Goal: Transaction & Acquisition: Purchase product/service

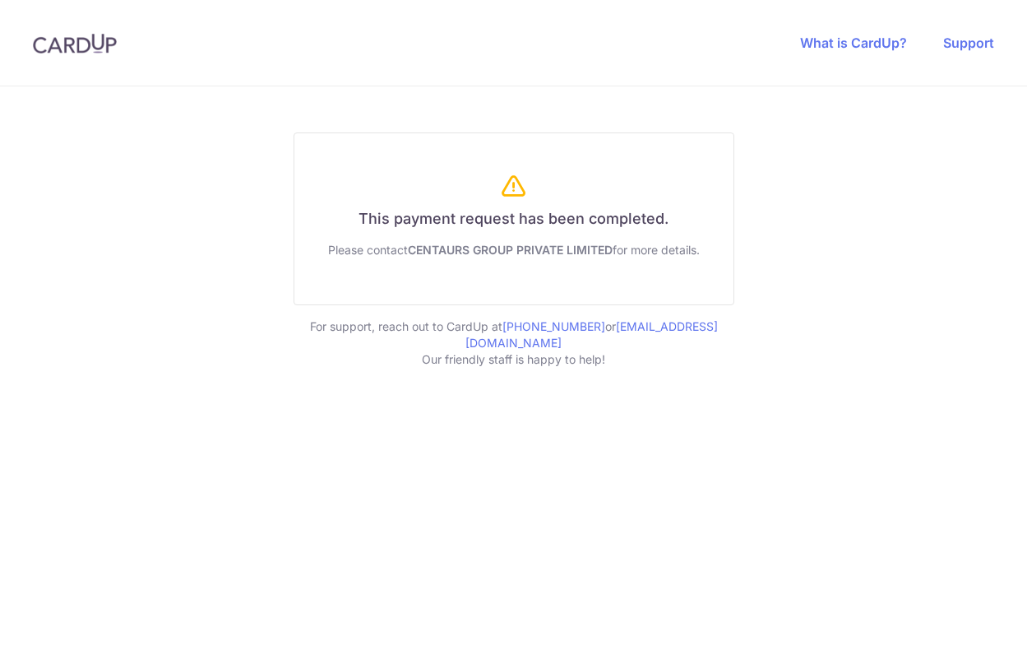
click at [109, 46] on img at bounding box center [75, 44] width 84 height 20
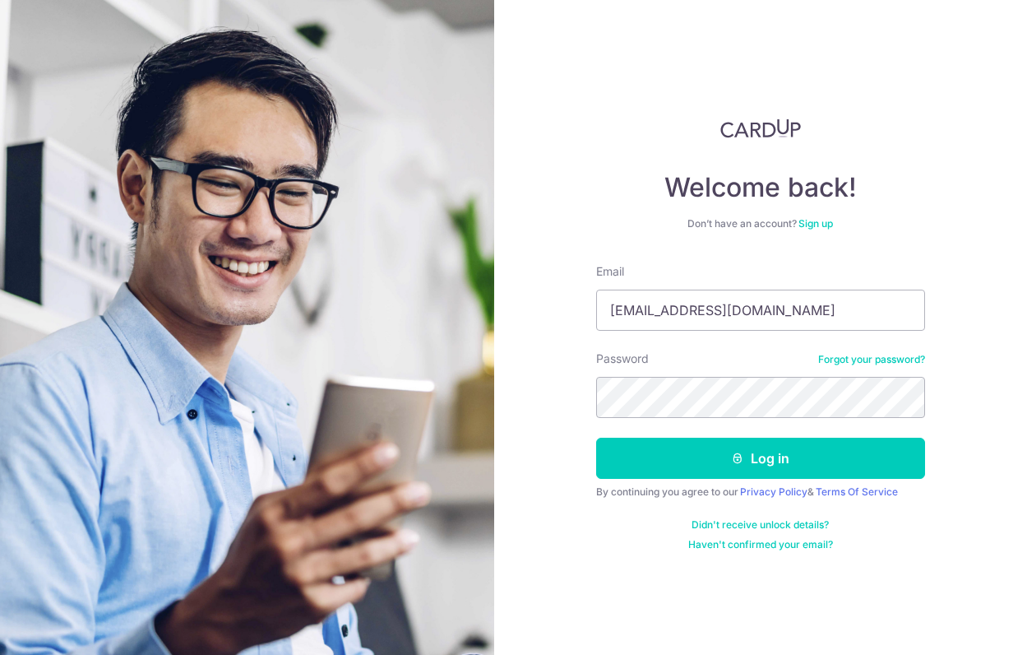
type input "[EMAIL_ADDRESS][DOMAIN_NAME]"
click at [760, 458] on button "Log in" at bounding box center [760, 458] width 329 height 41
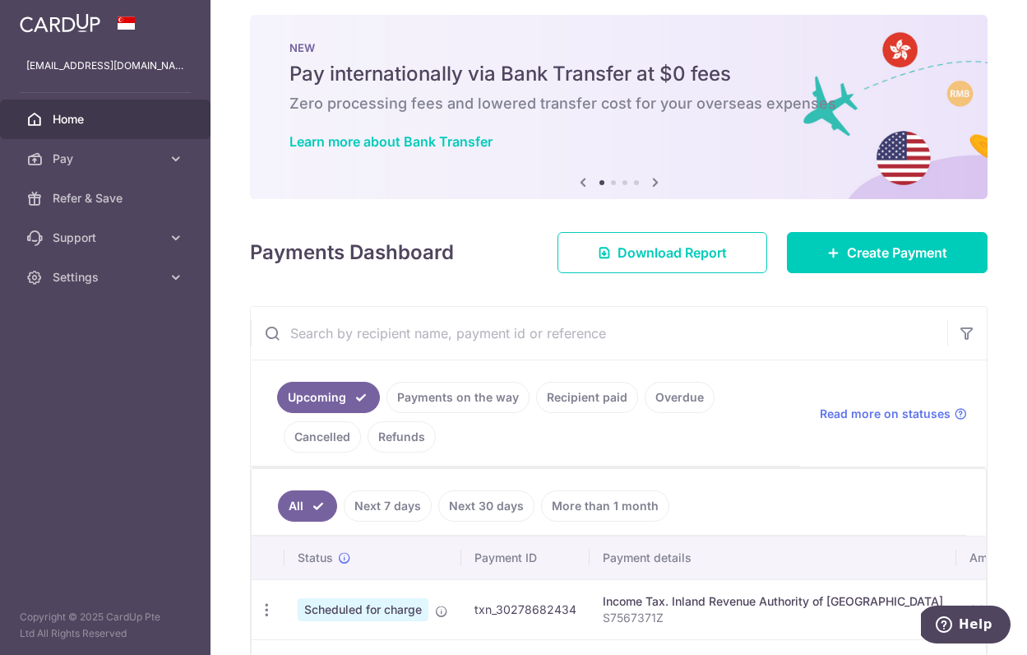
scroll to position [10, 0]
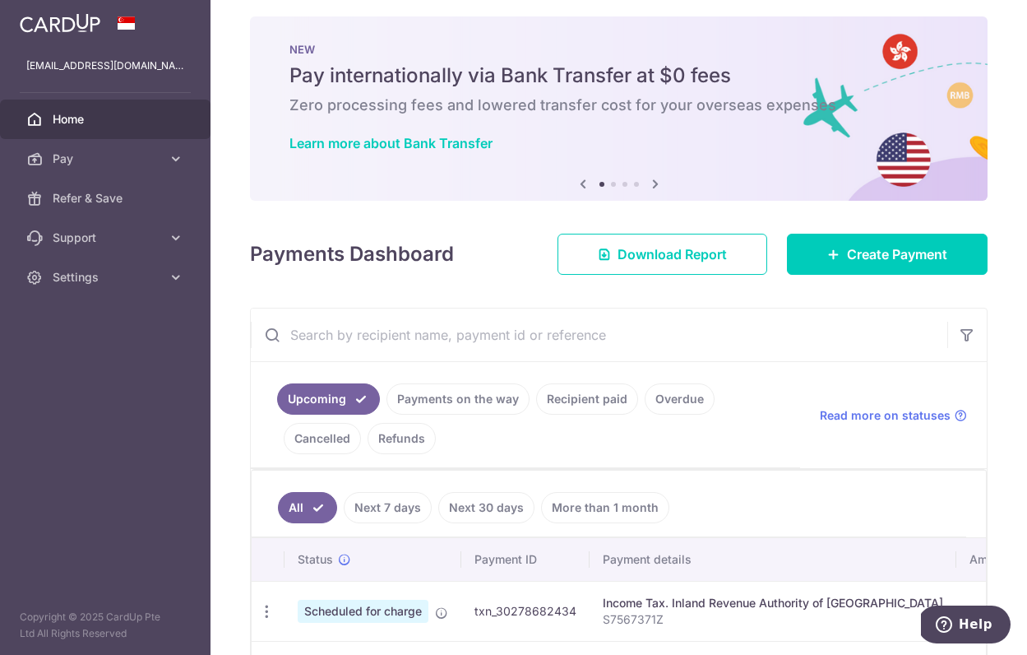
click at [561, 397] on link "Recipient paid" at bounding box center [587, 398] width 102 height 31
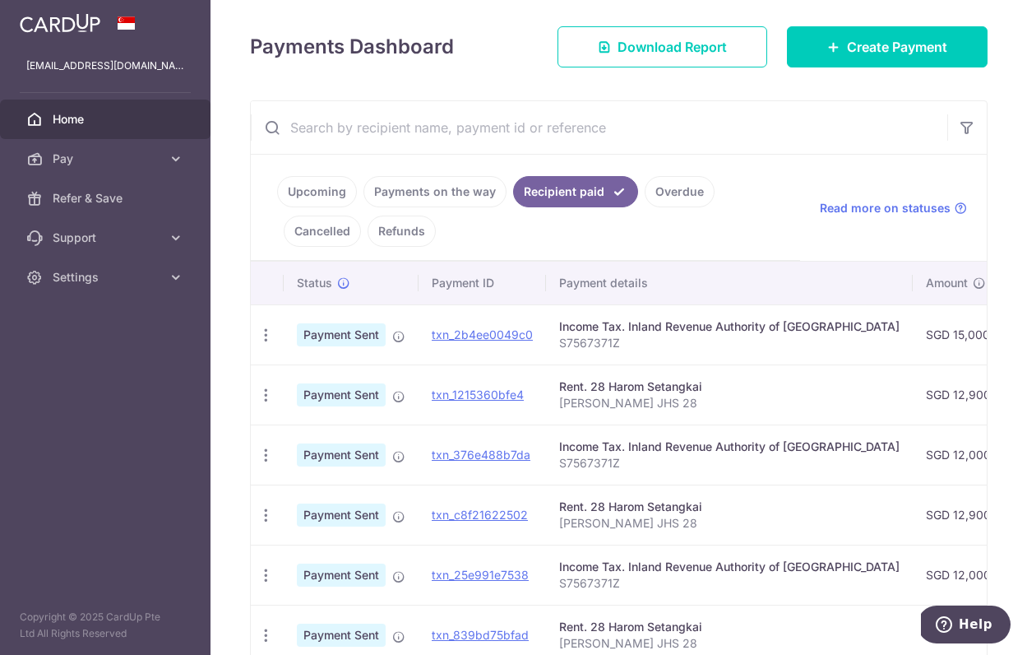
scroll to position [0, 0]
drag, startPoint x: 702, startPoint y: 387, endPoint x: 557, endPoint y: 388, distance: 145.6
click at [557, 388] on td "Rent. 28 Harom Setangkai Orcun Tezel JHS 28" at bounding box center [729, 394] width 367 height 60
copy div "Rent. 28 Harom Setangkai"
click at [158, 167] on link "Pay" at bounding box center [105, 158] width 211 height 39
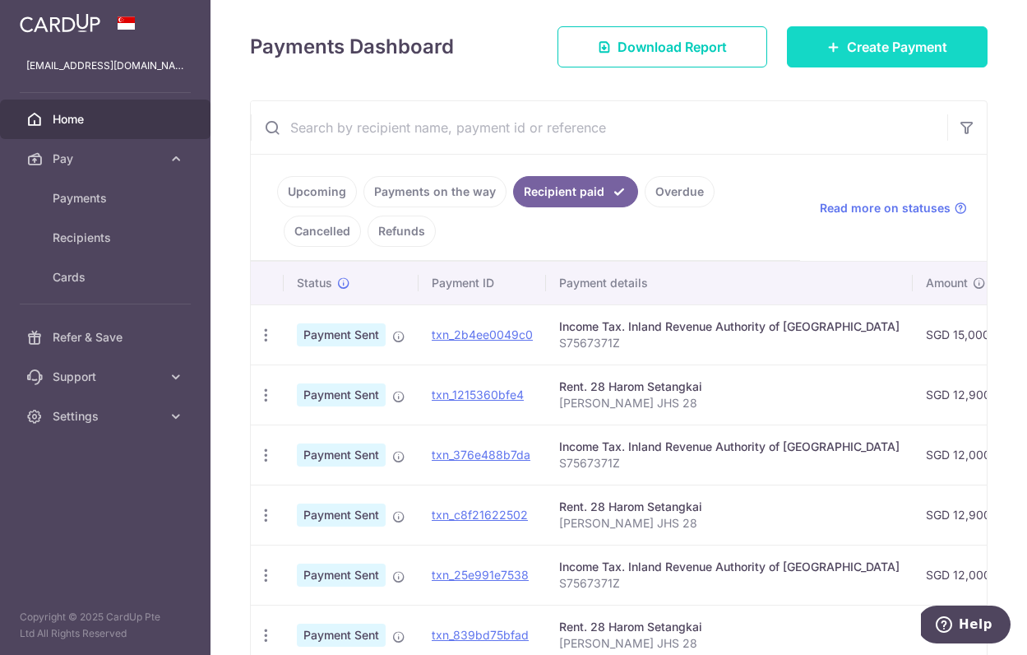
click at [862, 44] on span "Create Payment" at bounding box center [897, 47] width 100 height 20
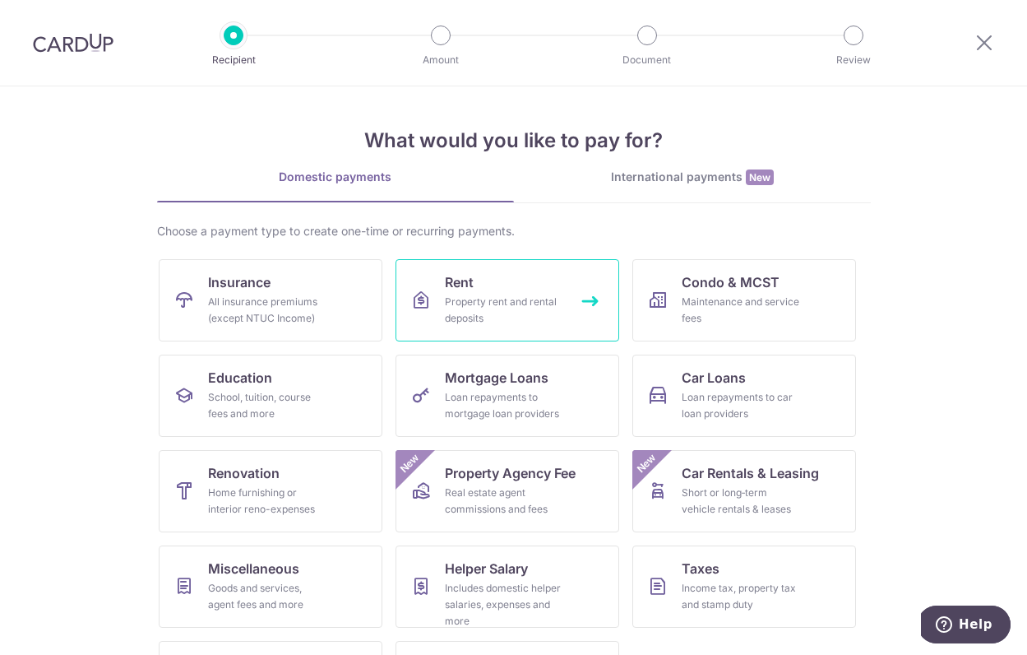
click at [496, 327] on link "Rent Property rent and rental deposits" at bounding box center [508, 300] width 224 height 82
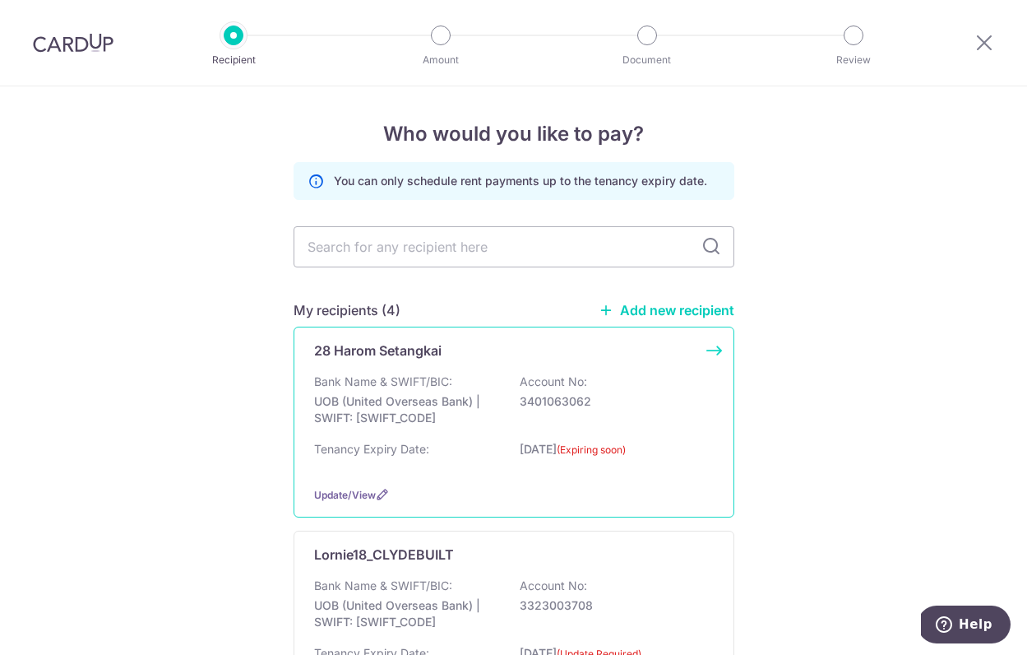
click at [539, 443] on div "Tenancy Expiry Date: 20/09/2025 (Expiring soon)" at bounding box center [514, 457] width 400 height 32
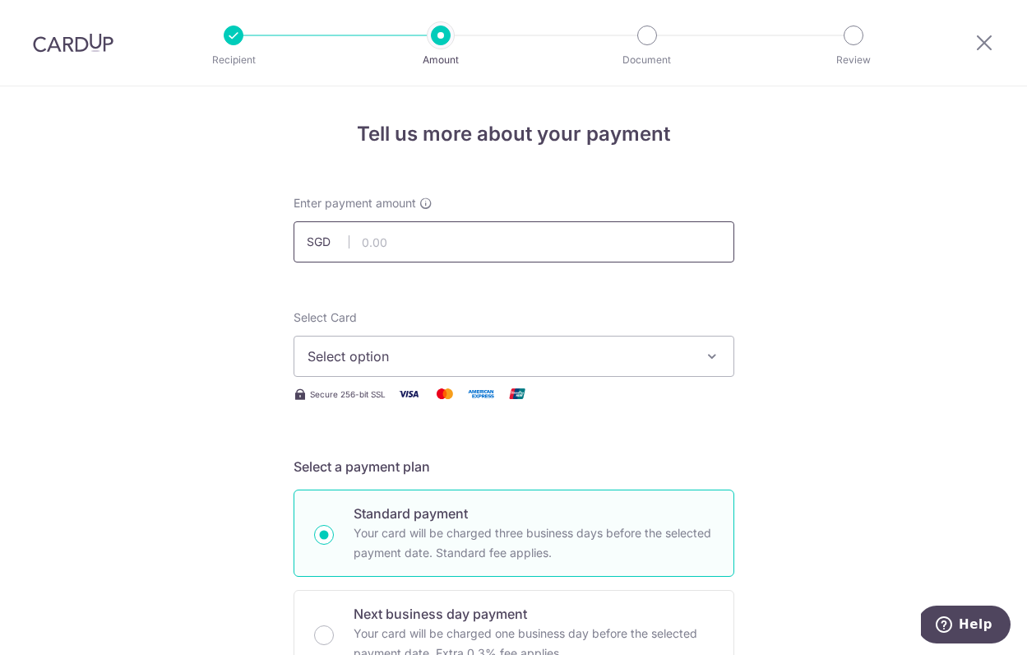
click at [443, 245] on input "text" at bounding box center [514, 241] width 441 height 41
type input "12,900.00"
click at [742, 258] on div "Enter payment amount SGD 12,900.00 12900.00" at bounding box center [514, 228] width 461 height 67
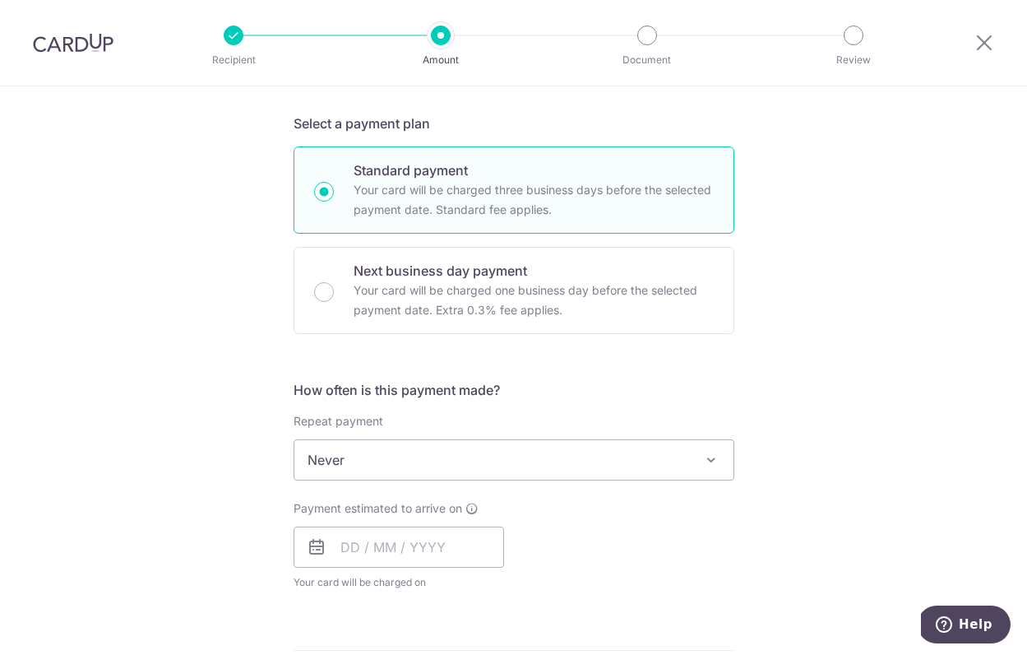
scroll to position [398, 0]
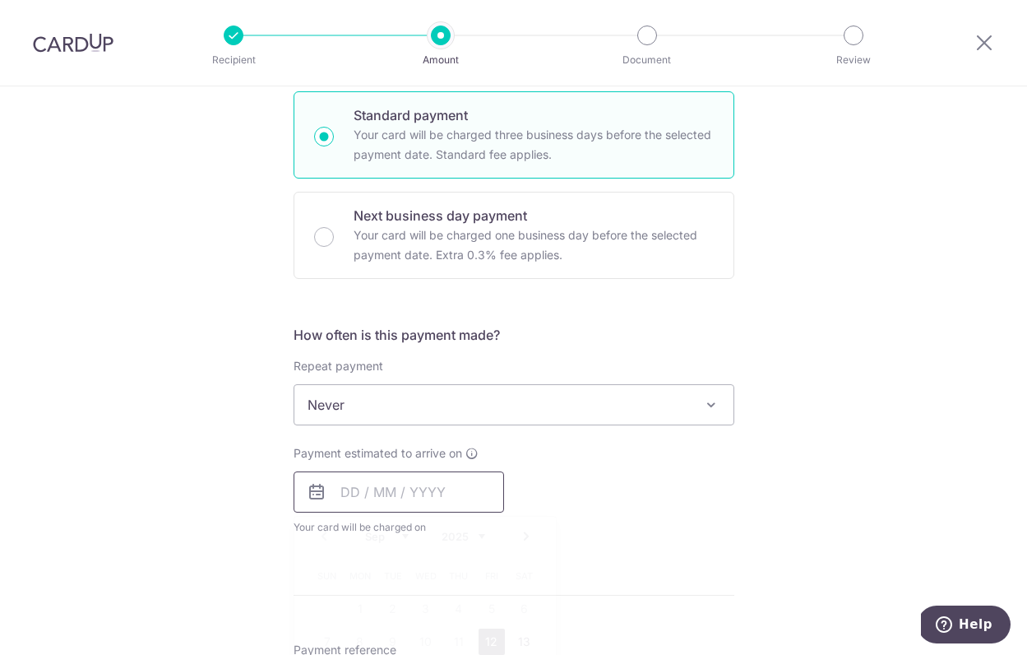
click at [329, 502] on input "text" at bounding box center [399, 491] width 211 height 41
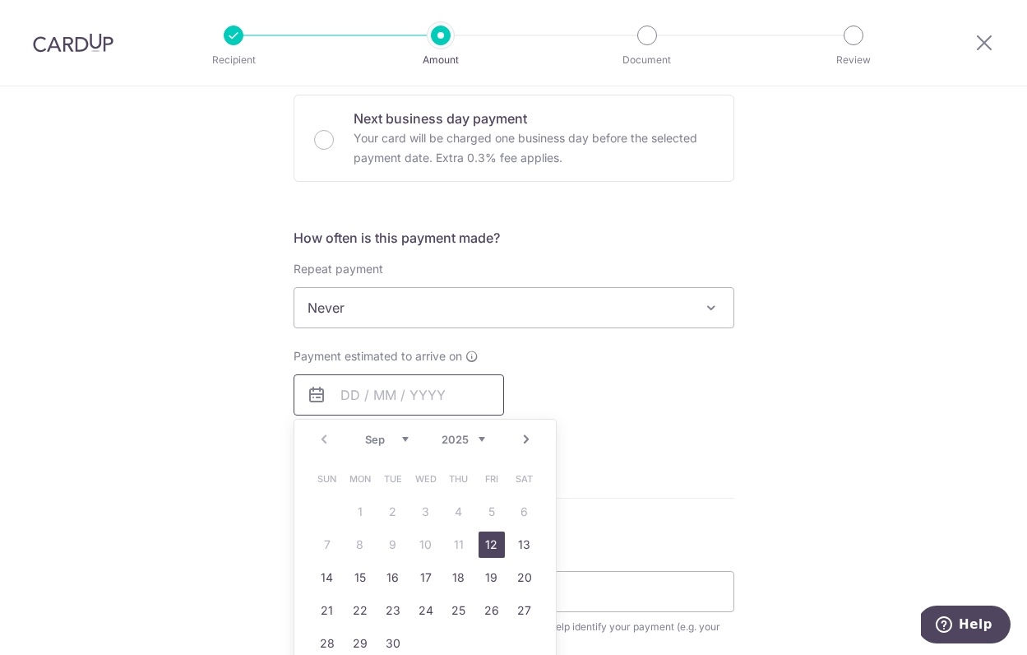
scroll to position [505, 0]
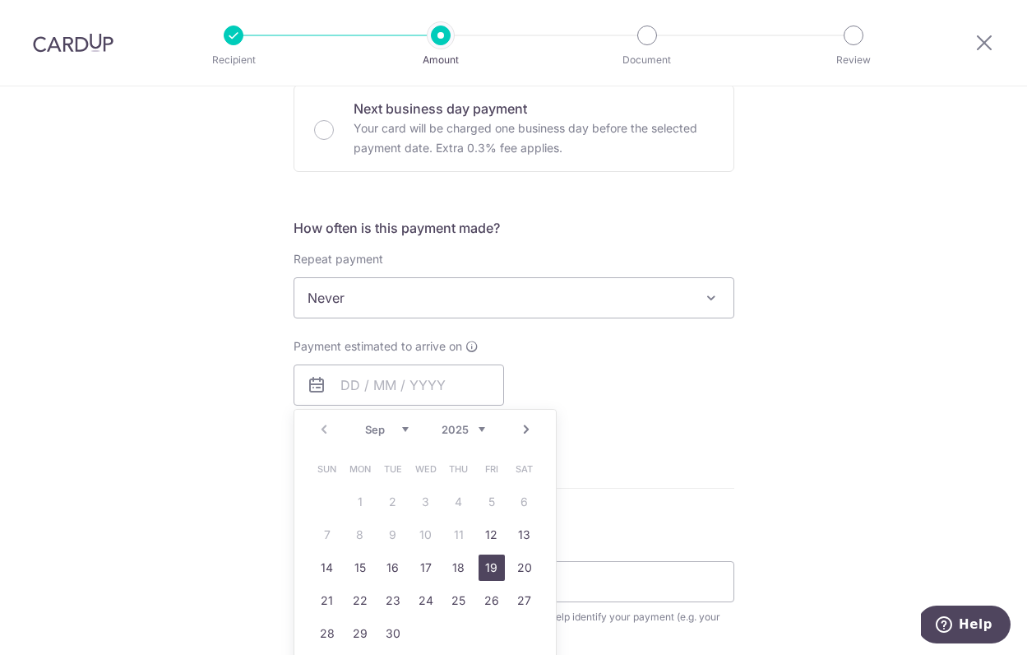
click at [480, 563] on link "19" at bounding box center [492, 567] width 26 height 26
type input "[DATE]"
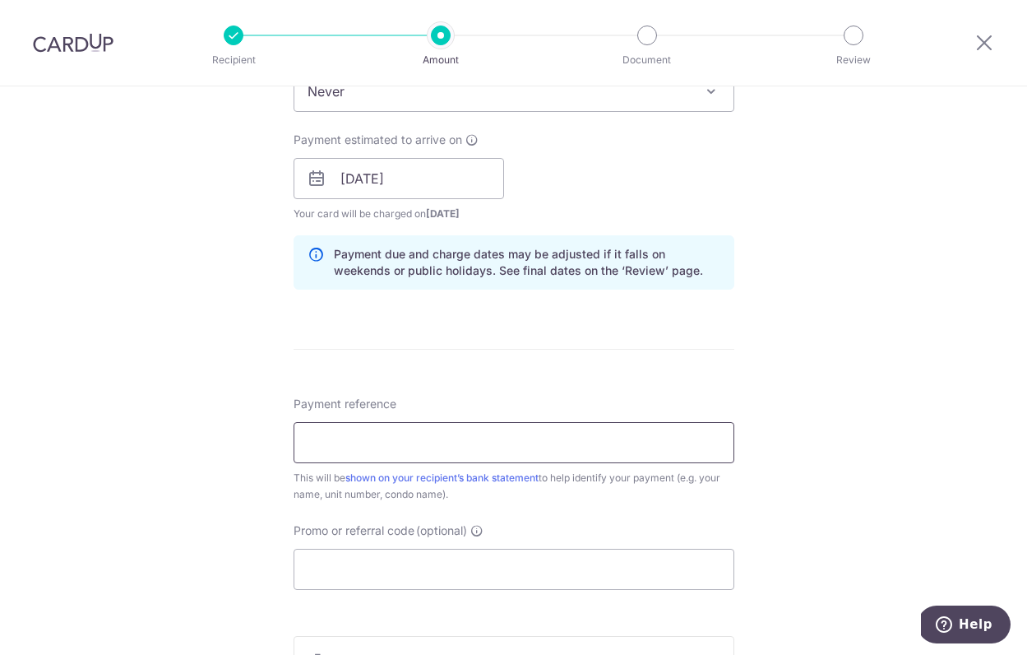
scroll to position [719, 0]
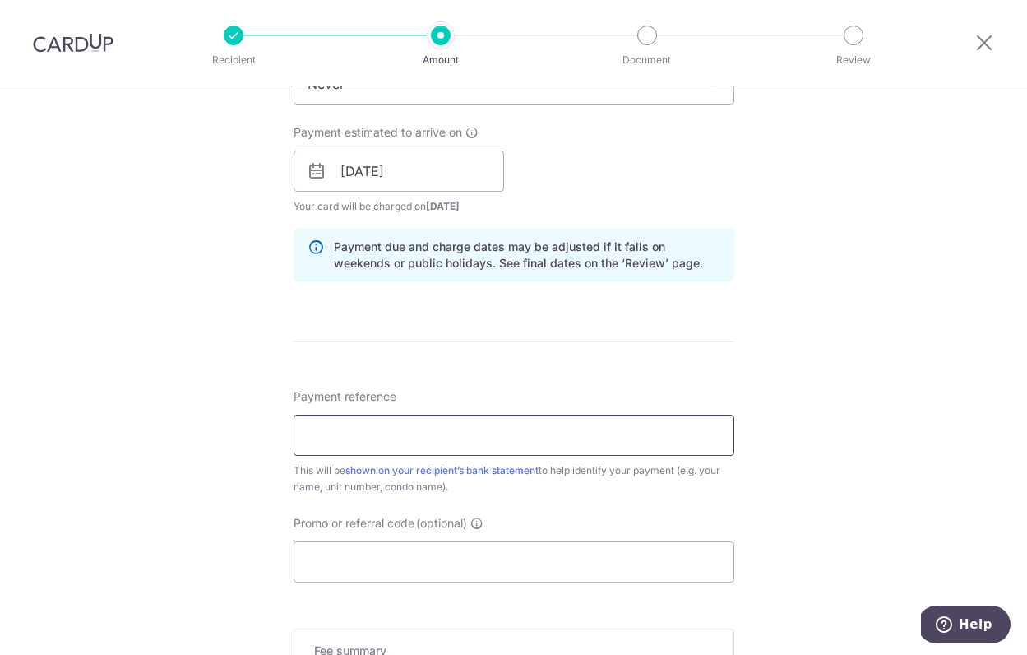
click at [427, 438] on input "Payment reference" at bounding box center [514, 435] width 441 height 41
type input "Orcun TEZEL 28 JHS"
click at [454, 554] on input "Promo or referral code (optional)" at bounding box center [514, 561] width 441 height 41
paste input "SAVERENT179"
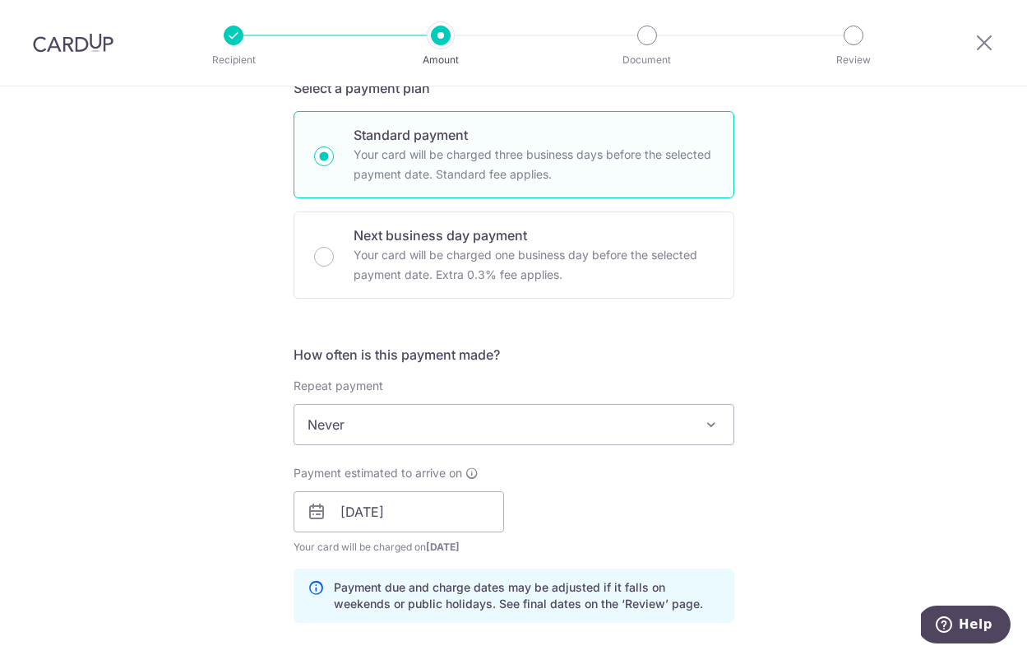
scroll to position [368, 0]
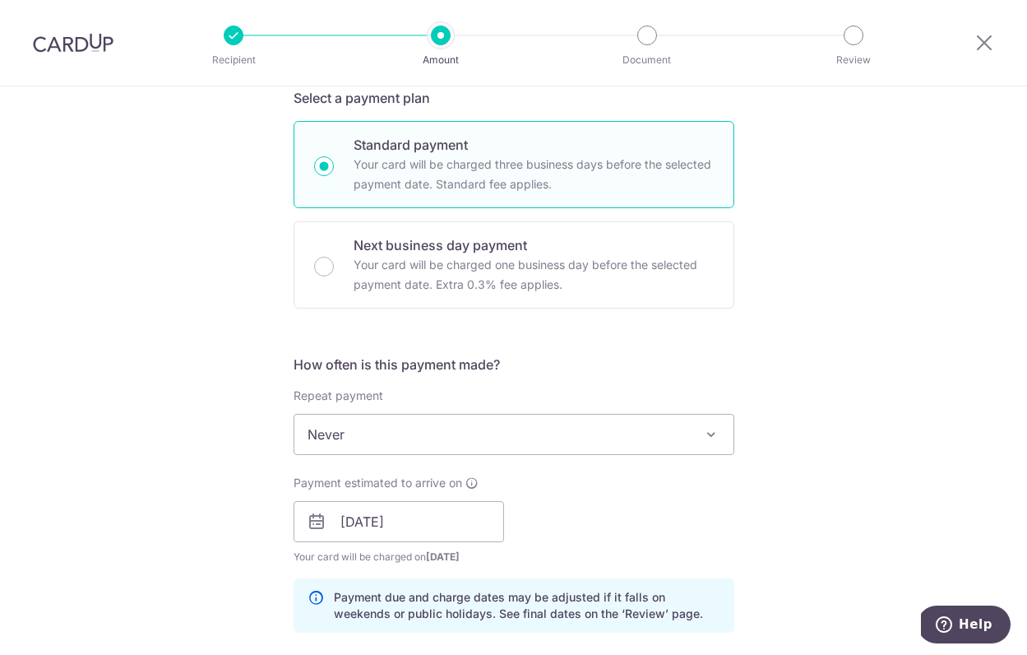
type input "SAVERENT179"
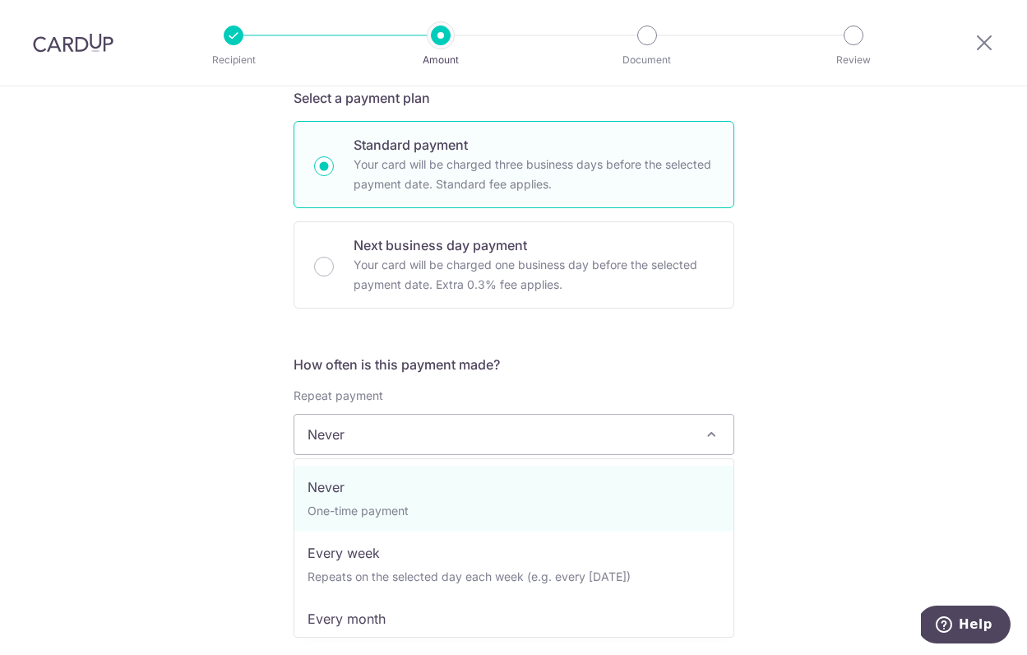
click at [659, 436] on span "Never" at bounding box center [513, 434] width 439 height 39
select select "3"
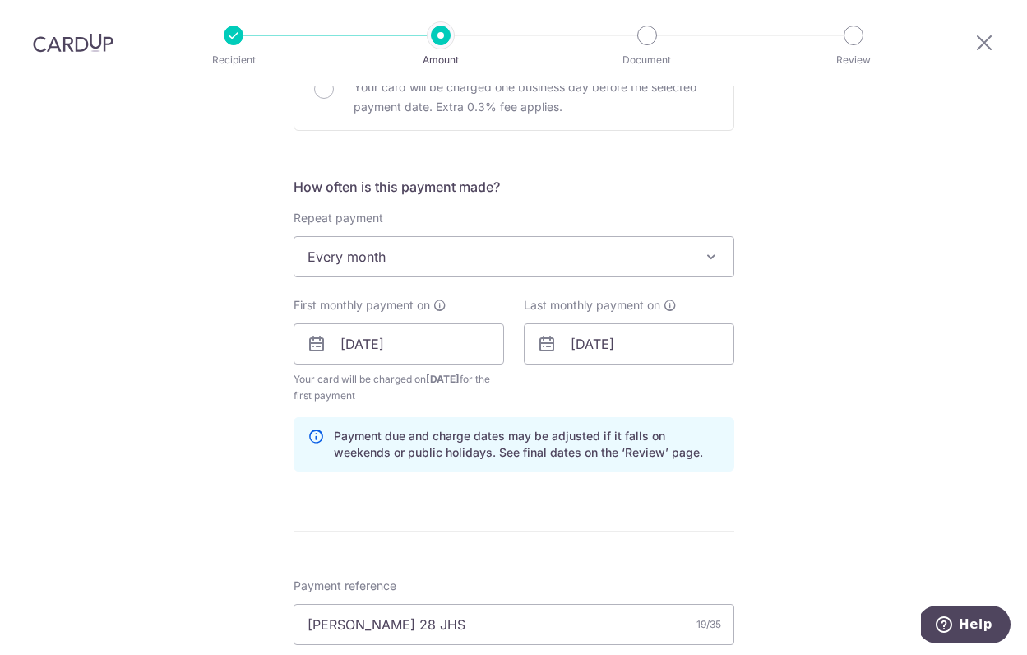
scroll to position [559, 0]
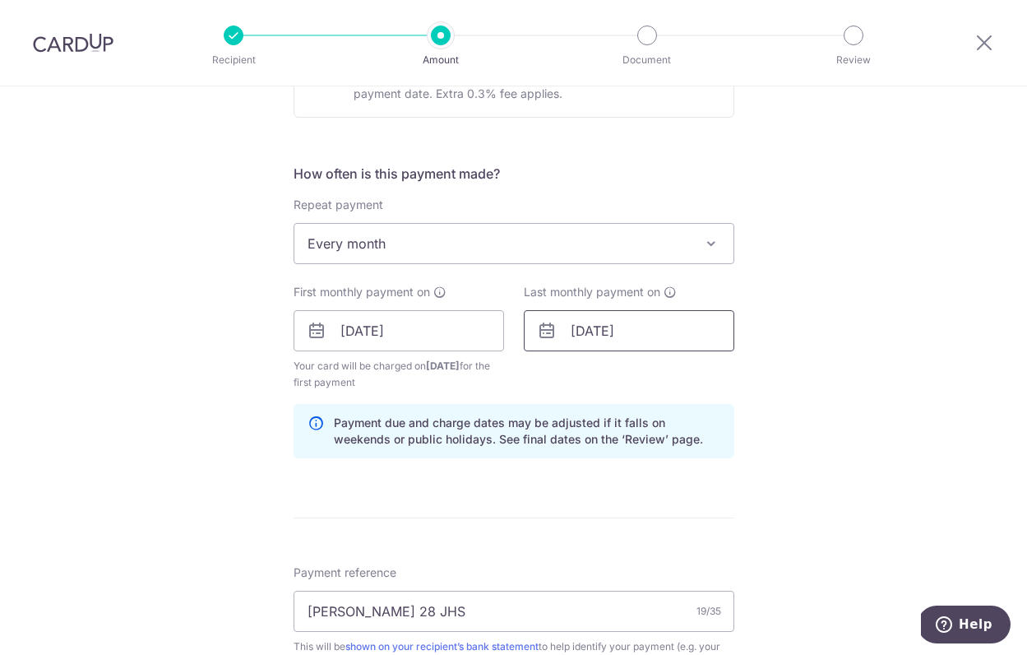
click at [618, 337] on input "20/09/2025" at bounding box center [629, 330] width 211 height 41
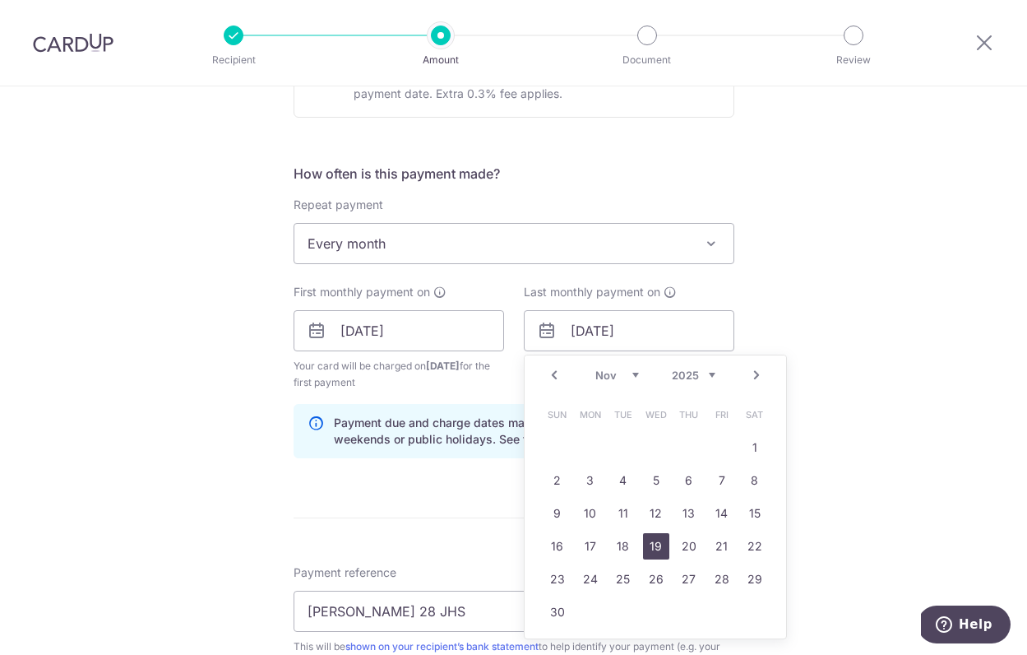
click at [652, 548] on link "19" at bounding box center [656, 546] width 26 height 26
type input "19/11/2025"
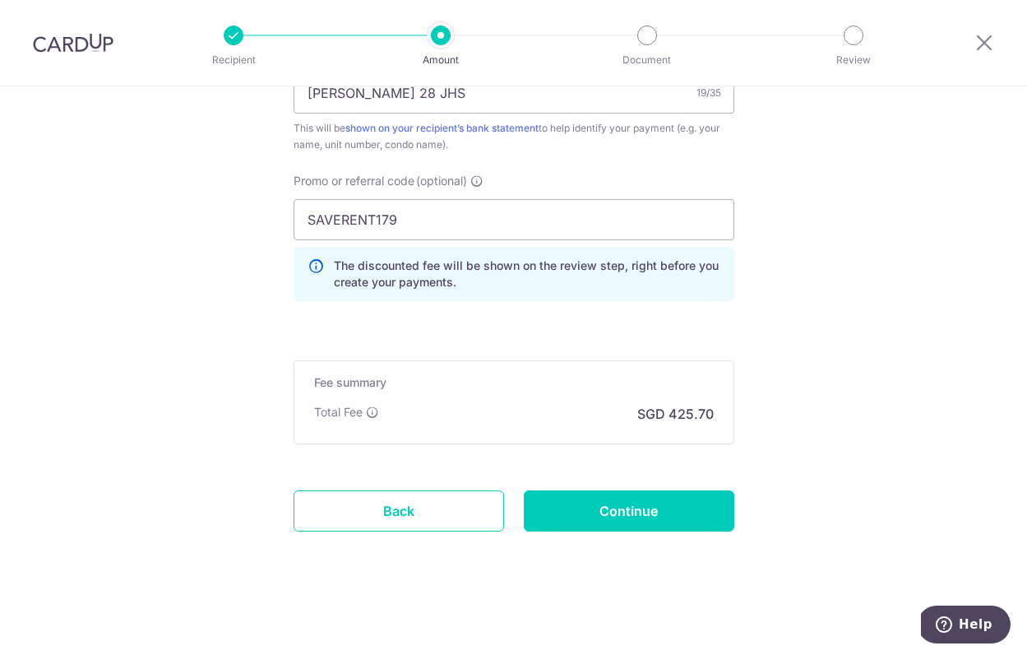
scroll to position [1077, 0]
click at [650, 514] on input "Continue" at bounding box center [629, 510] width 211 height 41
type input "Create Schedule"
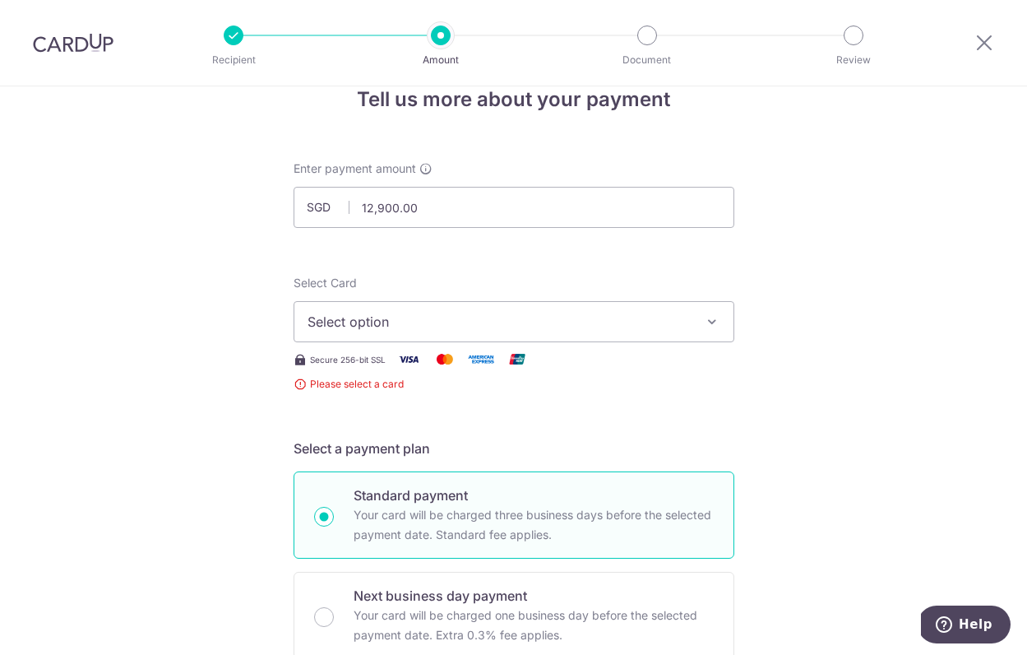
scroll to position [30, 0]
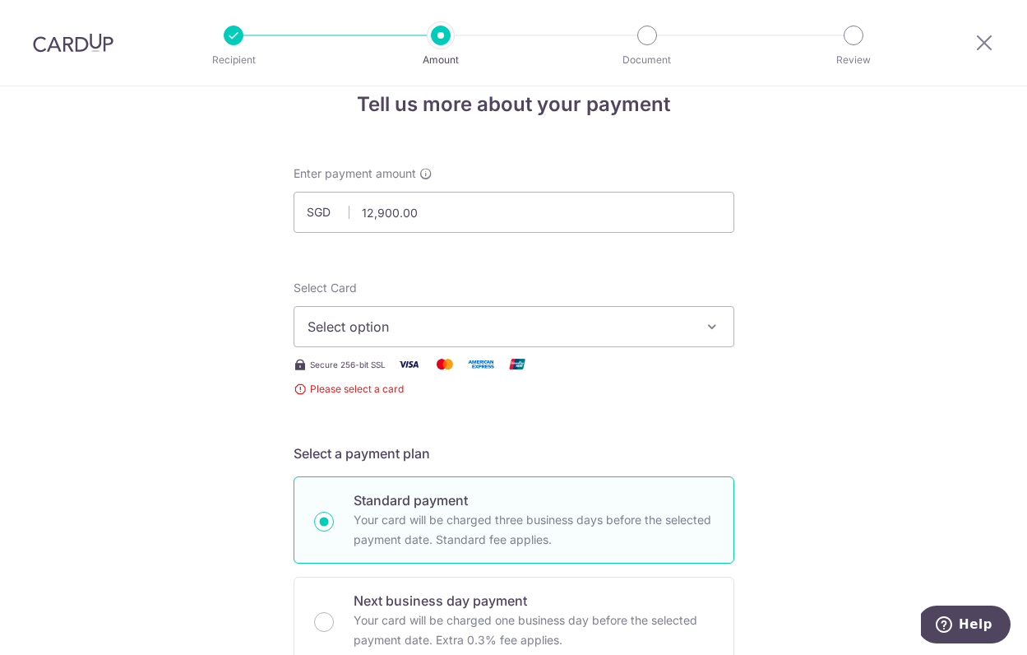
click at [637, 331] on span "Select option" at bounding box center [499, 327] width 383 height 20
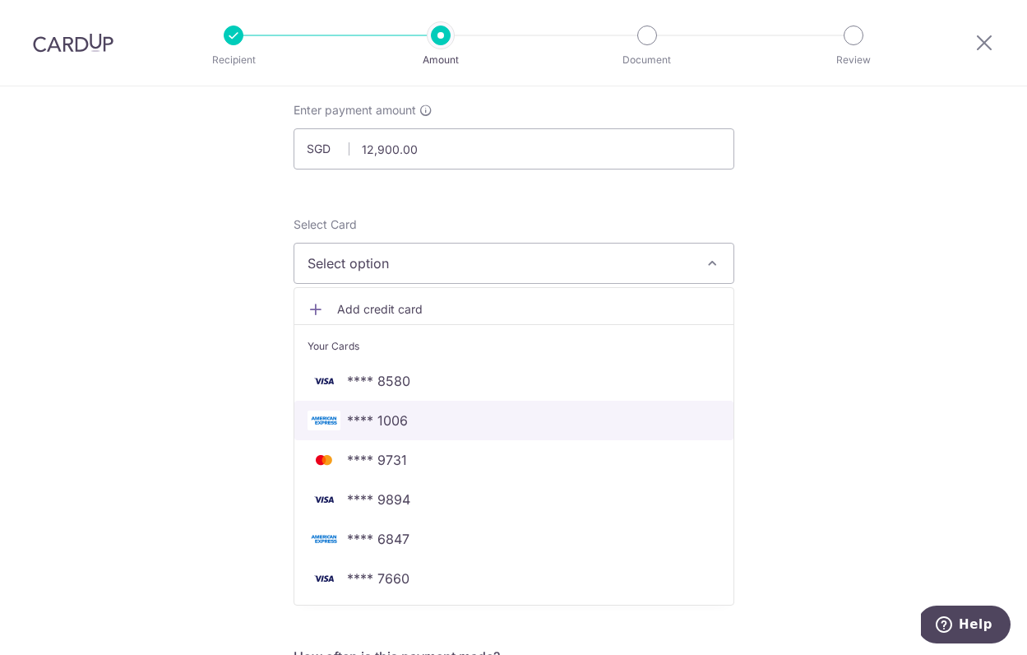
scroll to position [111, 0]
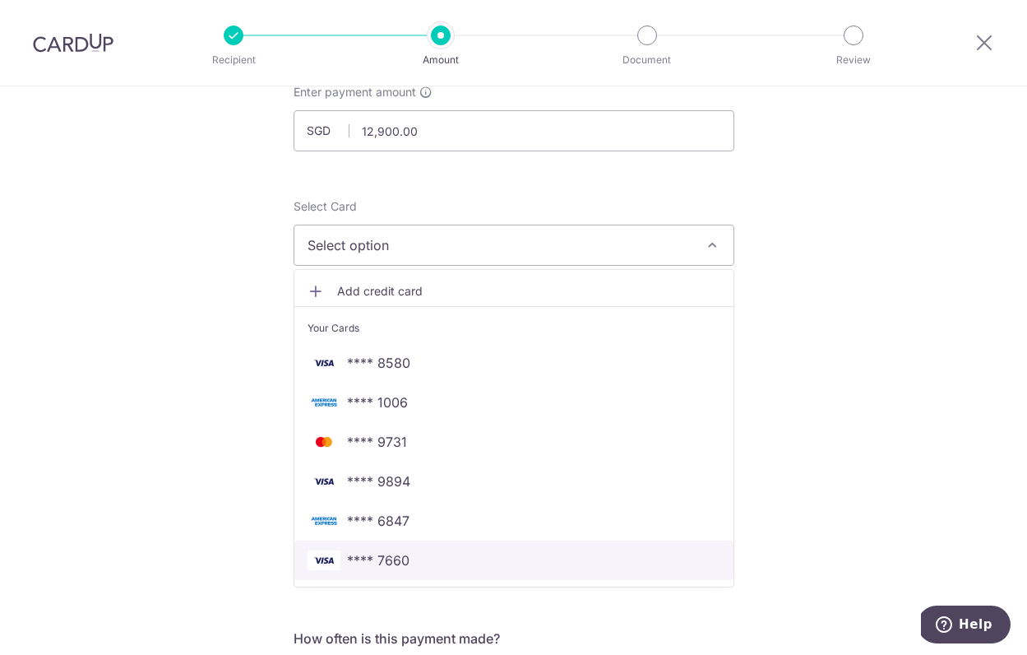
click at [498, 562] on span "**** 7660" at bounding box center [514, 560] width 413 height 20
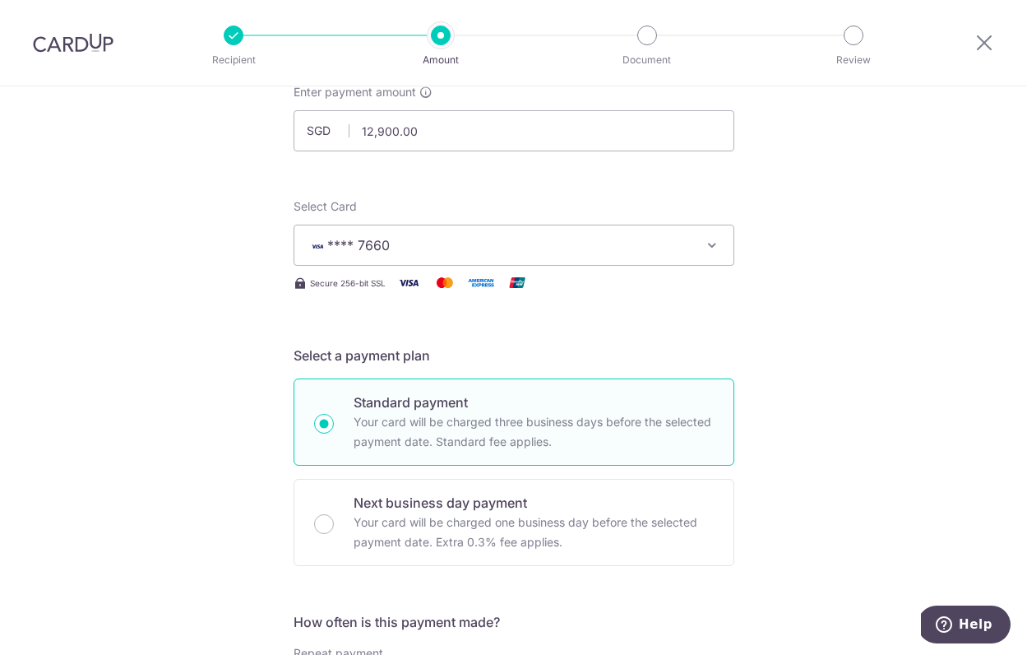
click at [569, 242] on span "**** 7660" at bounding box center [499, 245] width 383 height 20
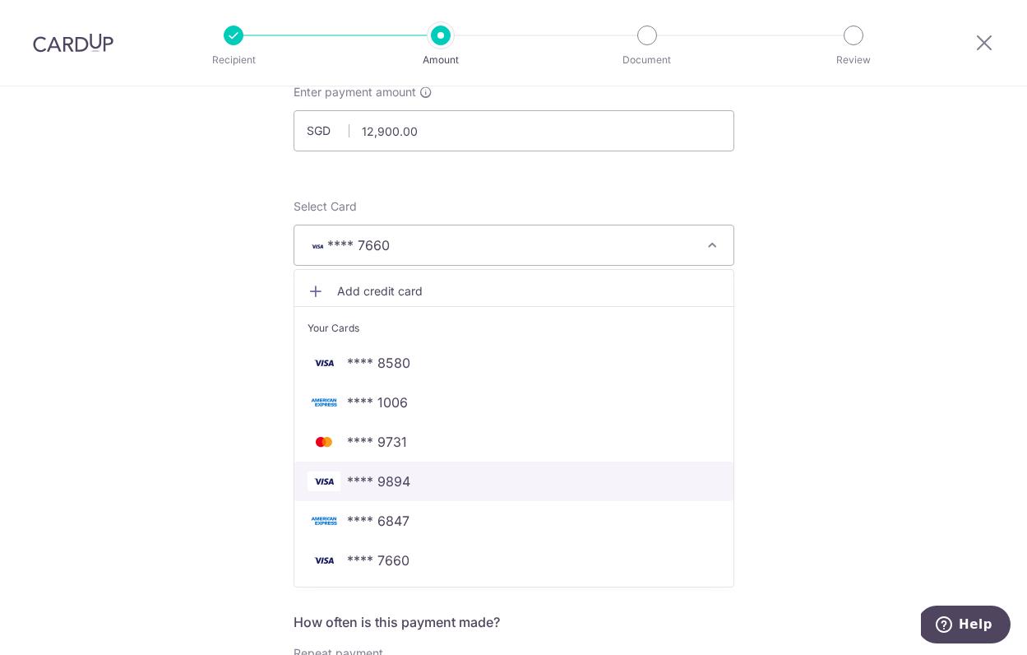
click at [488, 478] on span "**** 9894" at bounding box center [514, 481] width 413 height 20
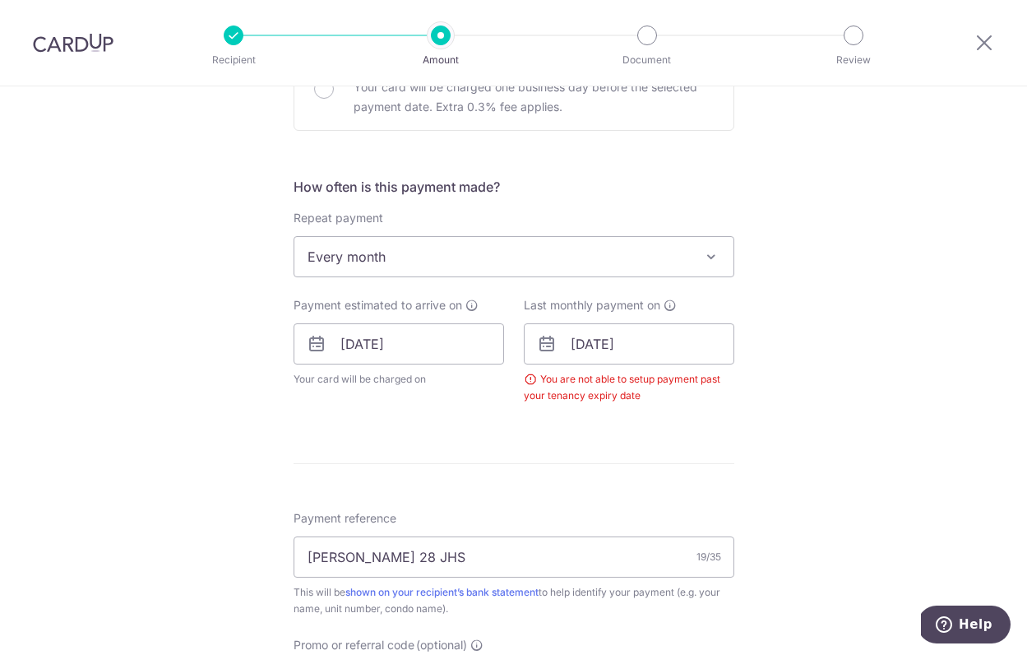
scroll to position [544, 0]
click at [634, 359] on input "19/11/2025" at bounding box center [629, 345] width 211 height 41
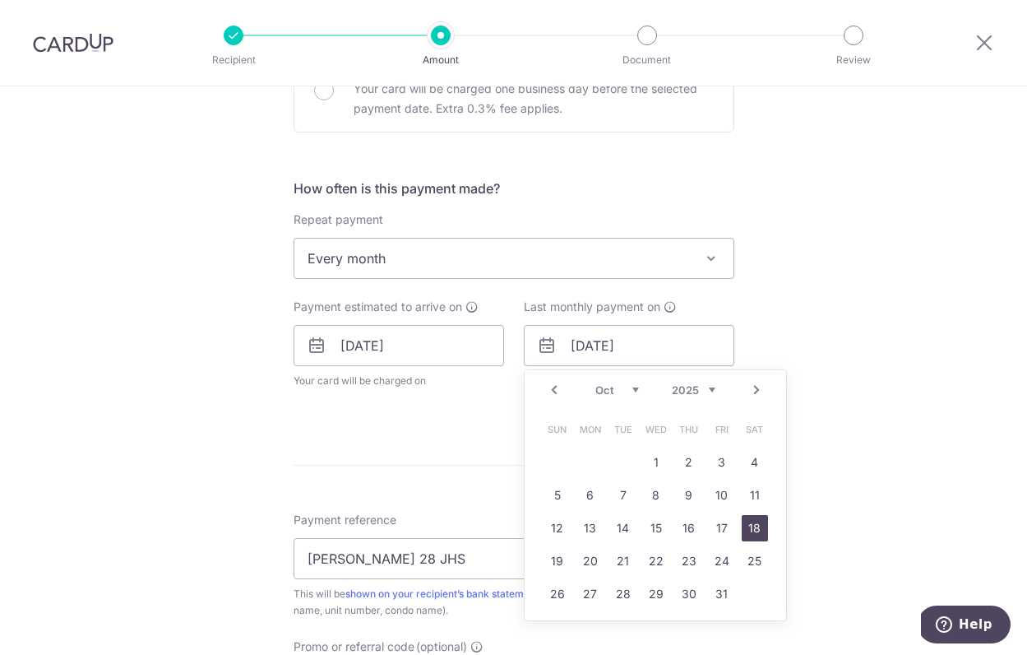
click at [742, 526] on link "18" at bounding box center [755, 528] width 26 height 26
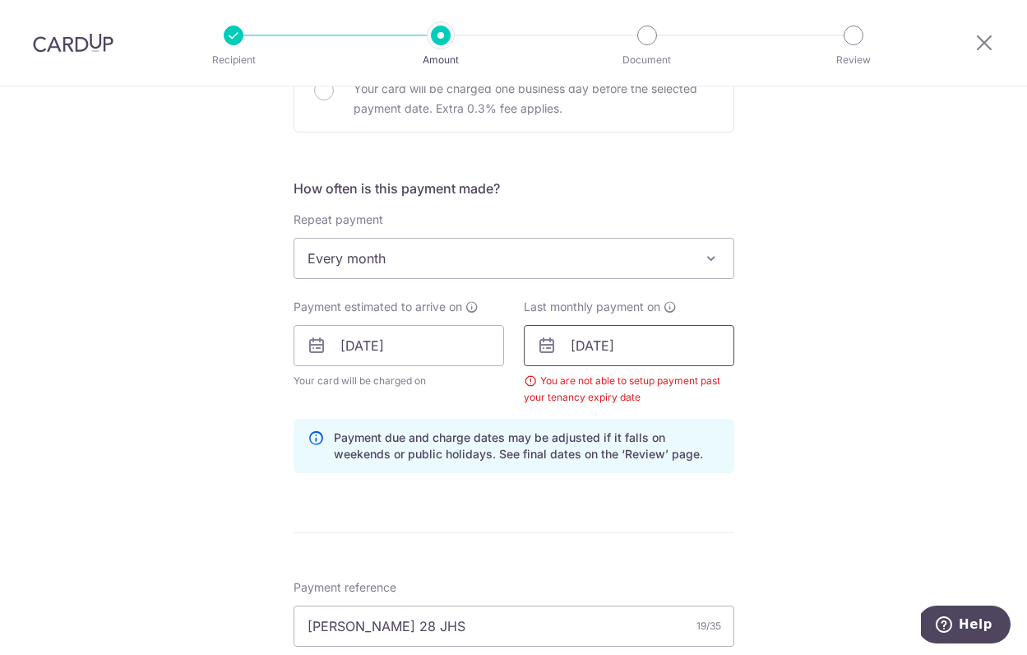
click at [637, 349] on input "18/10/2025" at bounding box center [629, 345] width 211 height 41
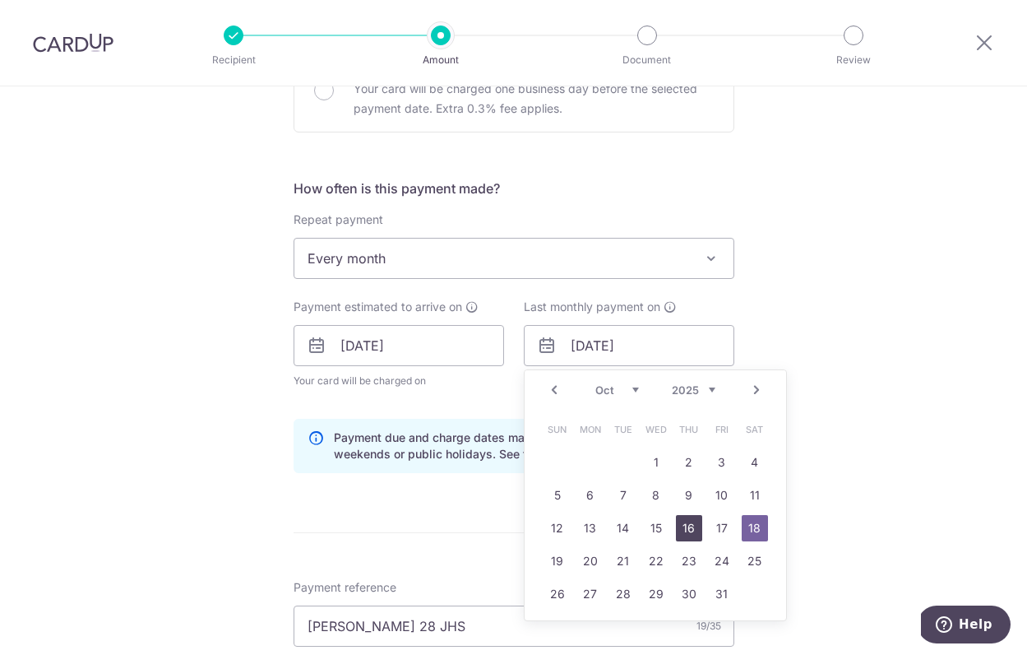
click at [684, 523] on link "16" at bounding box center [689, 528] width 26 height 26
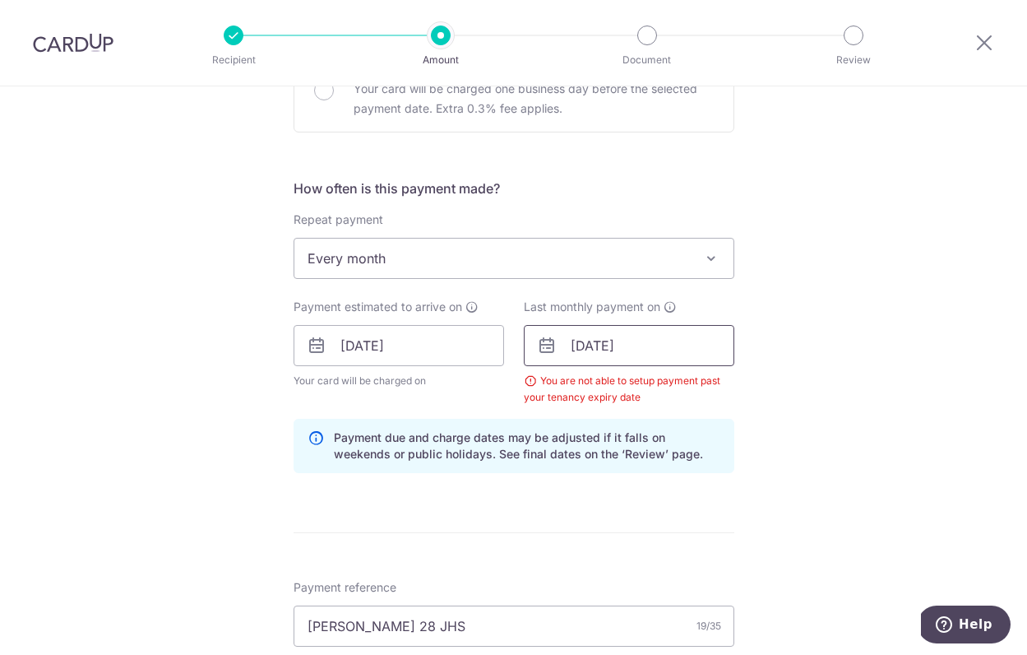
click at [636, 331] on input "16/10/2025" at bounding box center [629, 345] width 211 height 41
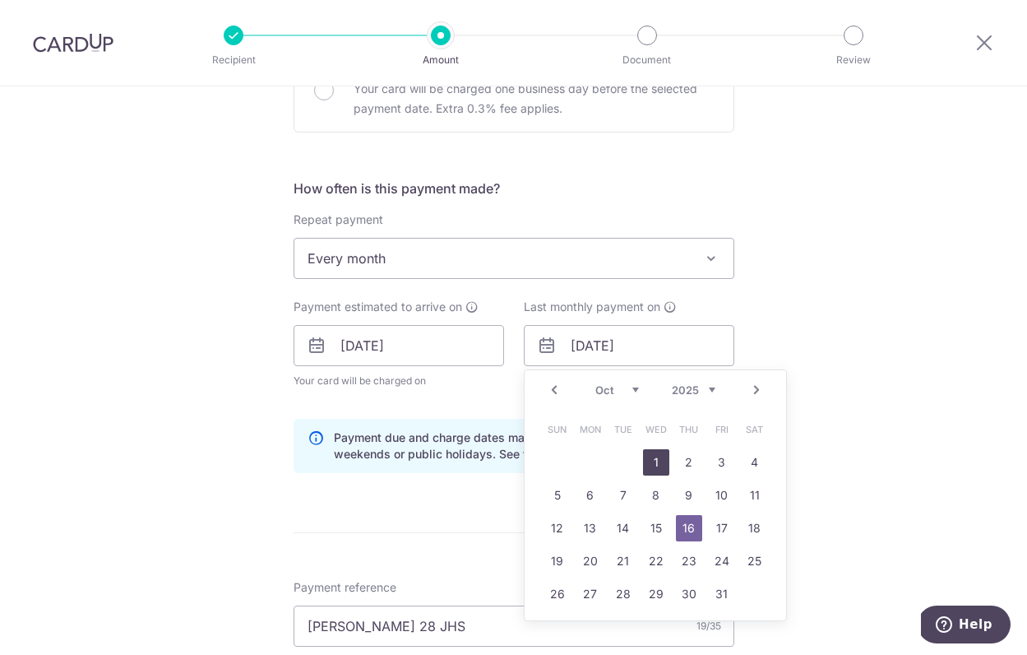
click at [654, 461] on link "1" at bounding box center [656, 462] width 26 height 26
type input "01/10/2025"
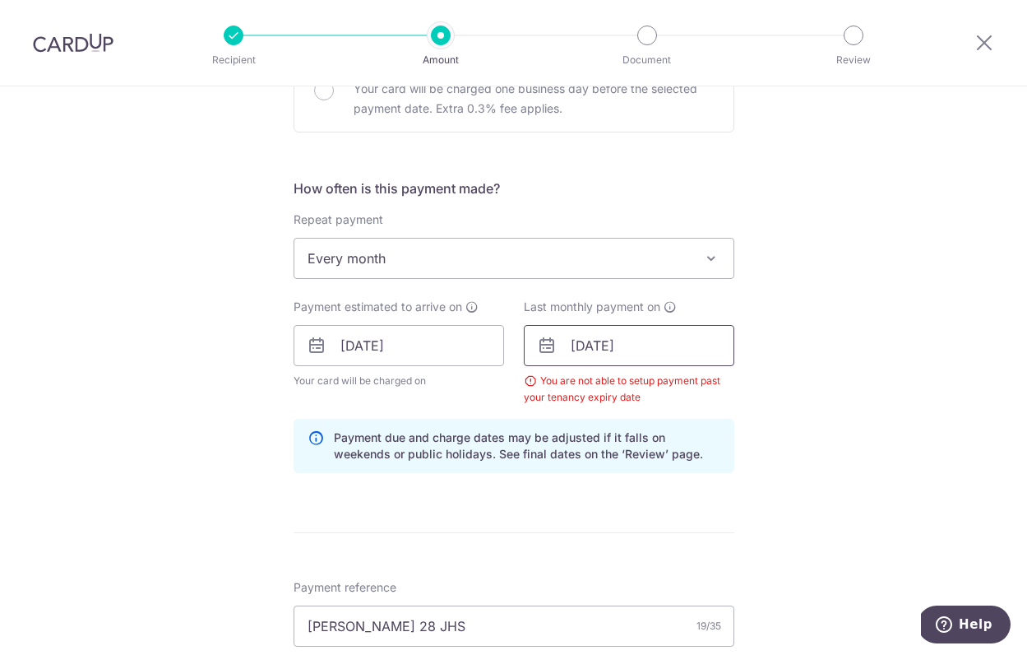
click at [660, 357] on input "01/10/2025" at bounding box center [629, 345] width 211 height 41
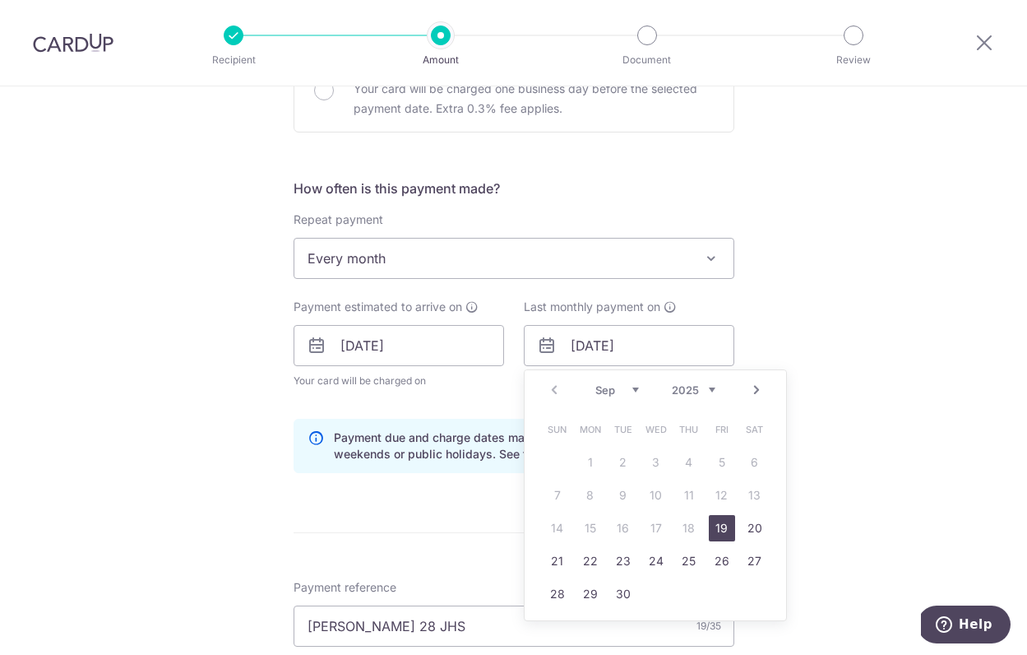
click at [595, 274] on span "Every month" at bounding box center [513, 258] width 439 height 39
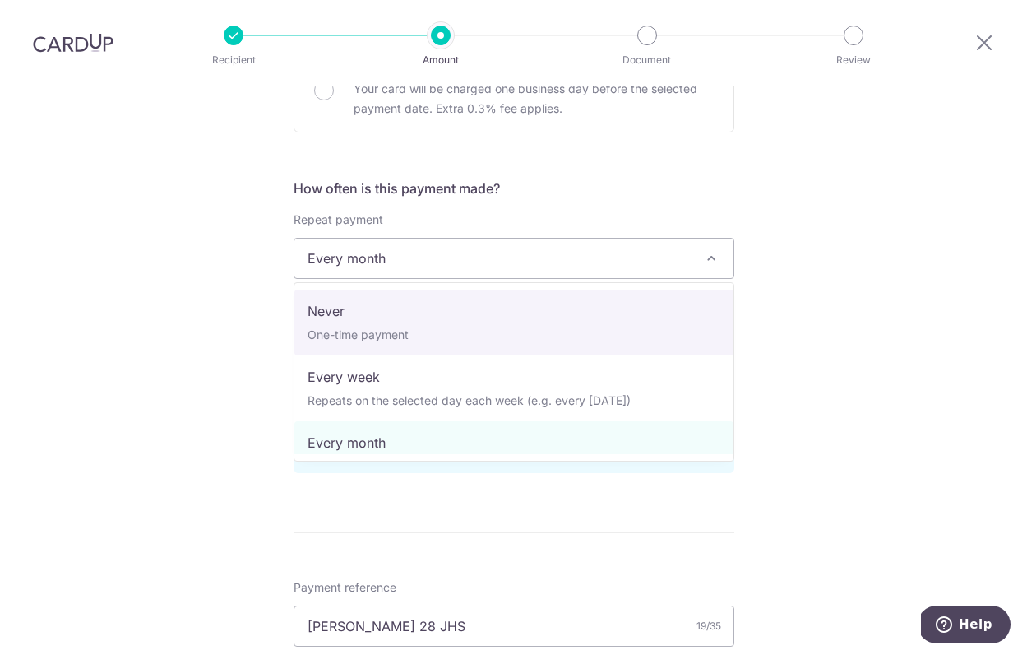
select select "1"
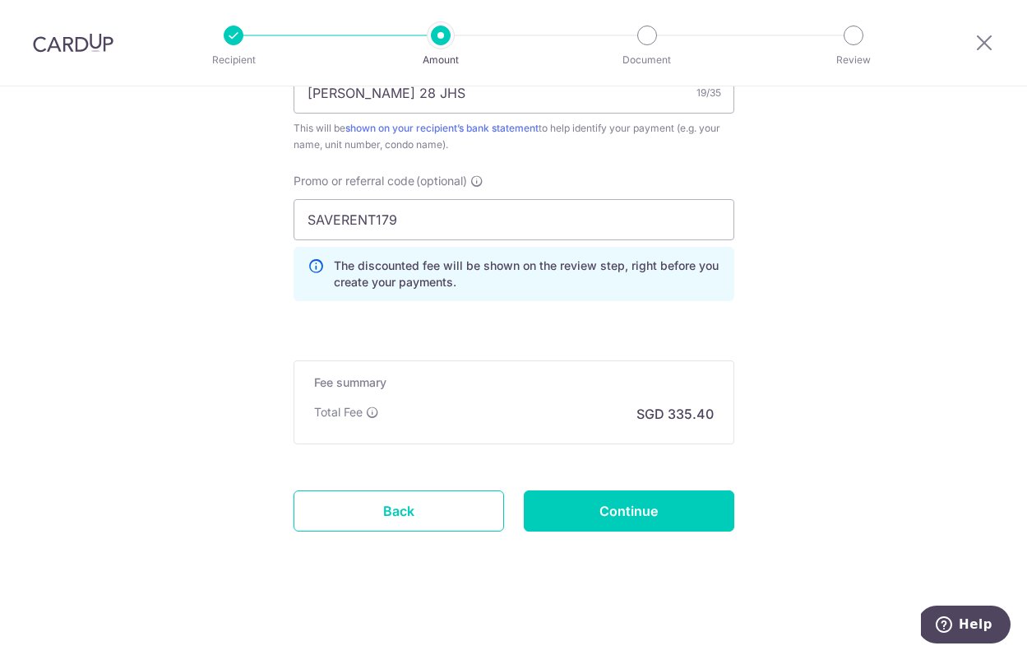
scroll to position [1061, 0]
click at [608, 506] on input "Continue" at bounding box center [629, 510] width 211 height 41
type input "Create Schedule"
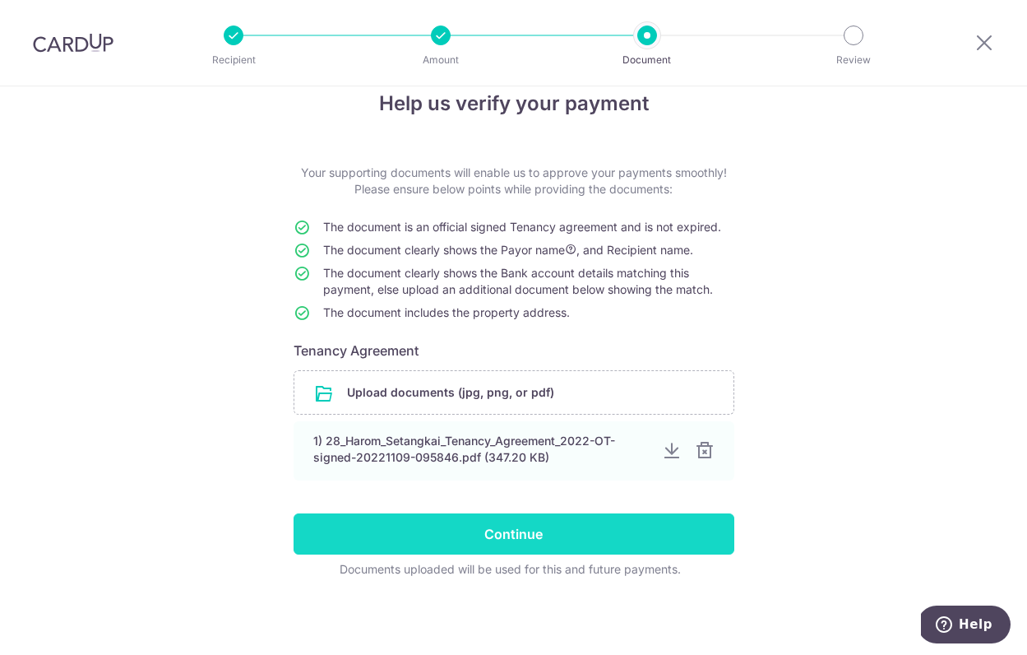
scroll to position [30, 0]
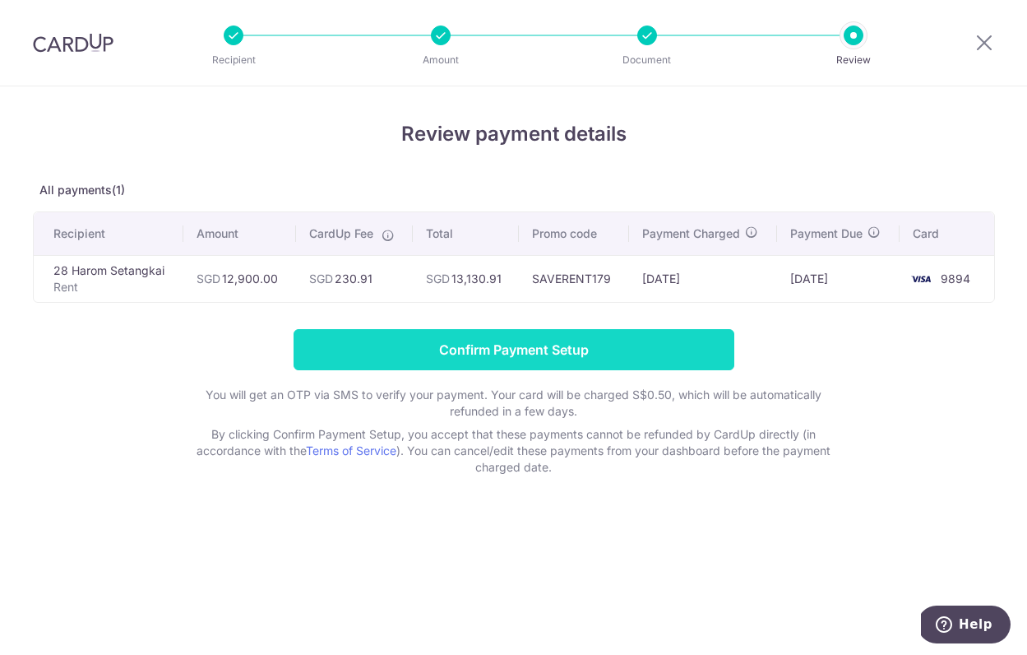
click at [523, 367] on input "Confirm Payment Setup" at bounding box center [514, 349] width 441 height 41
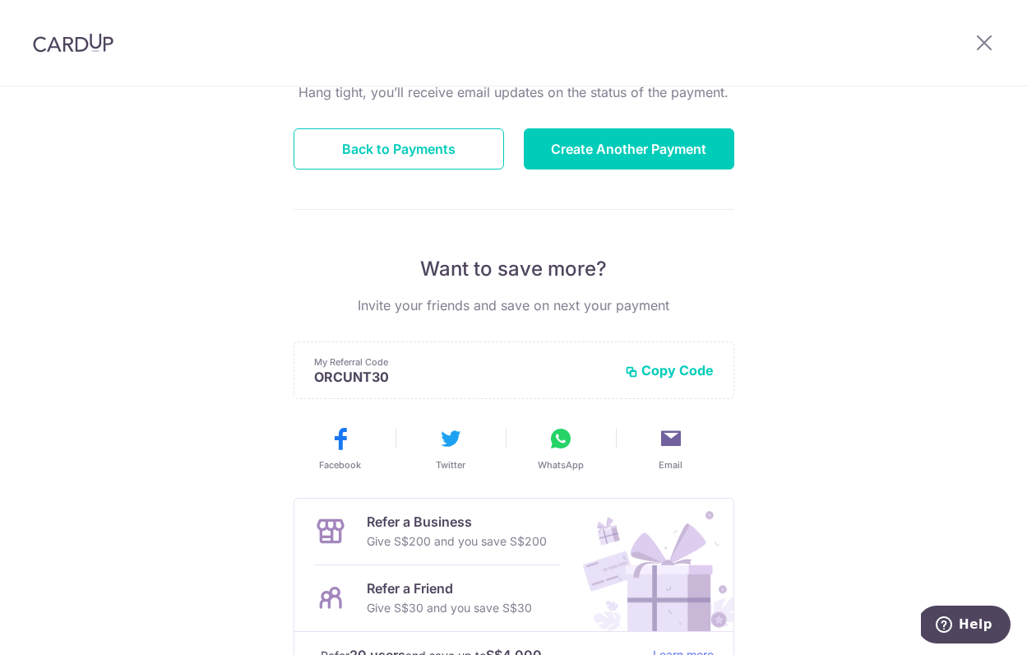
scroll to position [226, 0]
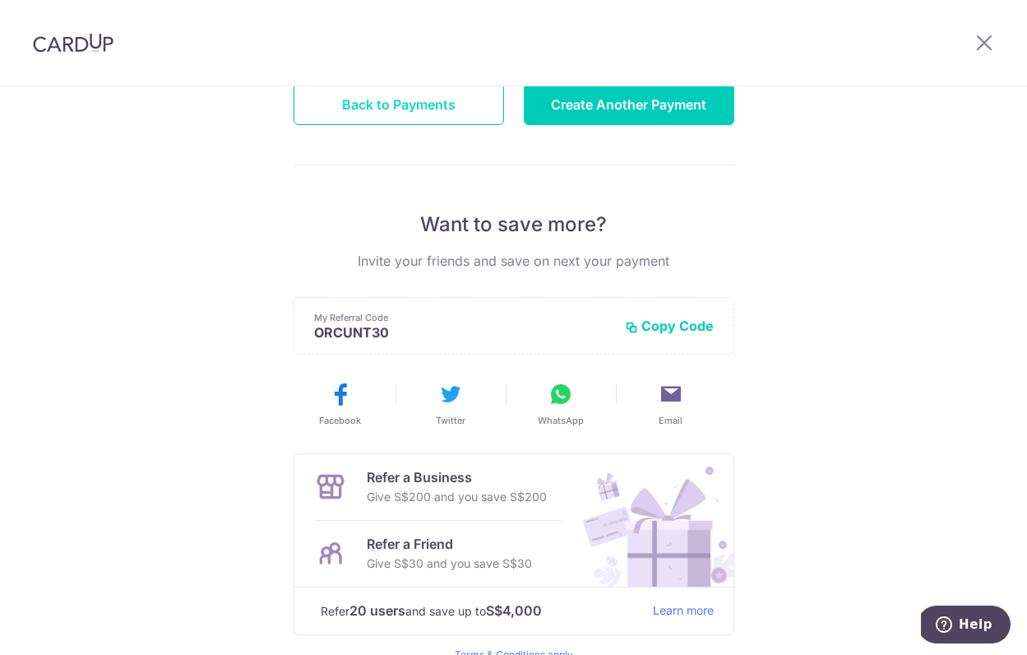
click at [390, 104] on button "Back to Payments" at bounding box center [399, 104] width 211 height 41
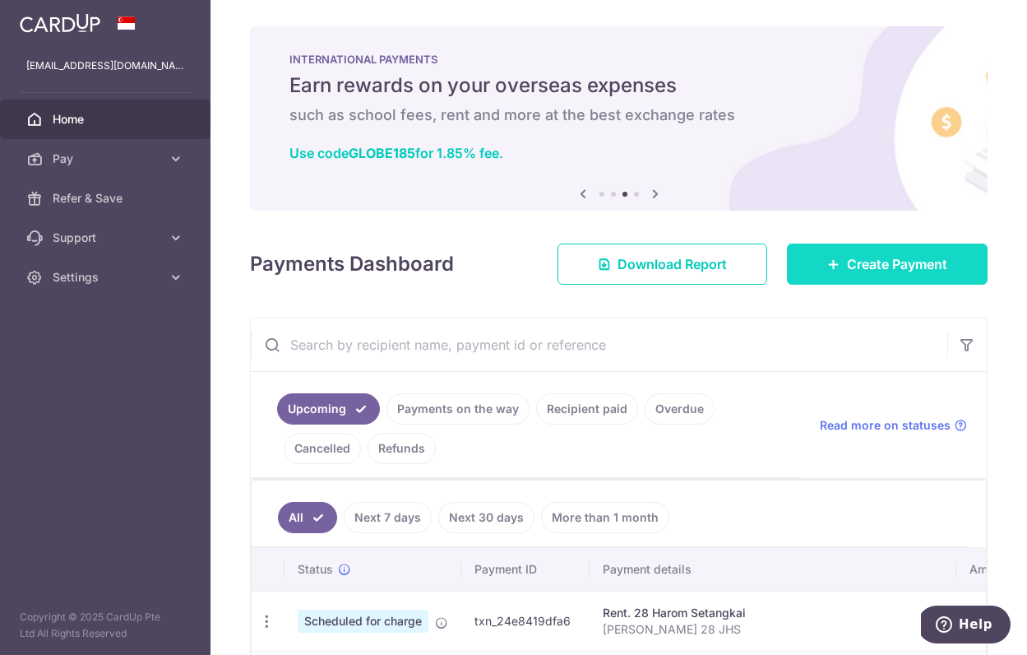
click at [835, 277] on link "Create Payment" at bounding box center [887, 263] width 201 height 41
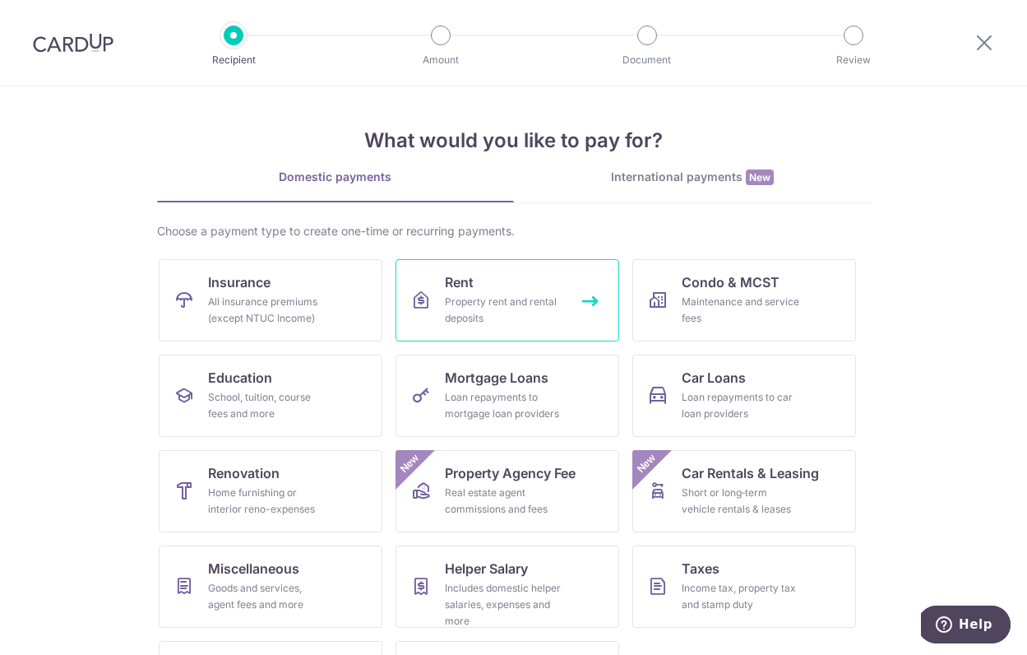
click at [506, 293] on link "Rent Property rent and rental deposits" at bounding box center [508, 300] width 224 height 82
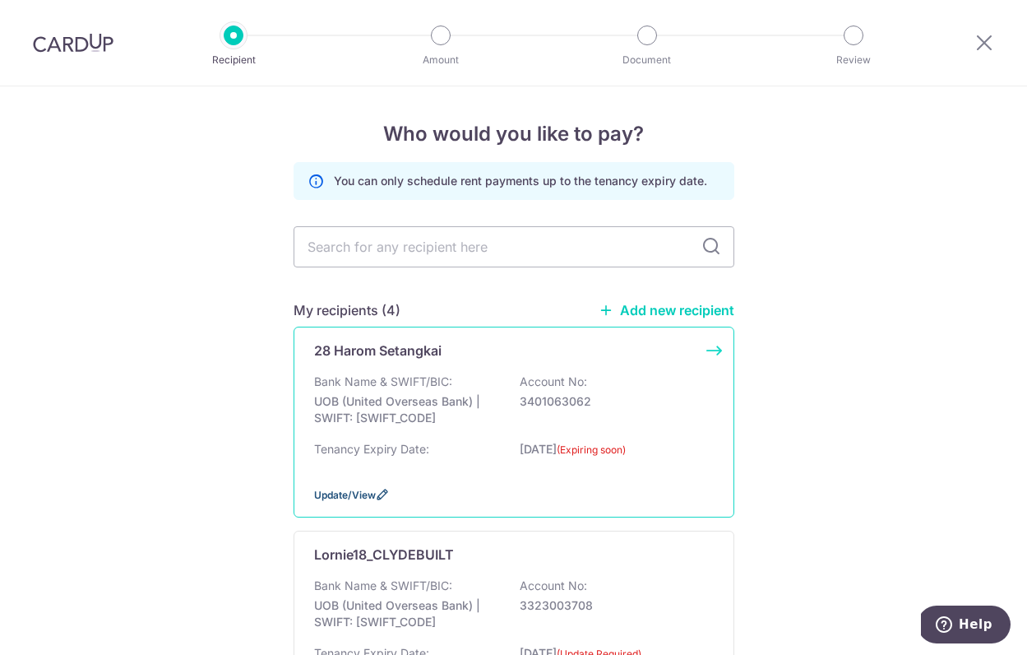
click at [369, 501] on span "Update/View" at bounding box center [345, 495] width 62 height 12
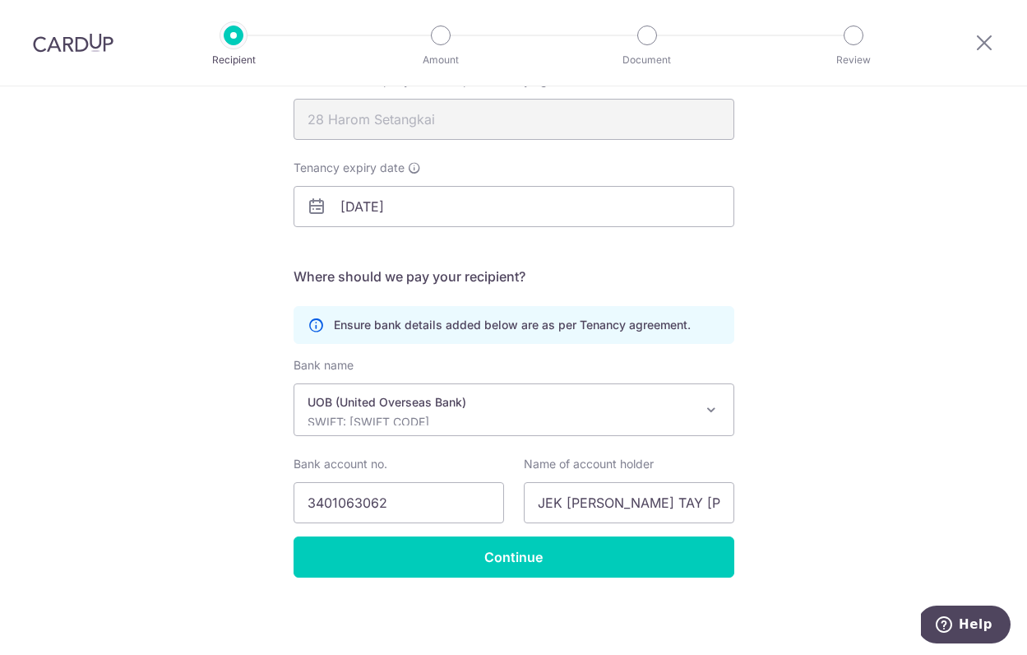
scroll to position [192, 0]
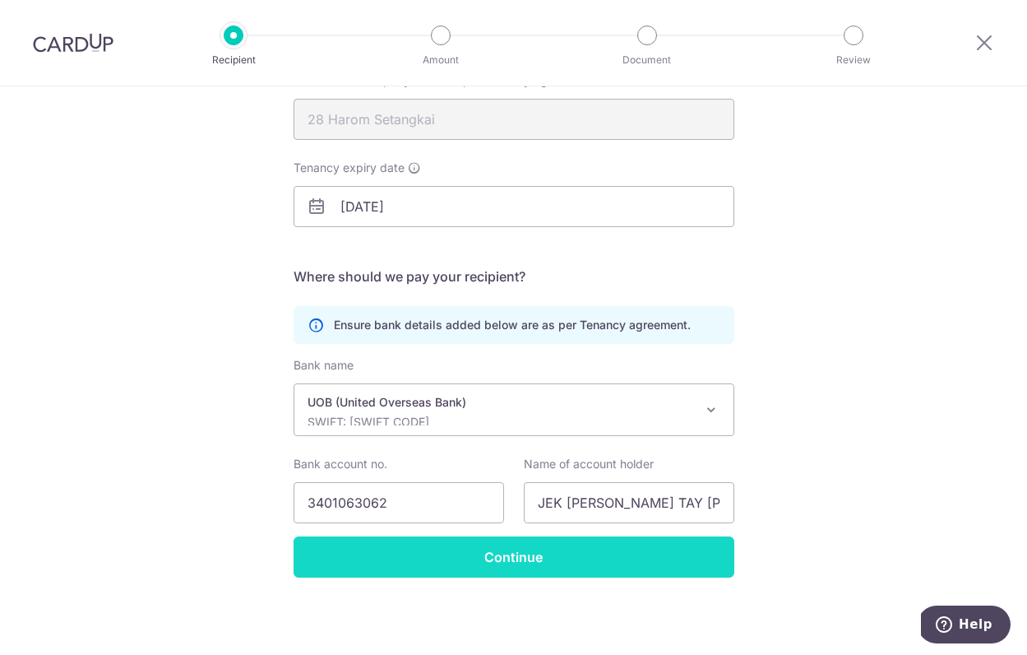
click at [467, 575] on input "Continue" at bounding box center [514, 556] width 441 height 41
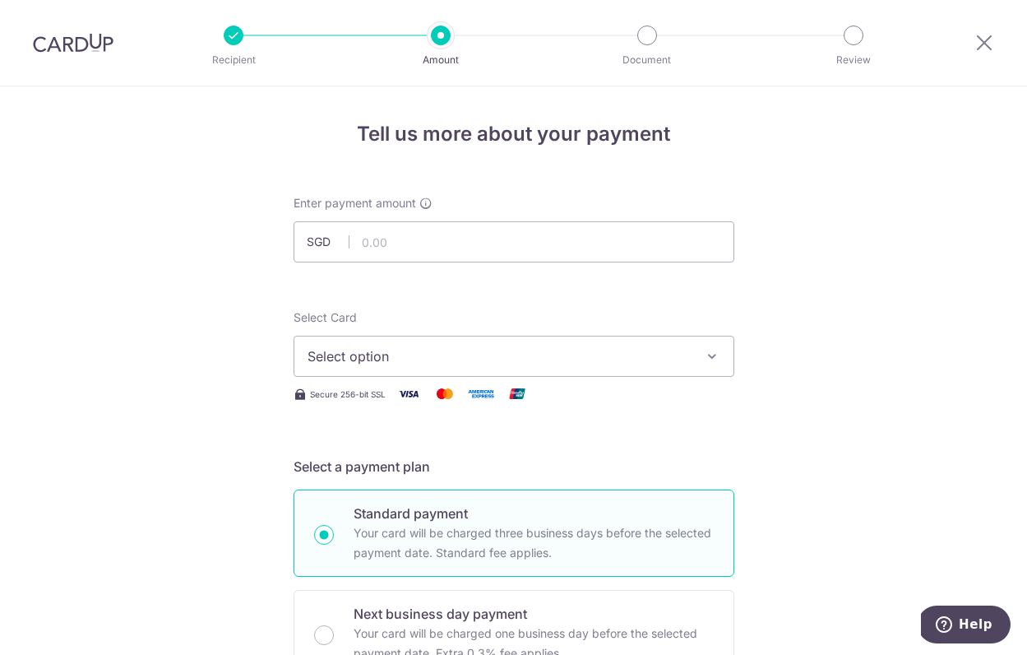
click at [455, 220] on div "Enter payment amount SGD" at bounding box center [514, 228] width 441 height 67
click at [428, 246] on input "text" at bounding box center [514, 241] width 441 height 41
type input "13,950.00"
click at [438, 369] on button "Select option" at bounding box center [514, 356] width 441 height 41
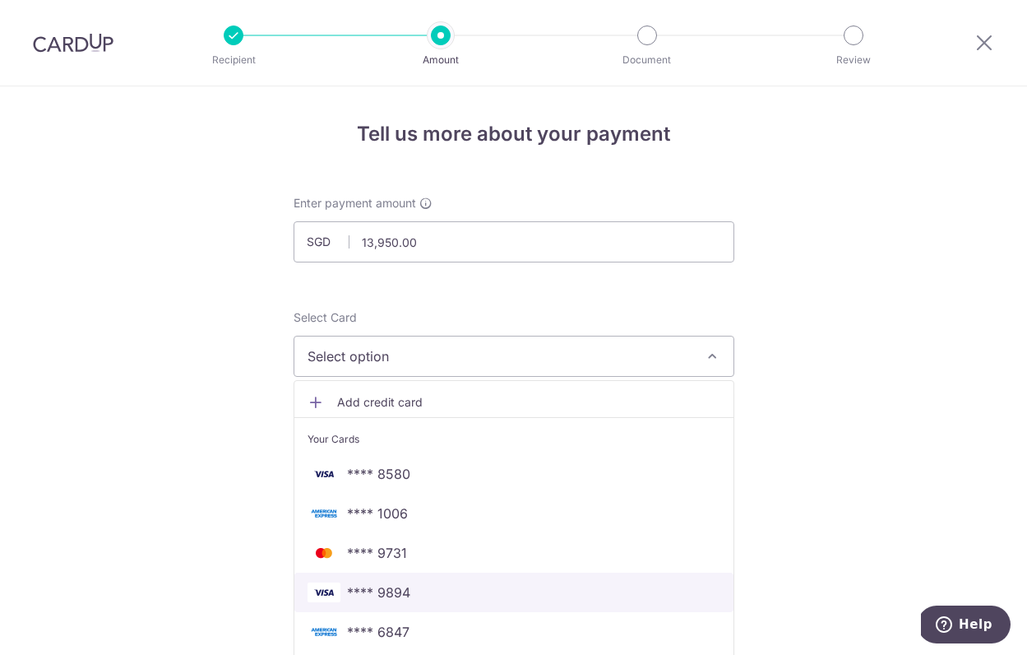
click at [406, 587] on span "**** 9894" at bounding box center [378, 592] width 63 height 20
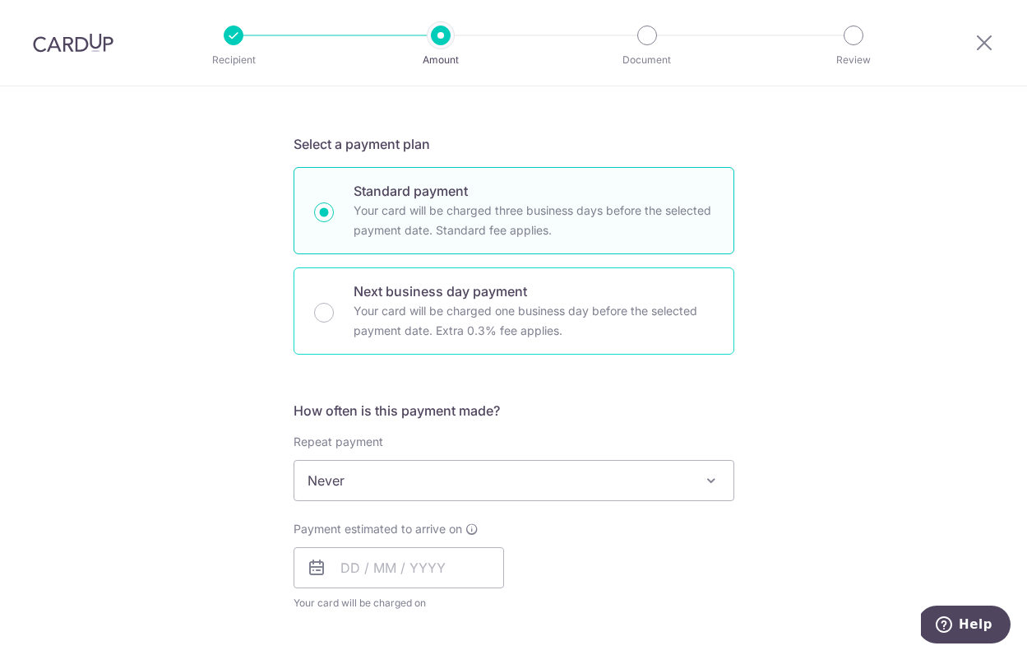
scroll to position [373, 0]
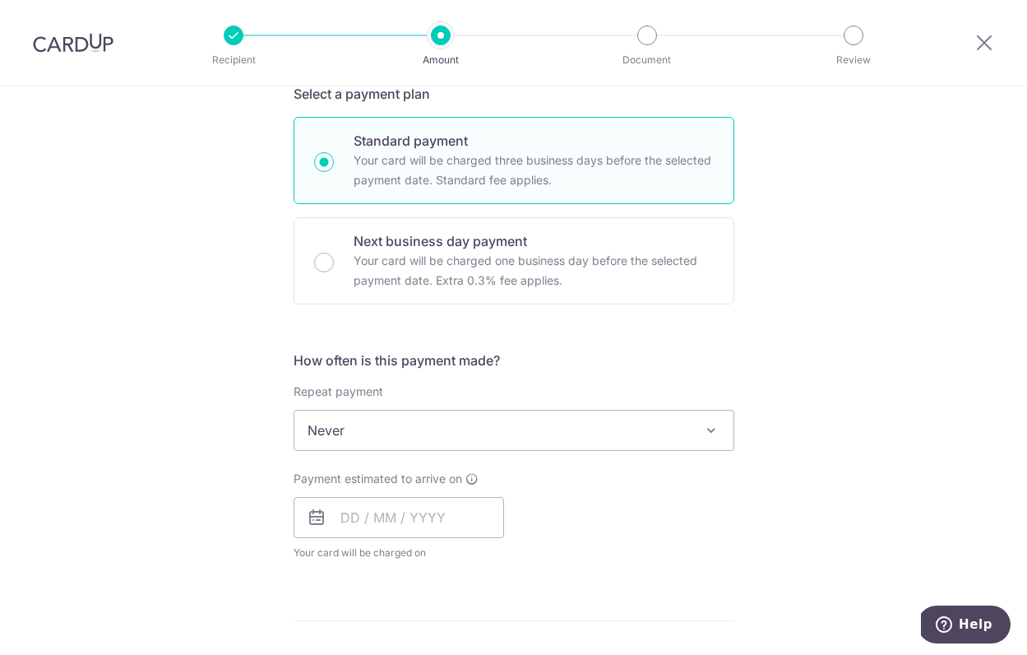
click at [435, 435] on span "Never" at bounding box center [513, 429] width 439 height 39
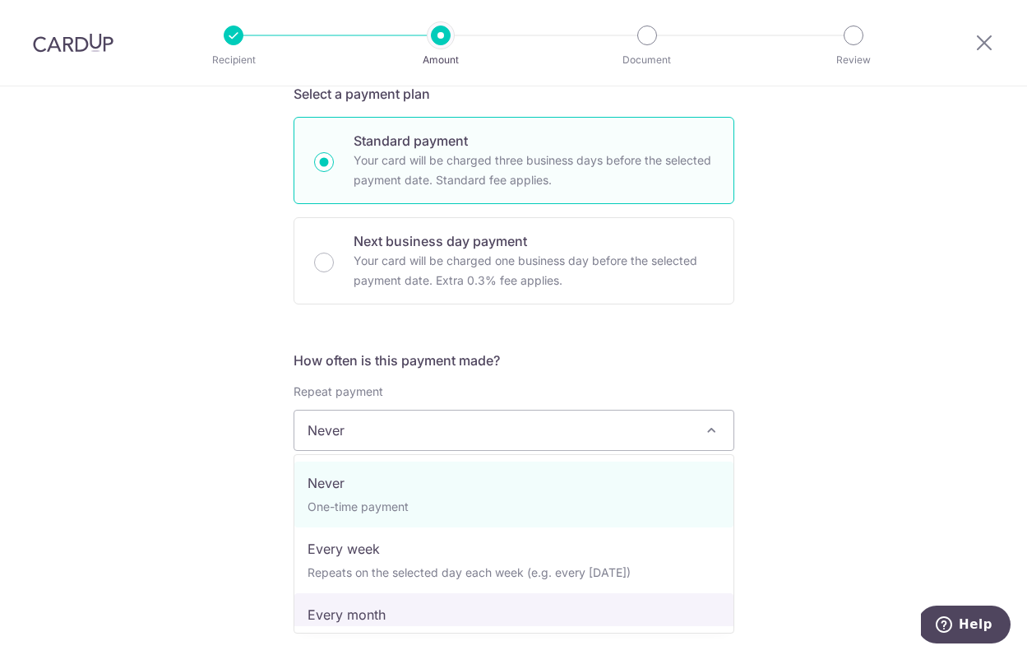
select select "3"
type input "20/09/2025"
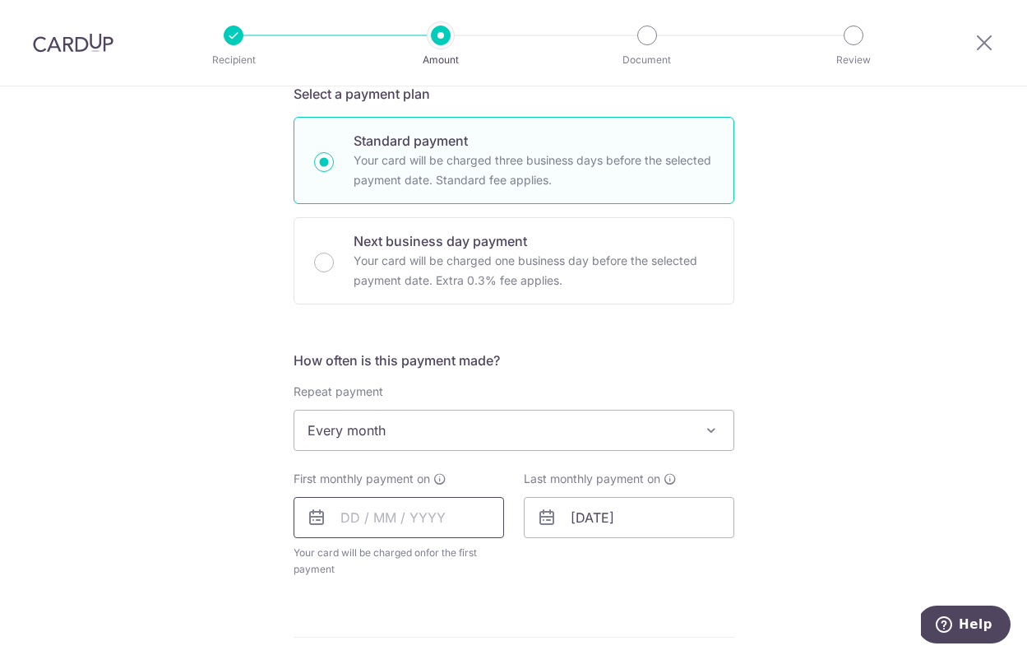
click at [396, 525] on input "text" at bounding box center [399, 517] width 211 height 41
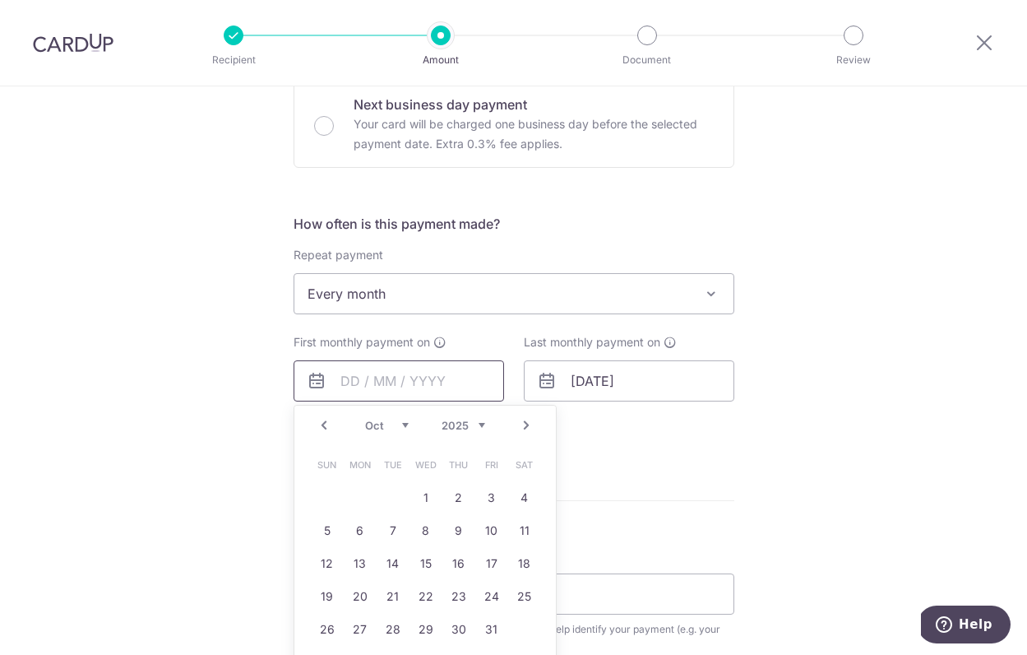
scroll to position [546, 0]
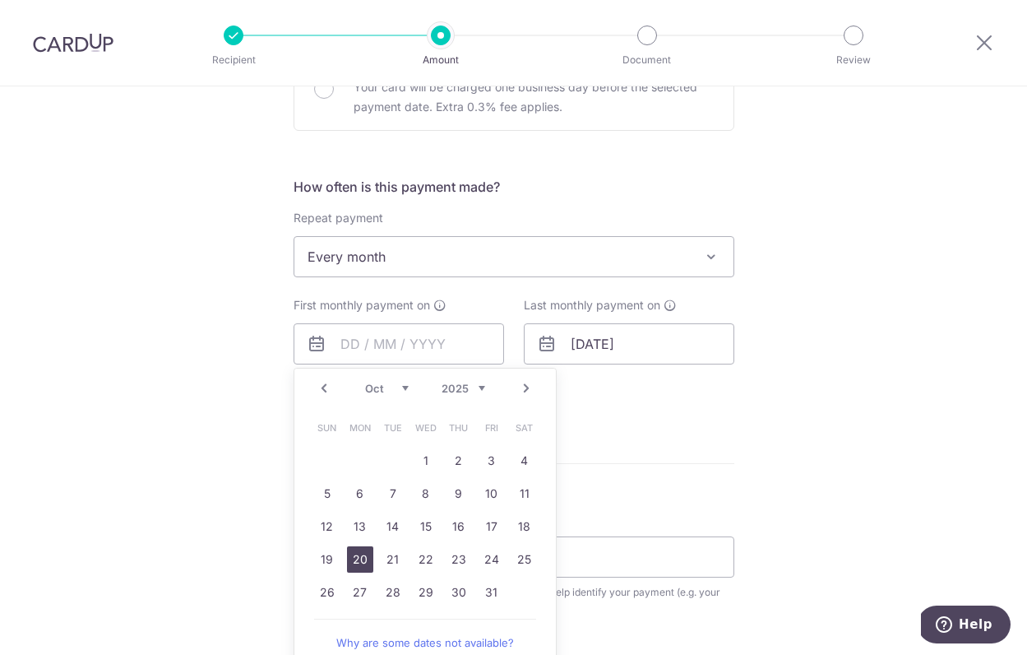
click at [358, 563] on link "20" at bounding box center [360, 559] width 26 height 26
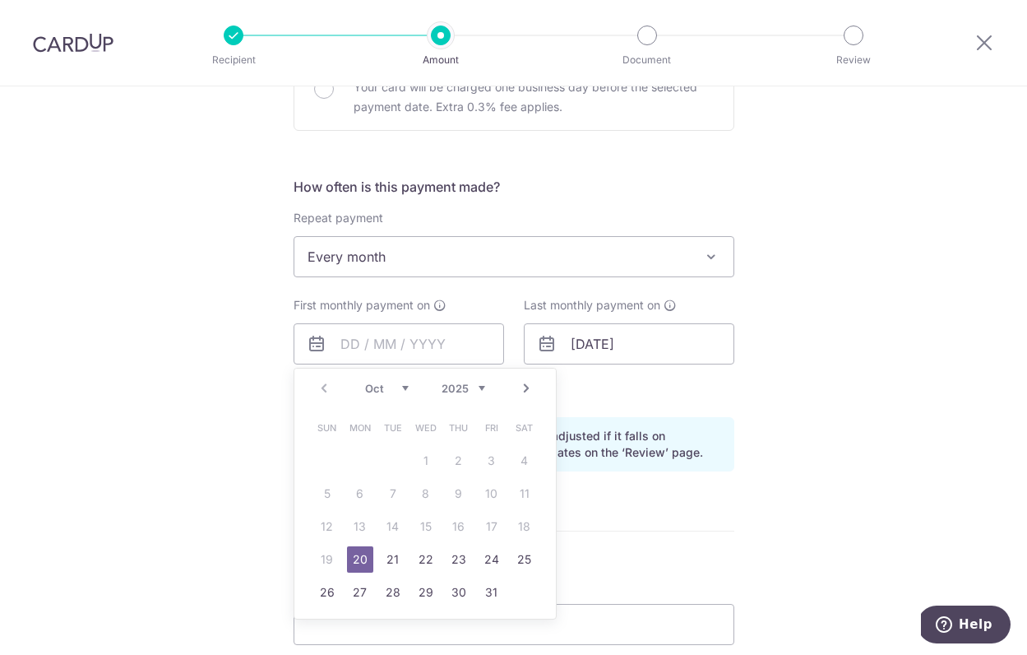
type input "[DATE]"
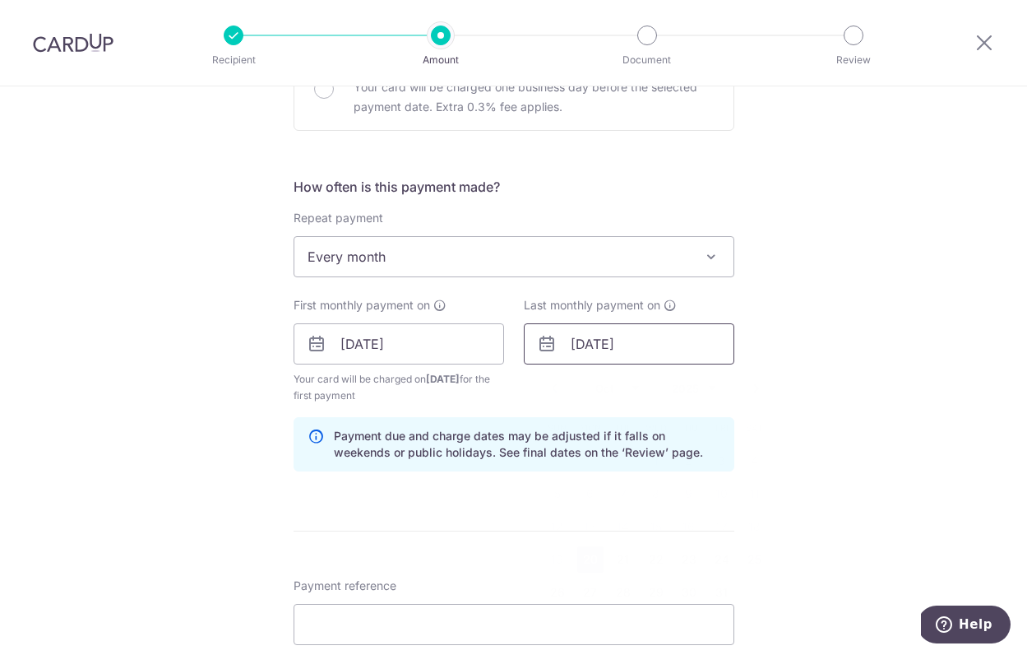
click at [658, 353] on input "[DATE]" at bounding box center [629, 343] width 211 height 41
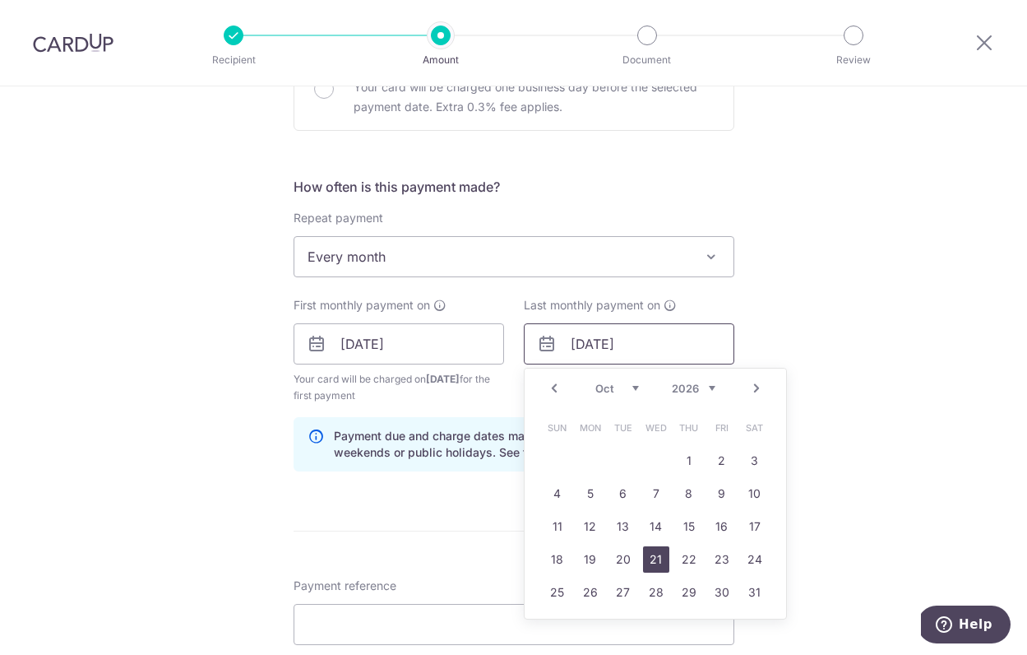
scroll to position [584, 0]
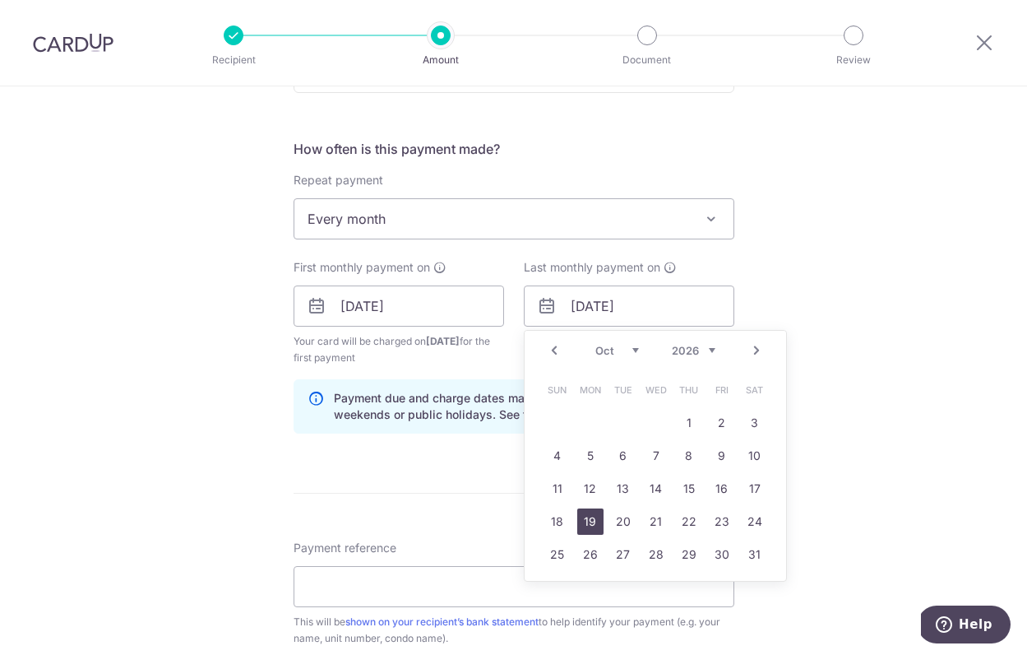
click at [591, 526] on link "19" at bounding box center [590, 521] width 26 height 26
type input "19/10/2026"
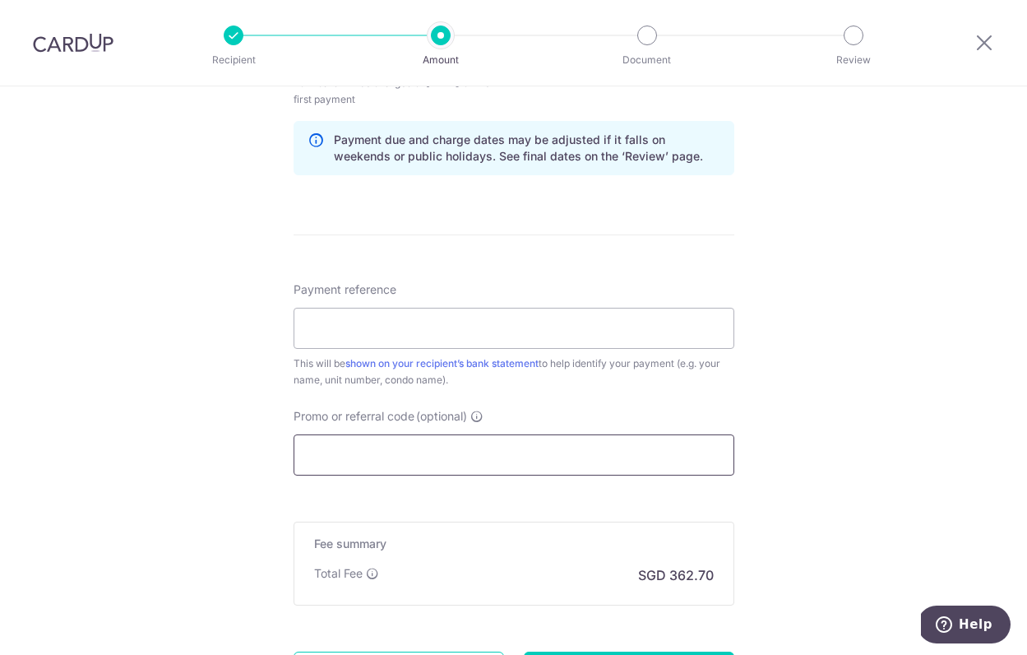
scroll to position [861, 0]
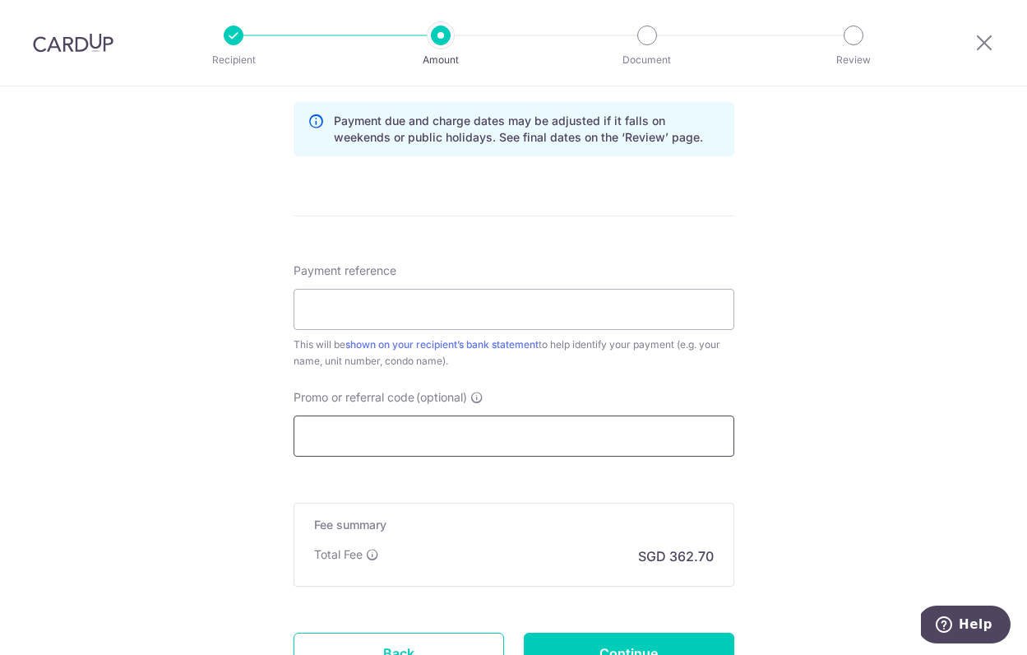
click at [354, 442] on input "Promo or referral code (optional)" at bounding box center [514, 435] width 441 height 41
paste input "3HOME25R"
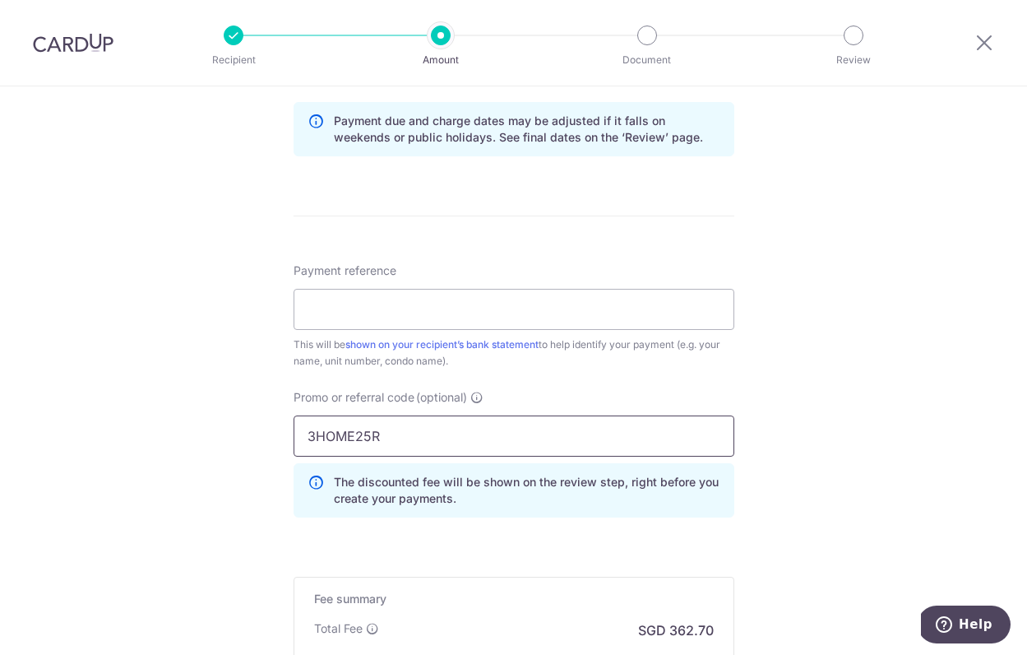
type input "3HOME25R"
click at [582, 530] on form "Enter payment amount SGD 13,950.00 13950.00 Select Card **** 9894 Add credit ca…" at bounding box center [514, 64] width 441 height 1460
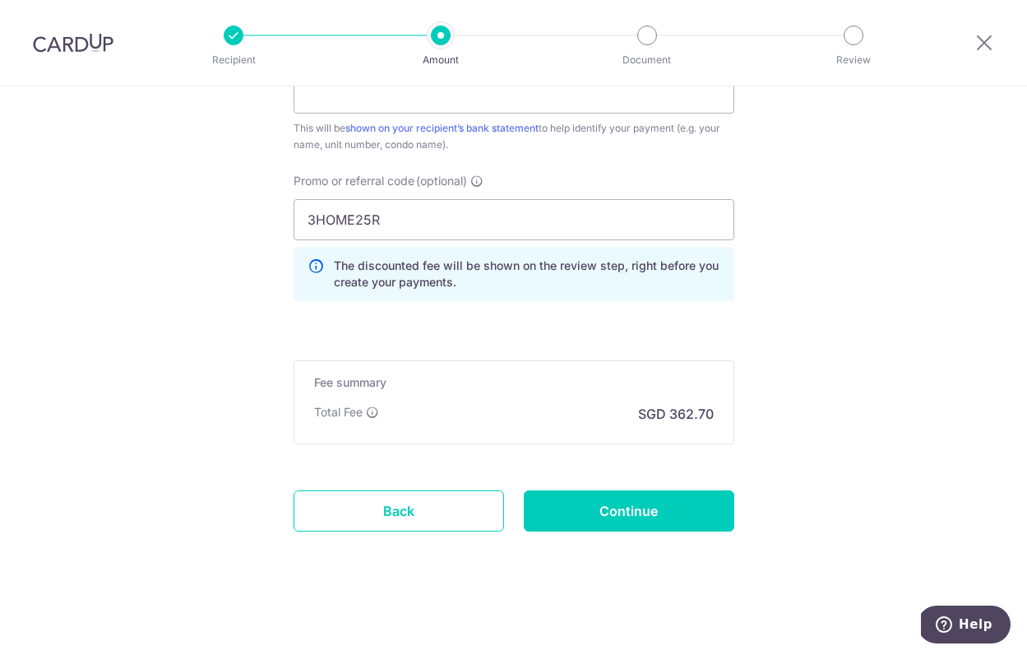
scroll to position [1077, 0]
click at [632, 522] on input "Continue" at bounding box center [629, 510] width 211 height 41
type input "Create Schedule"
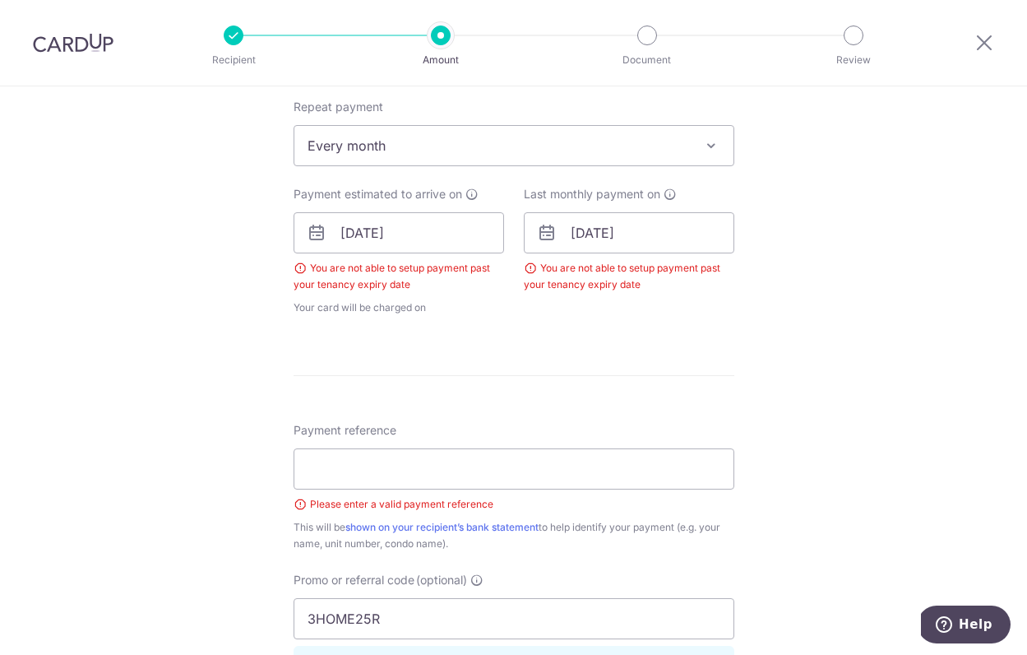
scroll to position [656, 0]
click at [373, 465] on input "Payment reference" at bounding box center [514, 469] width 441 height 41
type input "[PERSON_NAME] 28 JHS Rent"
click at [726, 366] on form "Enter payment amount SGD 13,950.00 13950.00 Select Card **** 9894 Add credit ca…" at bounding box center [514, 258] width 441 height 1438
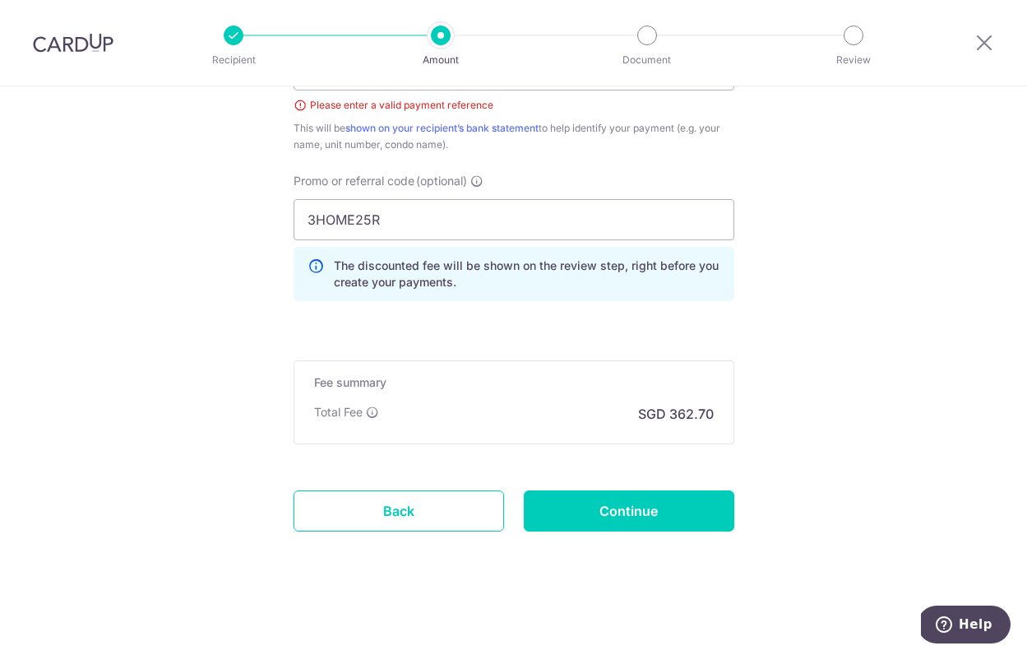
scroll to position [1056, 0]
click at [635, 507] on input "Continue" at bounding box center [629, 510] width 211 height 41
type input "Create Schedule"
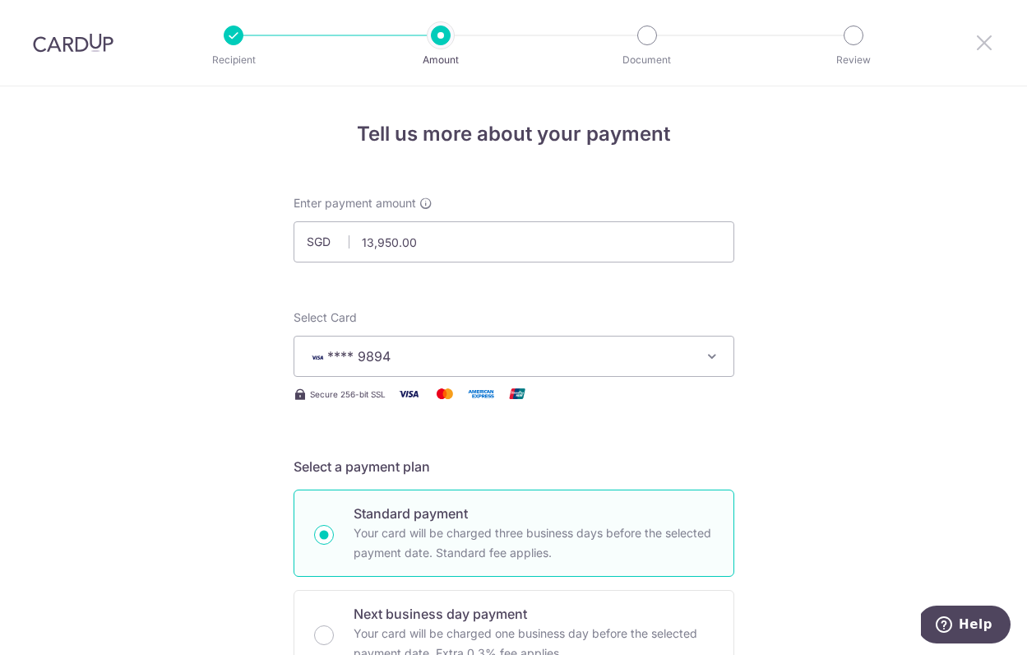
click at [990, 37] on icon at bounding box center [985, 42] width 20 height 21
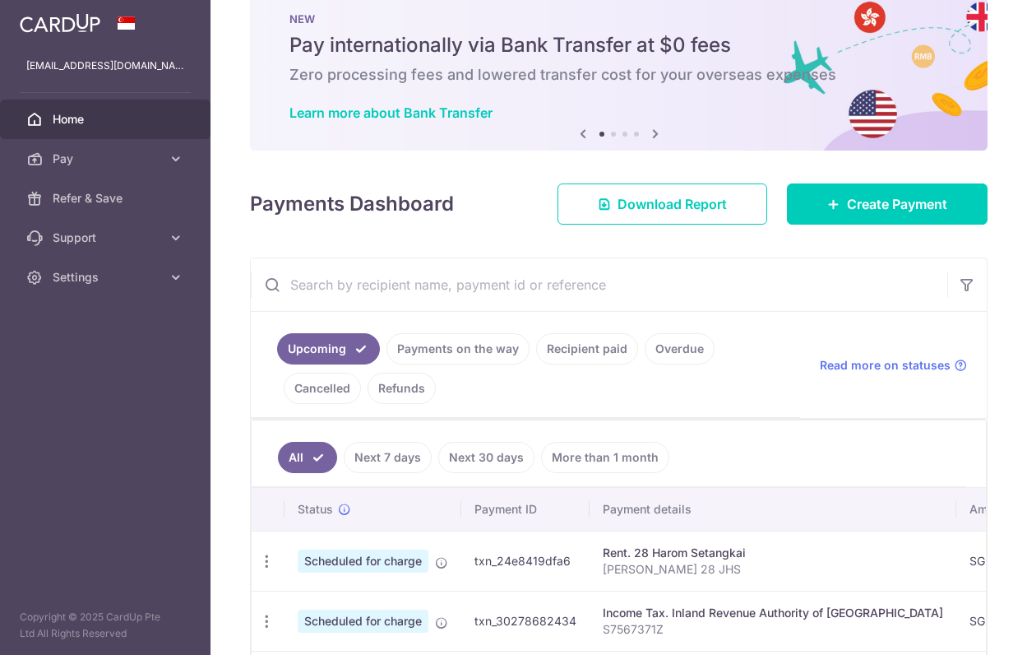
scroll to position [42, 0]
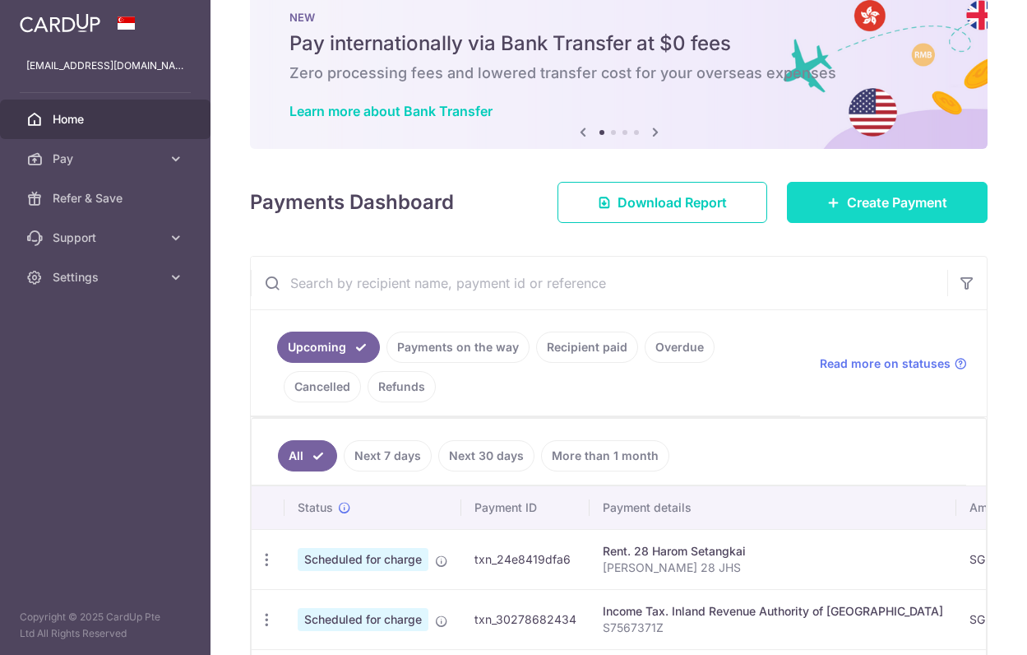
click at [829, 191] on link "Create Payment" at bounding box center [887, 202] width 201 height 41
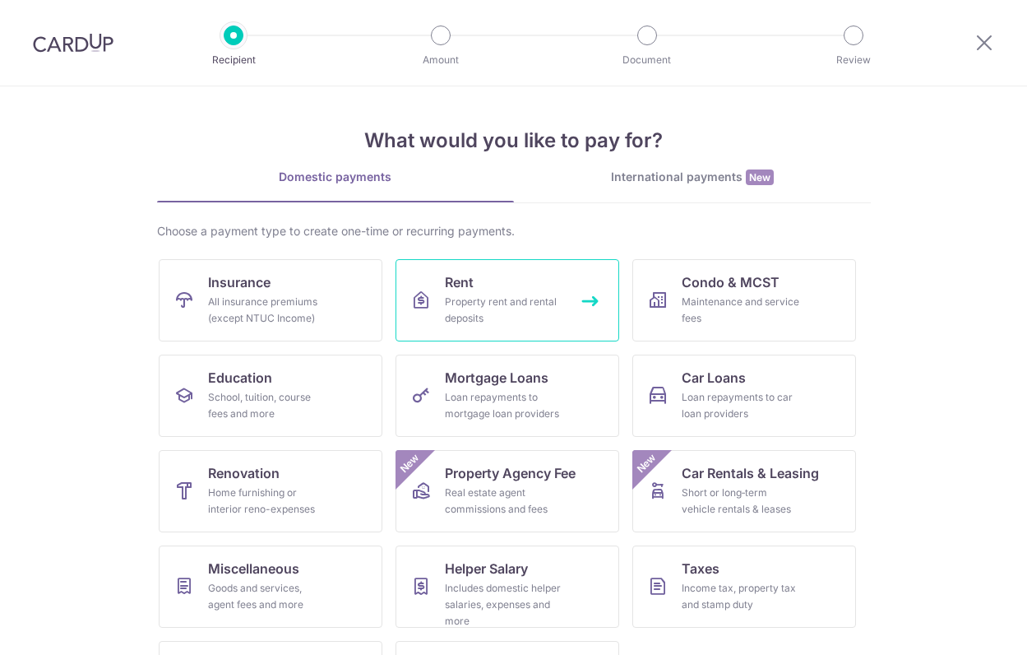
click at [492, 326] on div "Property rent and rental deposits" at bounding box center [504, 310] width 118 height 33
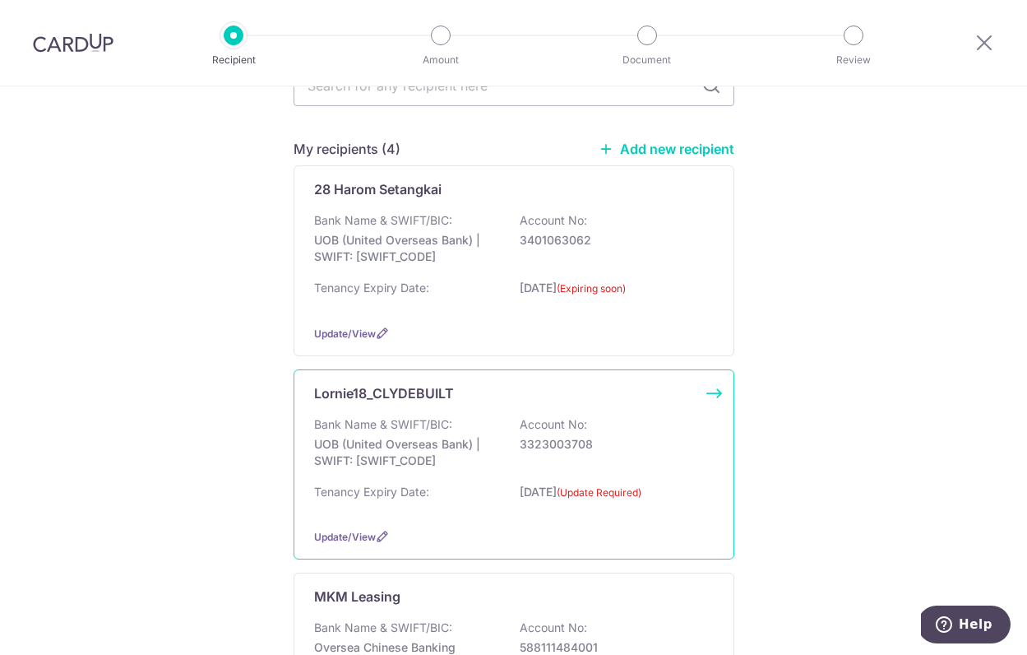
scroll to position [141, 0]
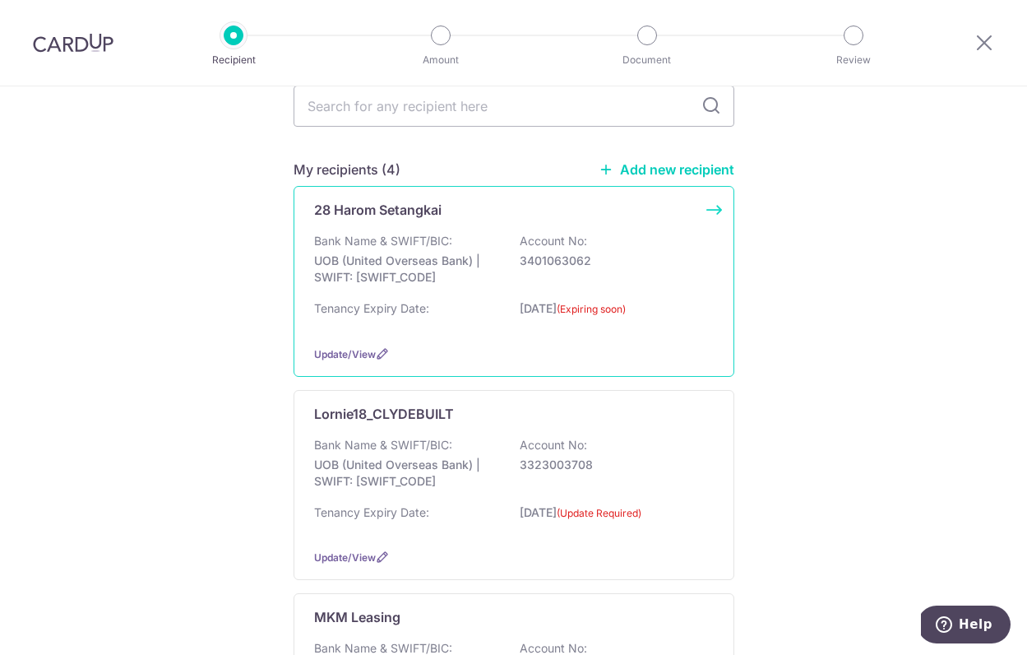
click at [412, 318] on div "Tenancy Expiry Date: 20/09/2025 (Expiring soon)" at bounding box center [514, 316] width 400 height 32
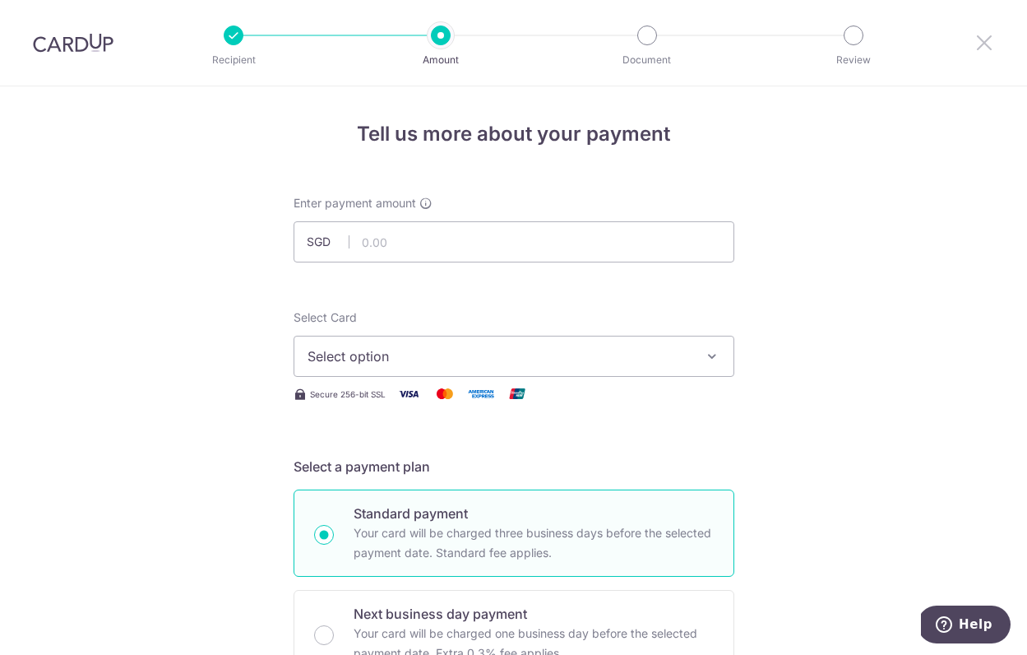
click at [977, 42] on icon at bounding box center [985, 42] width 20 height 21
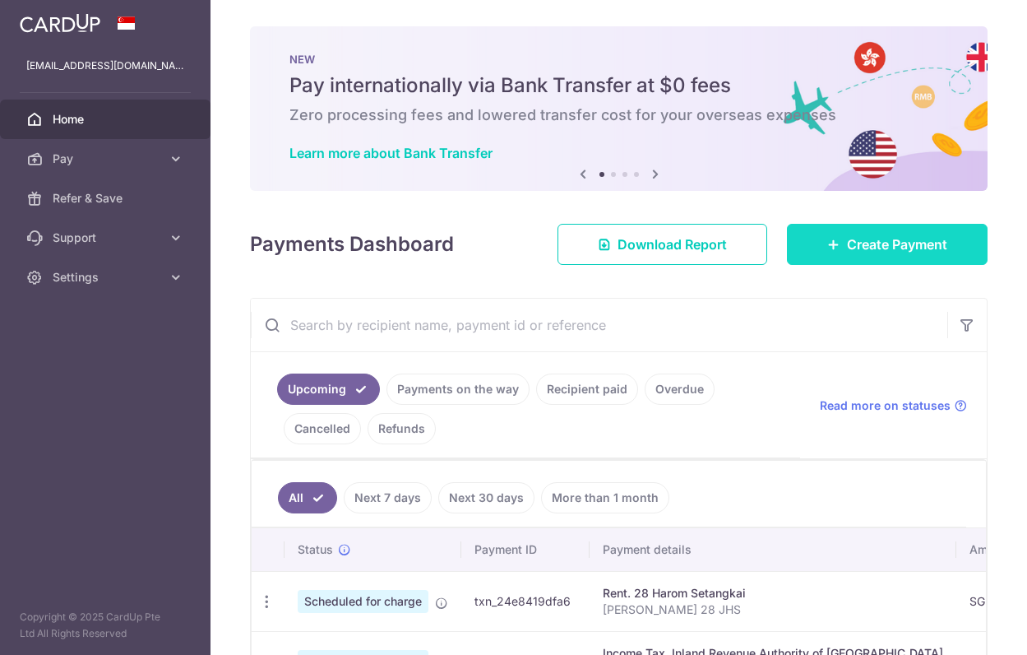
click at [849, 229] on link "Create Payment" at bounding box center [887, 244] width 201 height 41
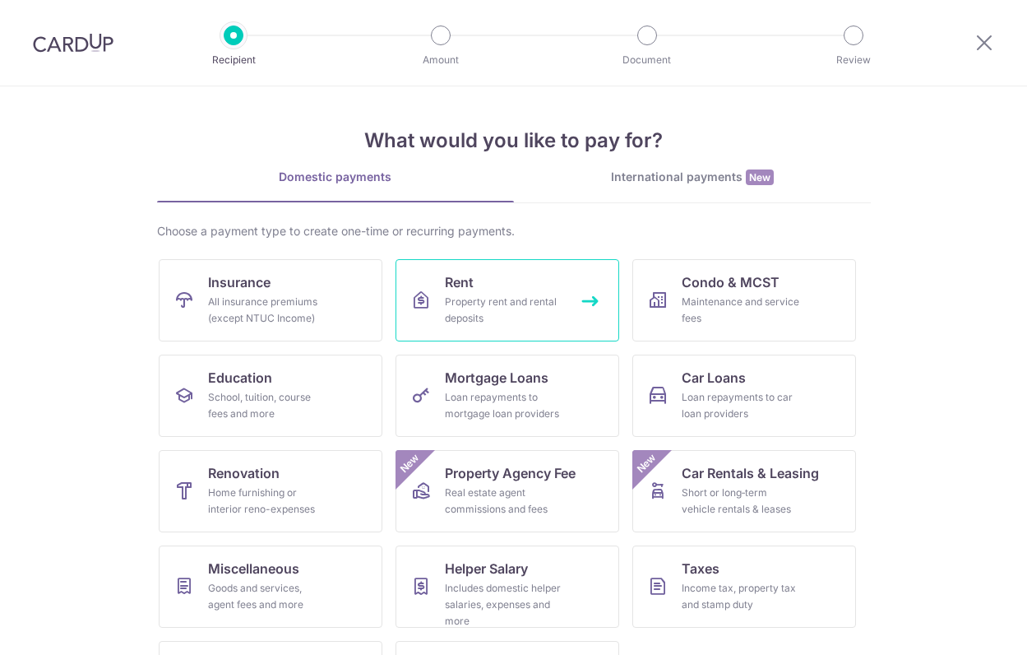
click at [509, 287] on link "Rent Property rent and rental deposits" at bounding box center [508, 300] width 224 height 82
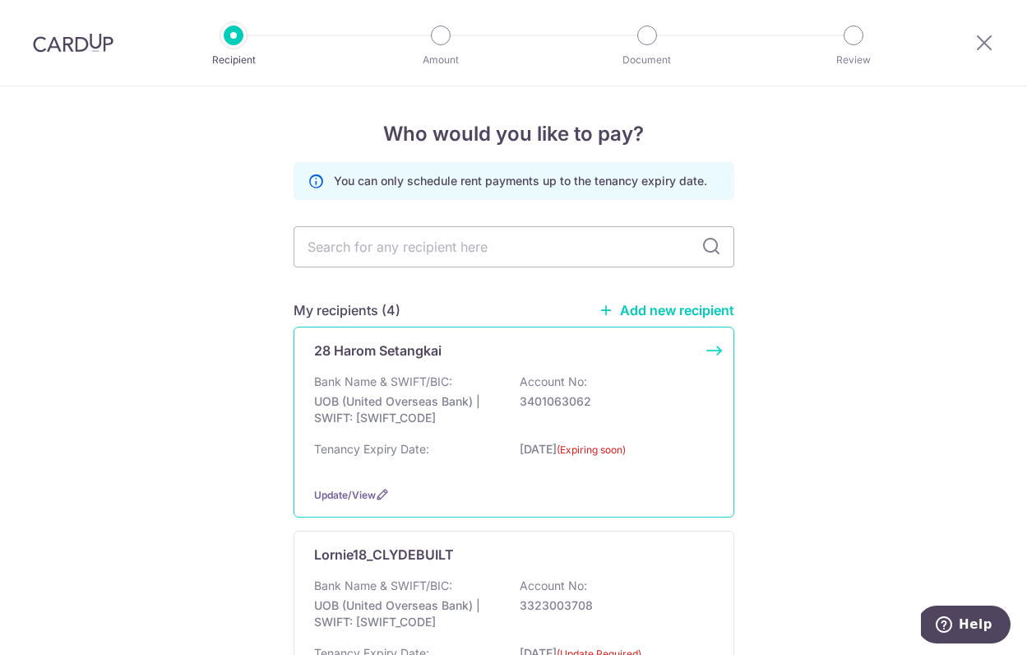
click at [702, 356] on div "28 Harom Setangkai" at bounding box center [514, 350] width 400 height 20
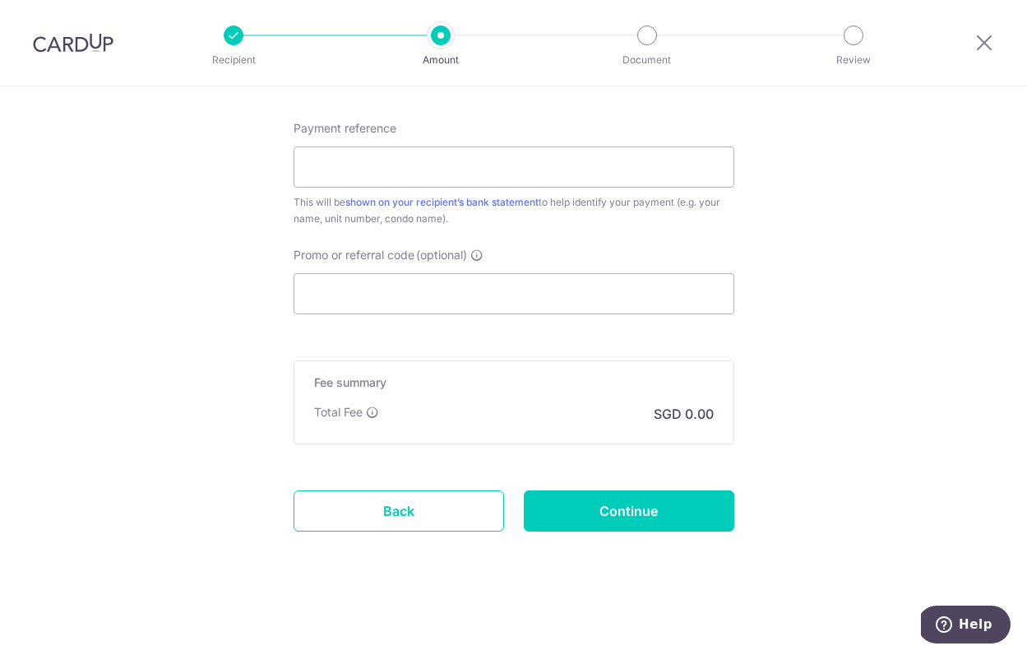
scroll to position [919, 0]
click at [985, 33] on icon at bounding box center [985, 42] width 20 height 21
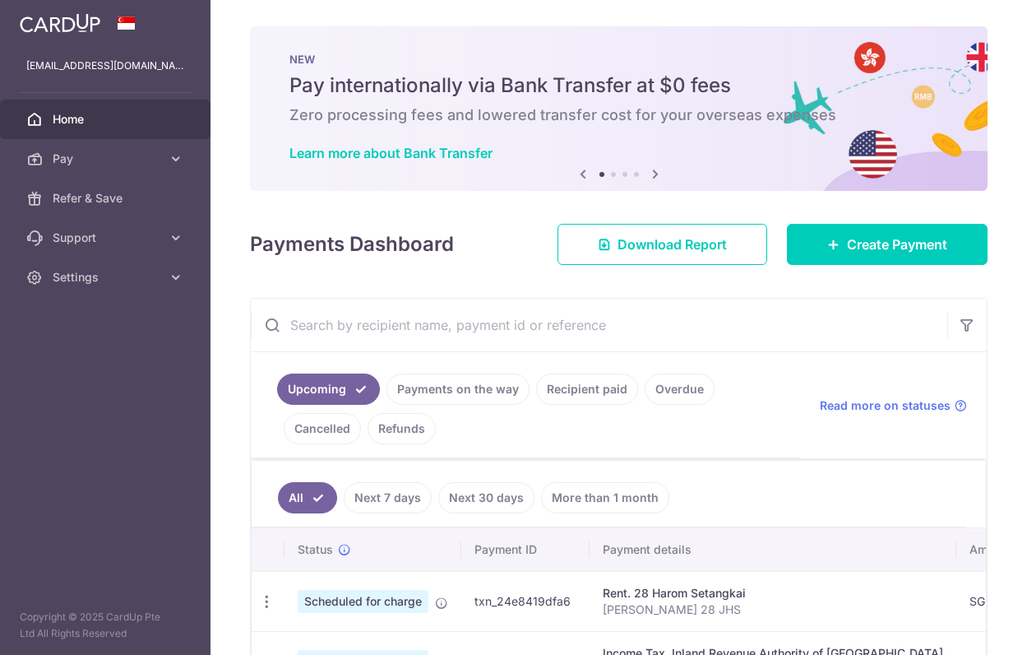
click at [96, 120] on span "Home" at bounding box center [107, 119] width 109 height 16
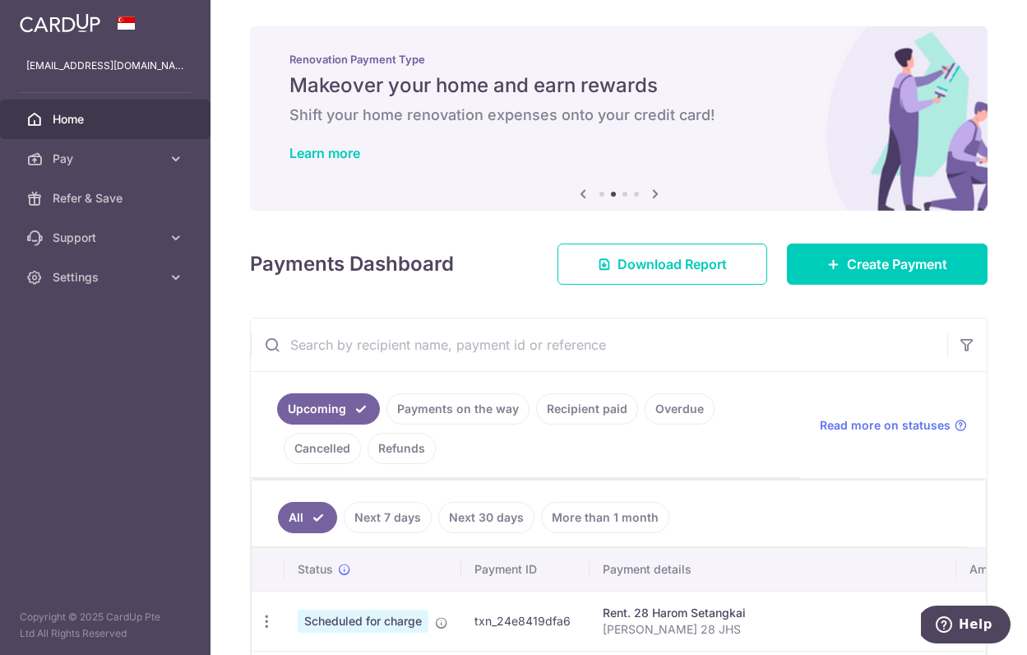
click at [87, 297] on aside "[EMAIL_ADDRESS][DOMAIN_NAME] Home Pay Payments Recipients Cards Refer & Save Su…" at bounding box center [105, 327] width 211 height 655
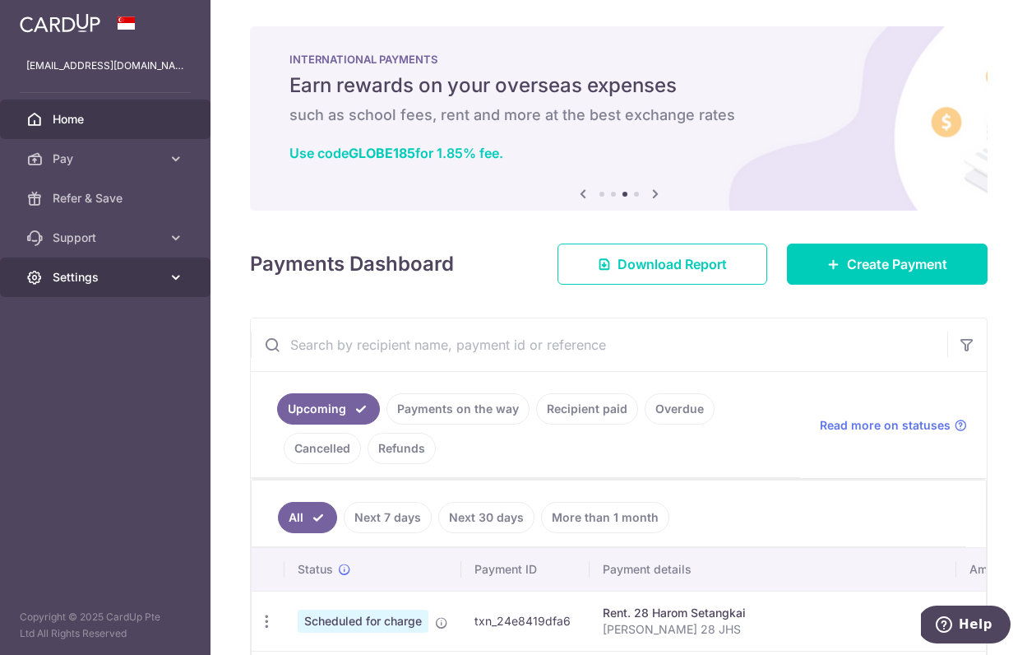
click at [90, 277] on span "Settings" at bounding box center [107, 277] width 109 height 16
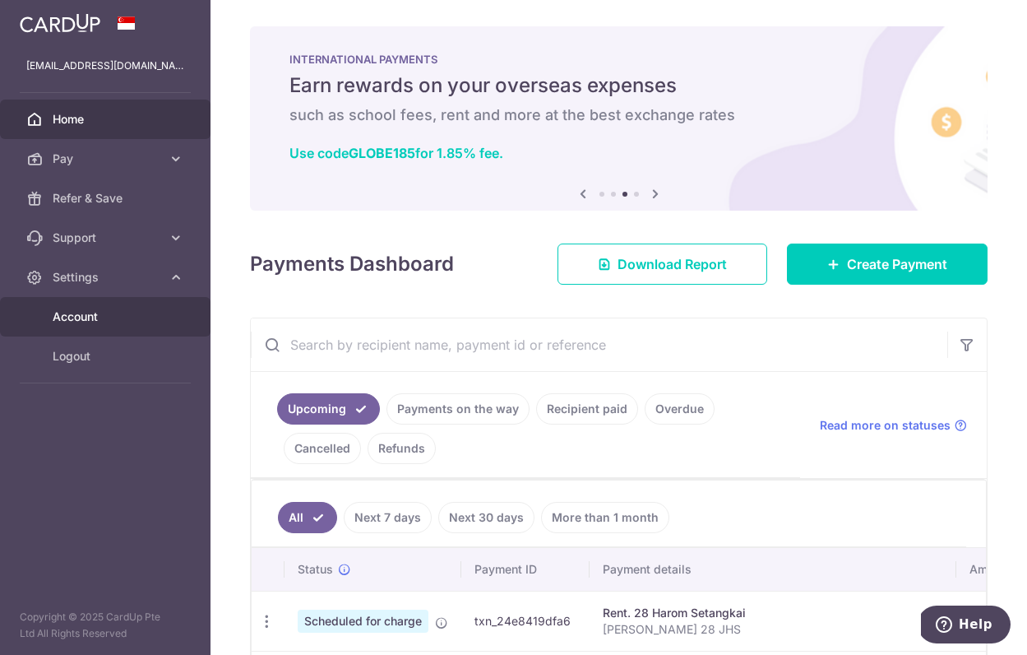
click at [86, 318] on span "Account" at bounding box center [107, 316] width 109 height 16
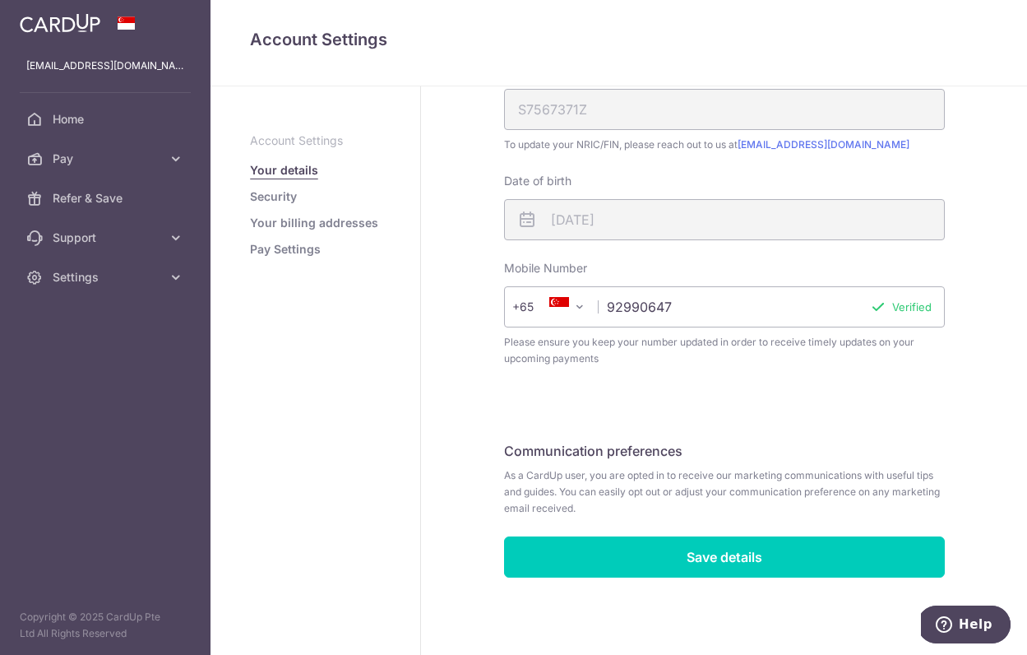
scroll to position [401, 0]
click at [172, 276] on icon at bounding box center [176, 277] width 16 height 16
click at [112, 317] on span "Account" at bounding box center [107, 316] width 109 height 16
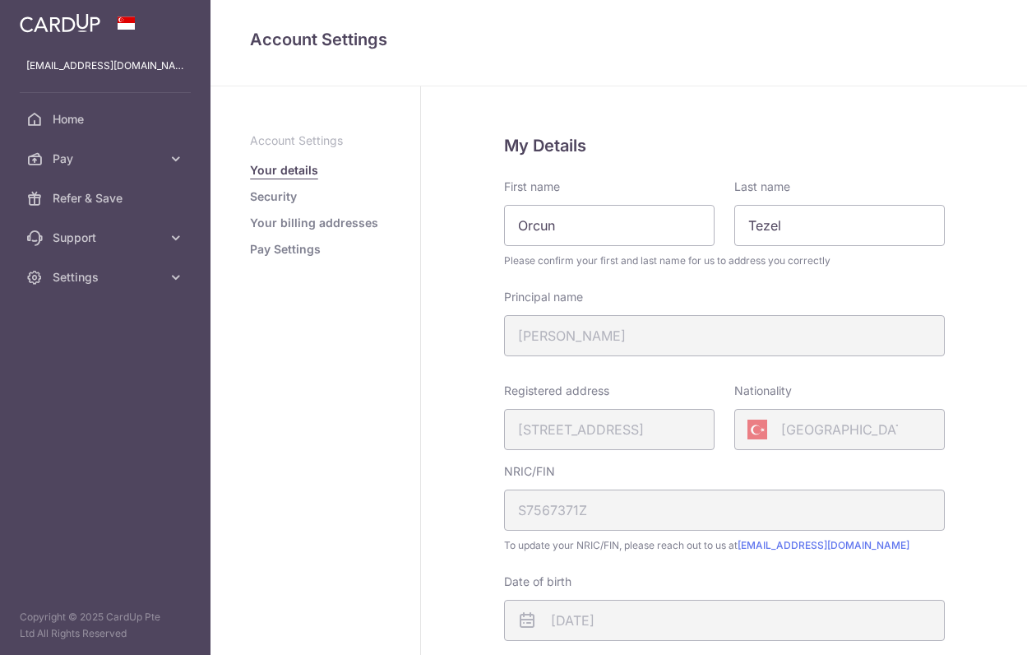
scroll to position [0, 0]
click at [291, 215] on link "Your billing addresses" at bounding box center [314, 223] width 128 height 16
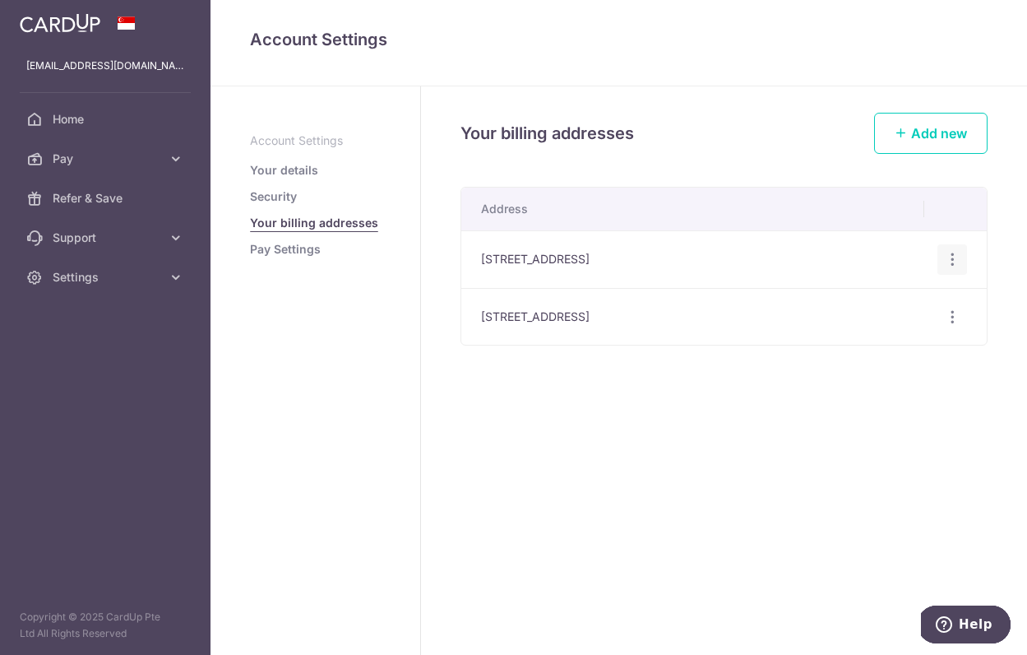
click at [952, 262] on icon "button" at bounding box center [952, 259] width 17 height 17
click at [884, 350] on span "Delete address" at bounding box center [897, 345] width 112 height 20
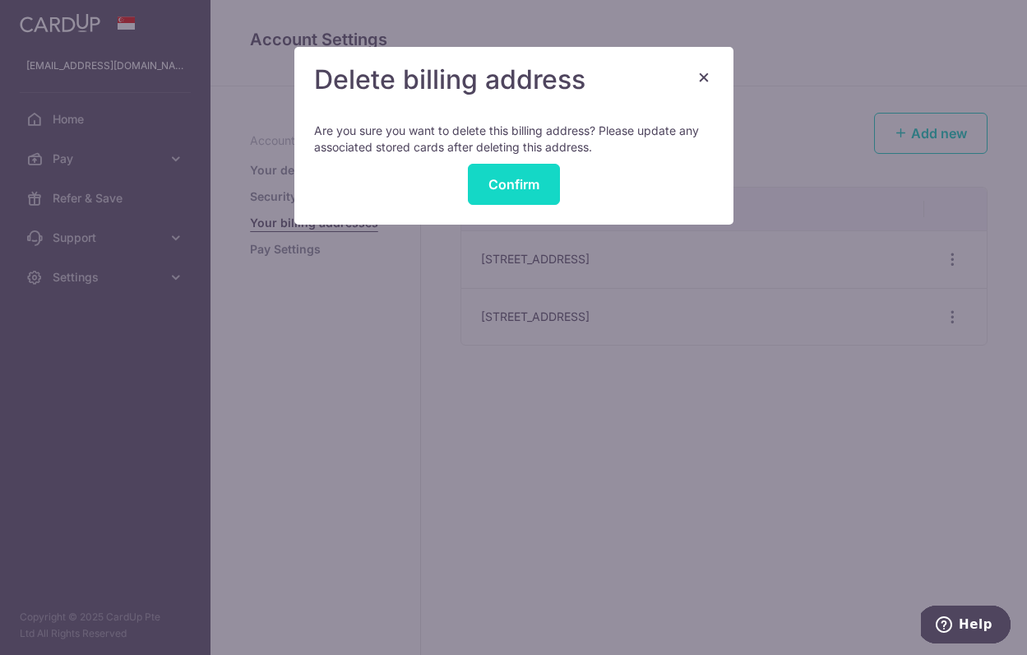
click at [542, 191] on button "Confirm" at bounding box center [514, 184] width 92 height 41
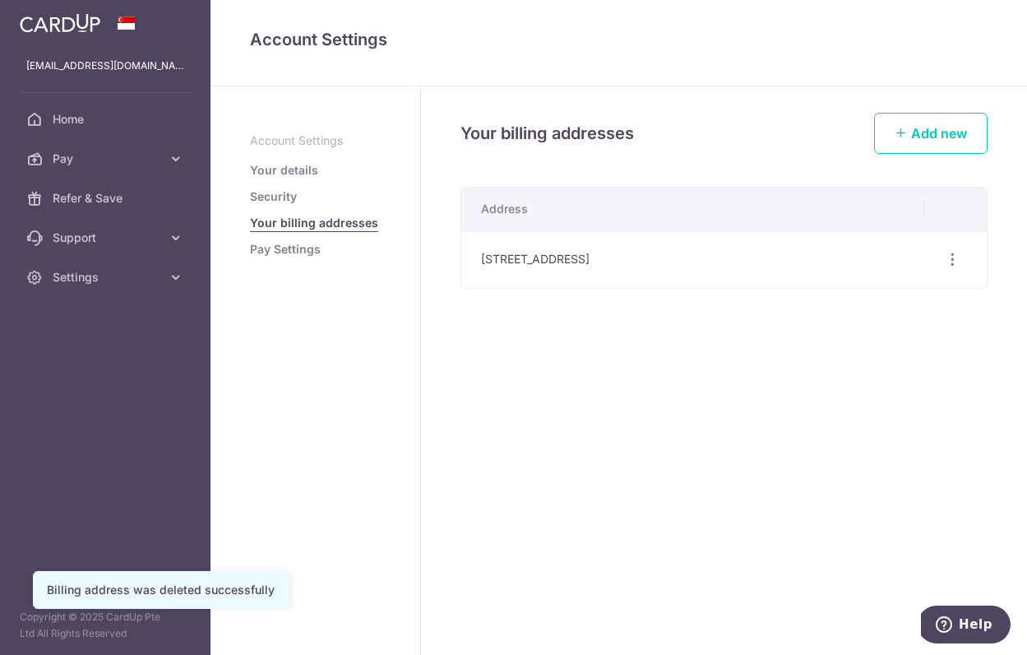
click at [276, 193] on link "Security" at bounding box center [273, 196] width 47 height 16
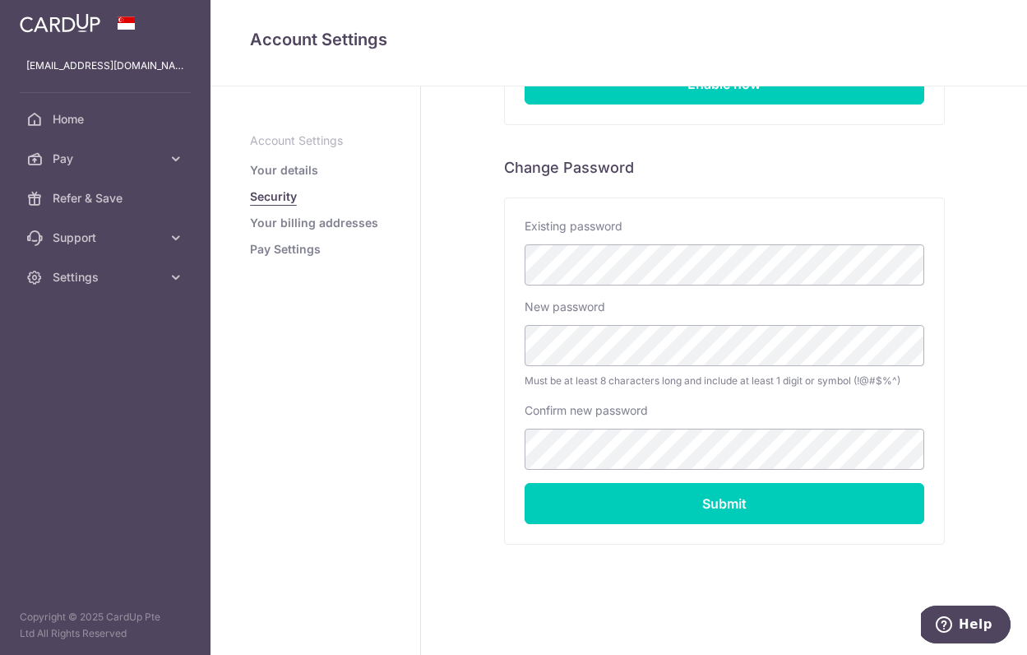
scroll to position [274, 0]
click at [282, 257] on link "Pay Settings" at bounding box center [285, 249] width 71 height 16
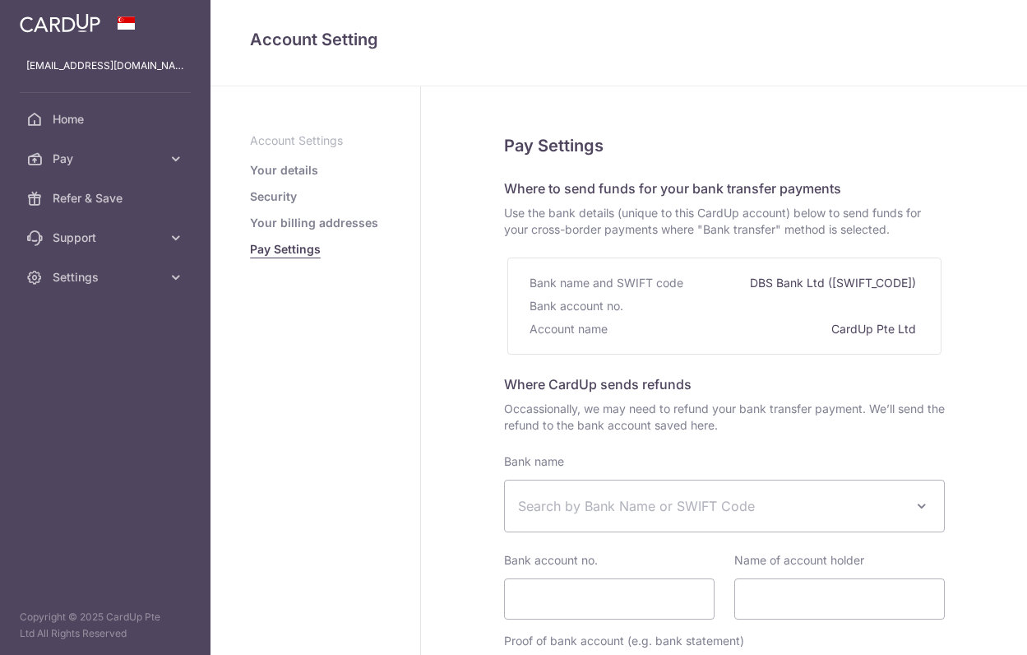
select select
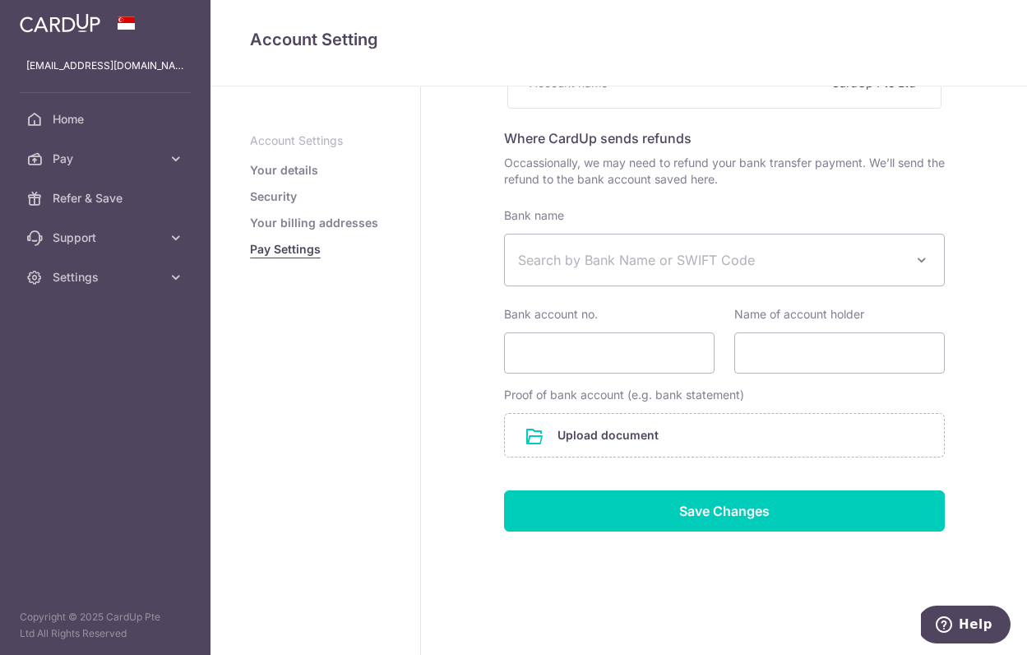
scroll to position [246, 0]
click at [305, 174] on link "Your details" at bounding box center [284, 170] width 68 height 16
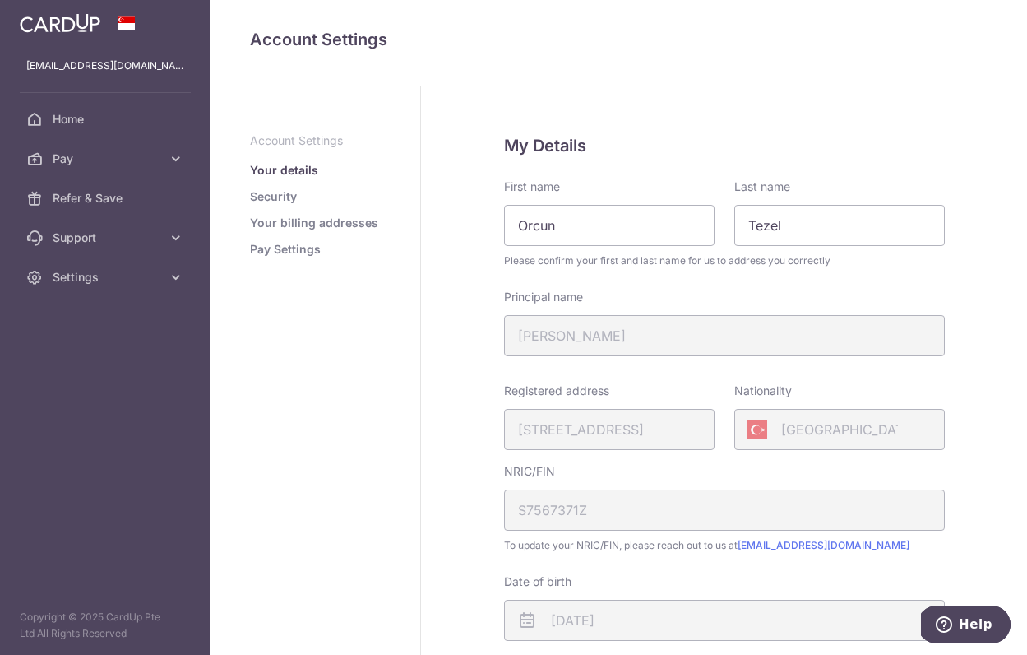
scroll to position [25, 0]
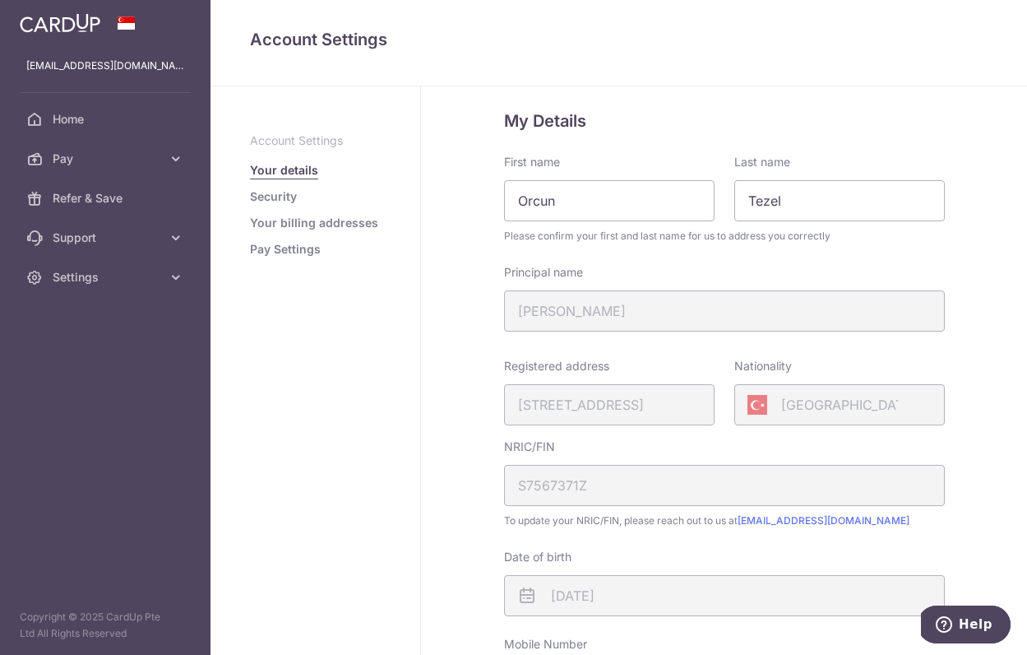
click at [771, 407] on div "[GEOGRAPHIC_DATA]" at bounding box center [839, 404] width 211 height 41
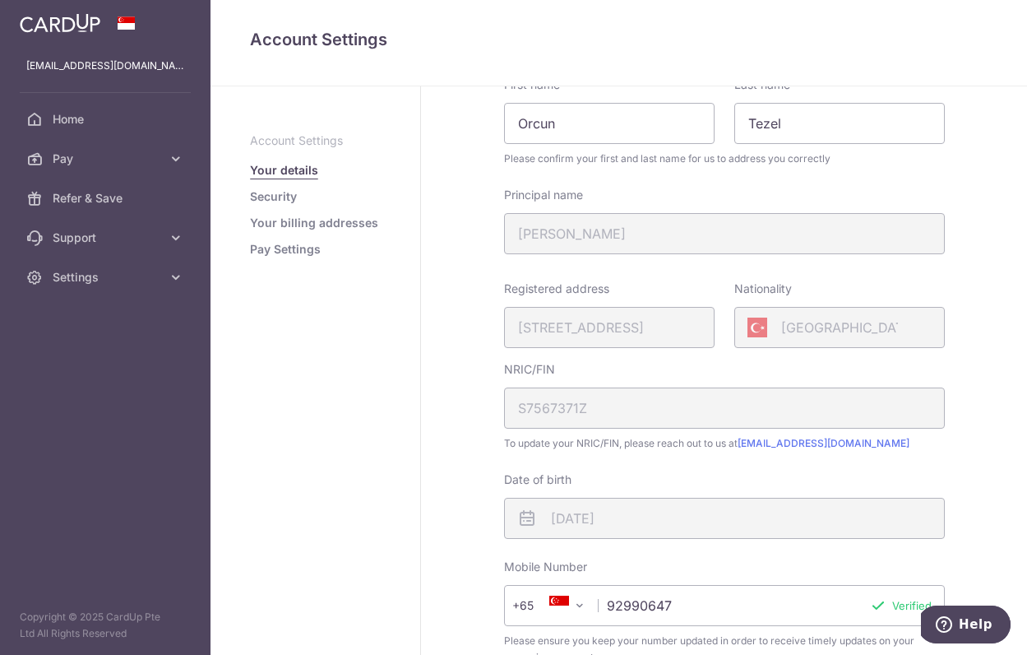
scroll to position [111, 0]
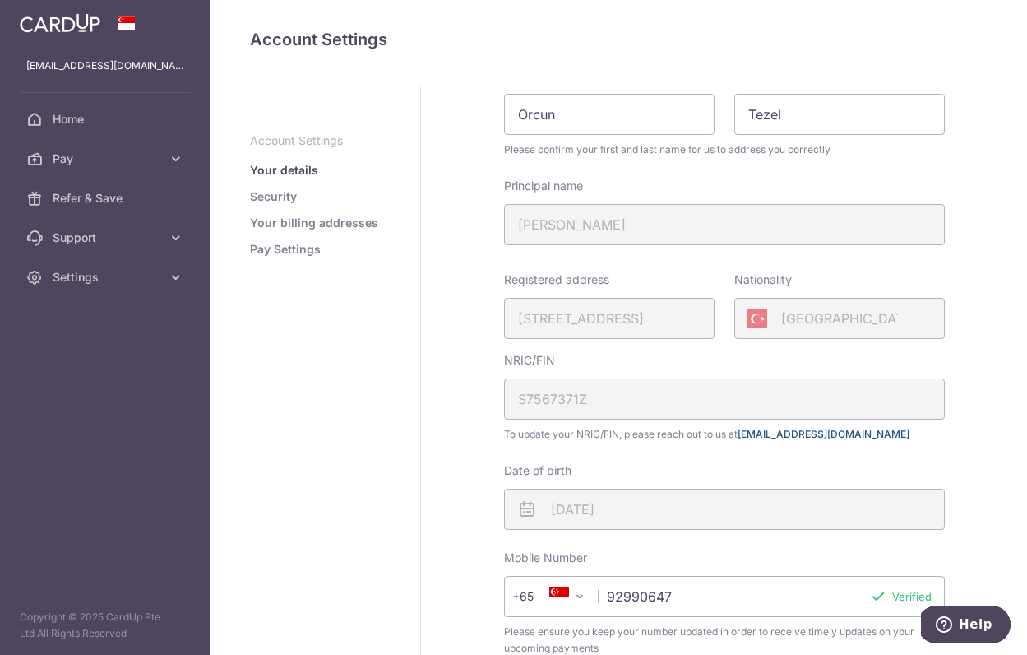
drag, startPoint x: 840, startPoint y: 436, endPoint x: 744, endPoint y: 438, distance: 95.4
click at [744, 438] on span "To update your NRIC/FIN, please reach out to us at [EMAIL_ADDRESS][DOMAIN_NAME]" at bounding box center [724, 434] width 441 height 16
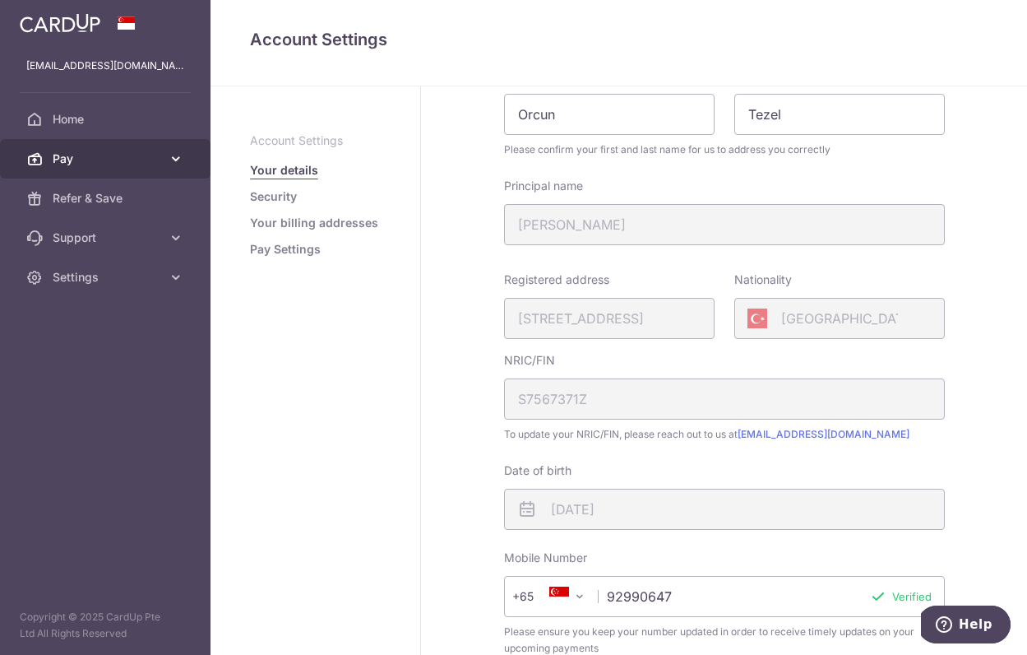
click at [135, 170] on link "Pay" at bounding box center [105, 158] width 211 height 39
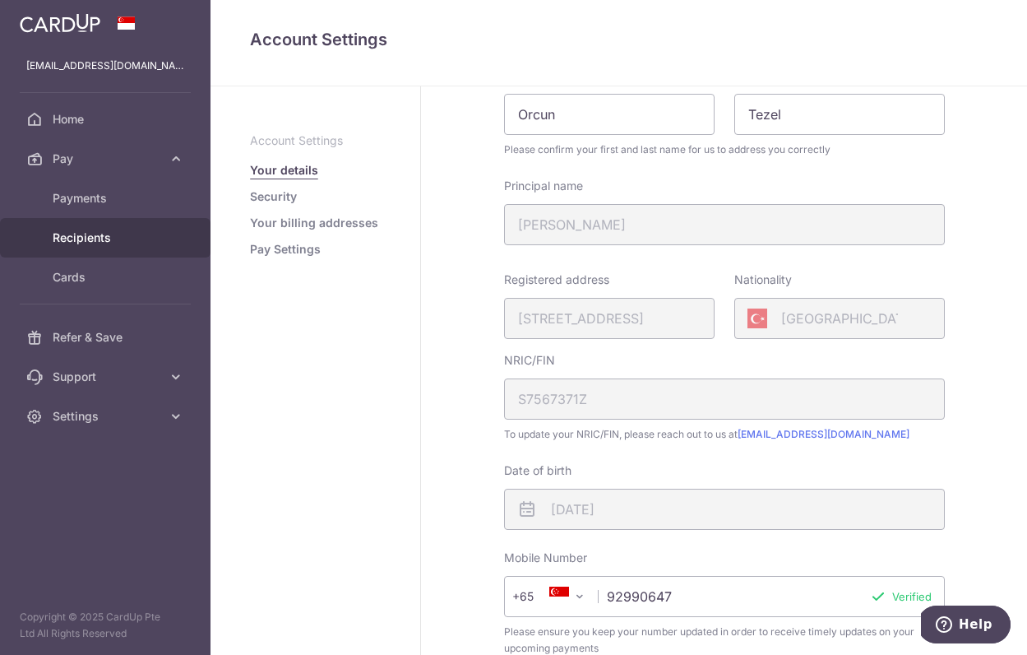
click at [80, 247] on link "Recipients" at bounding box center [105, 237] width 211 height 39
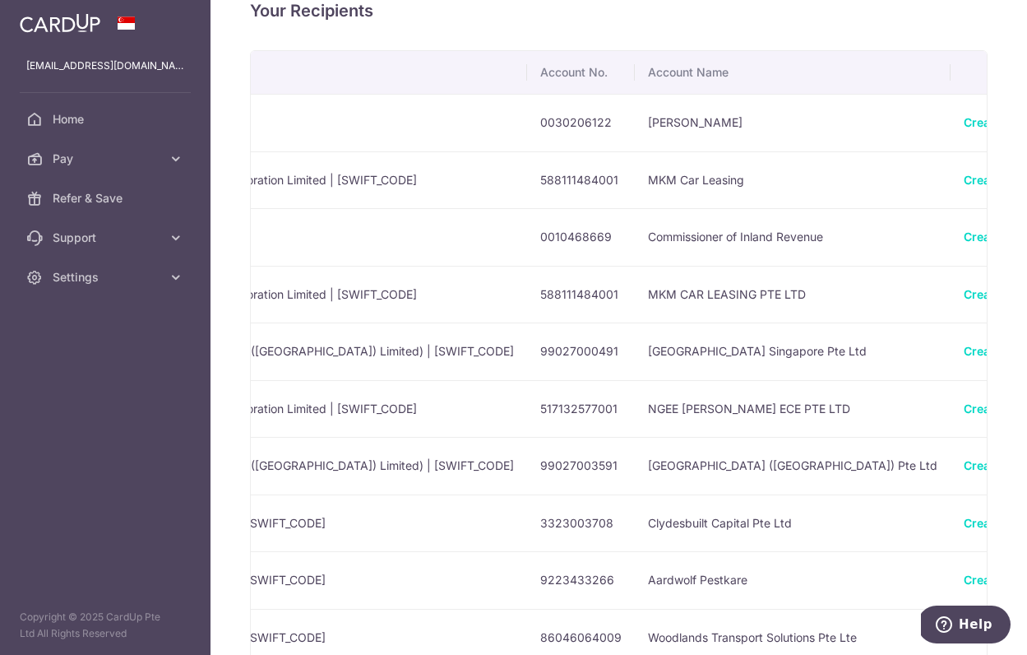
scroll to position [0, 593]
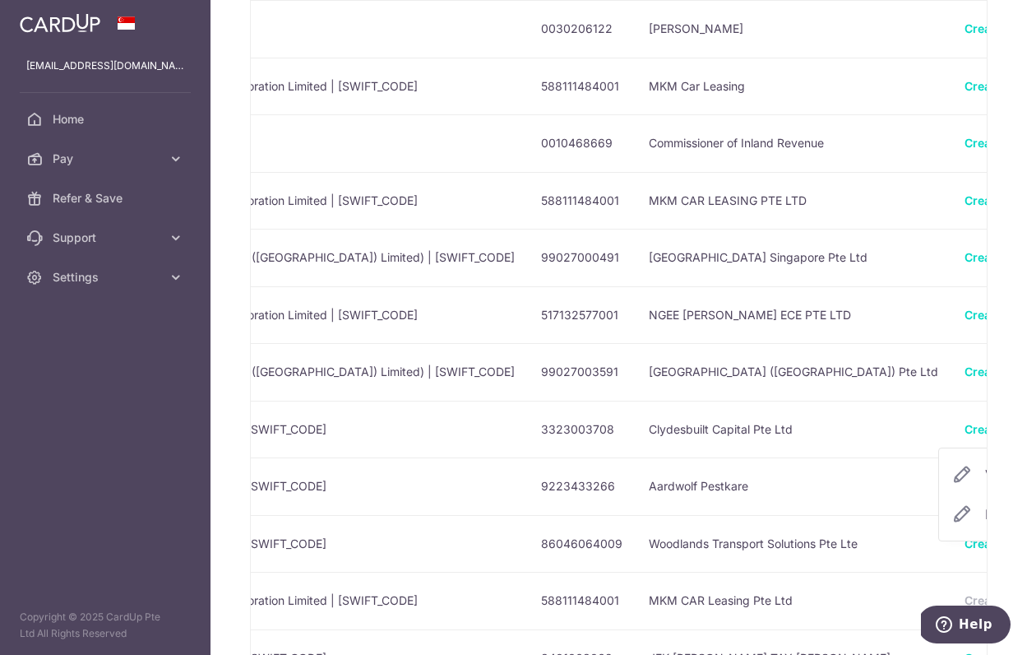
scroll to position [130, 0]
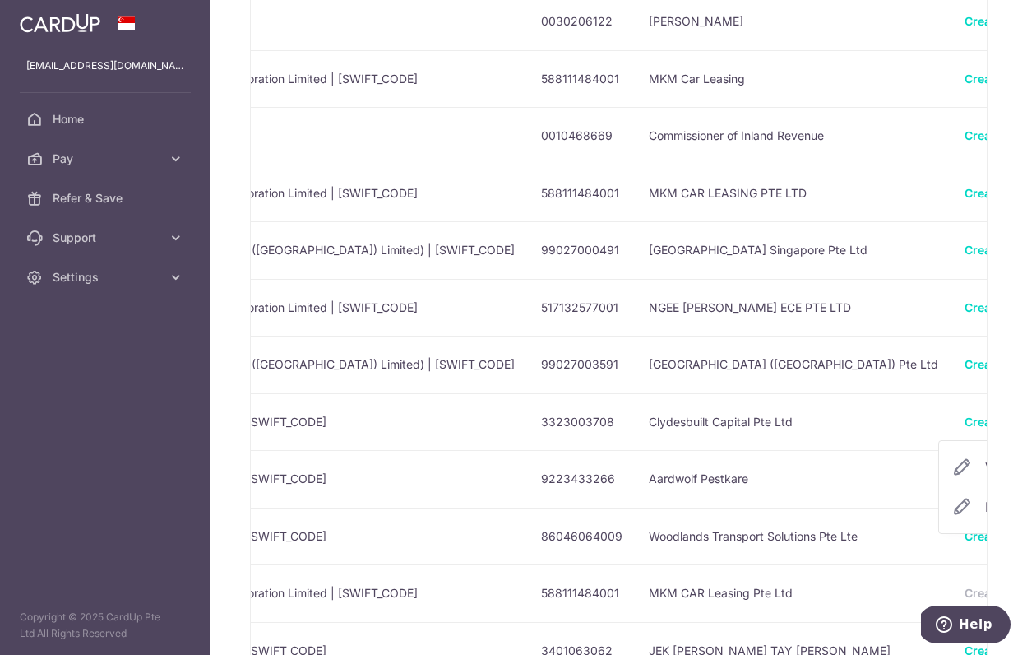
click at [985, 461] on span "View/Edit" at bounding box center [1041, 467] width 112 height 20
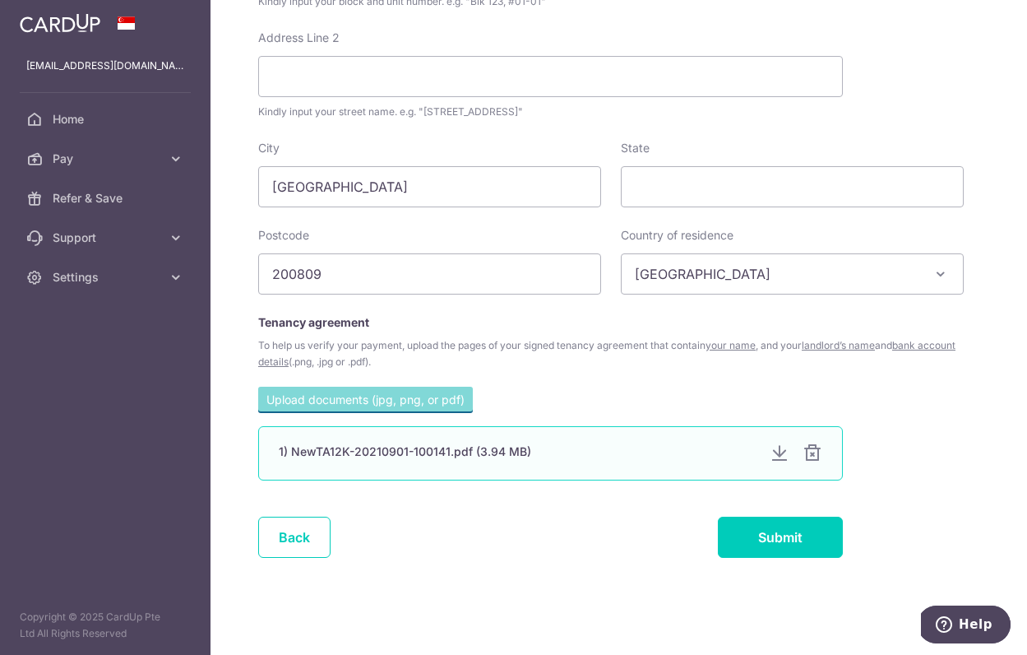
scroll to position [776, 0]
click at [817, 453] on div at bounding box center [813, 453] width 20 height 20
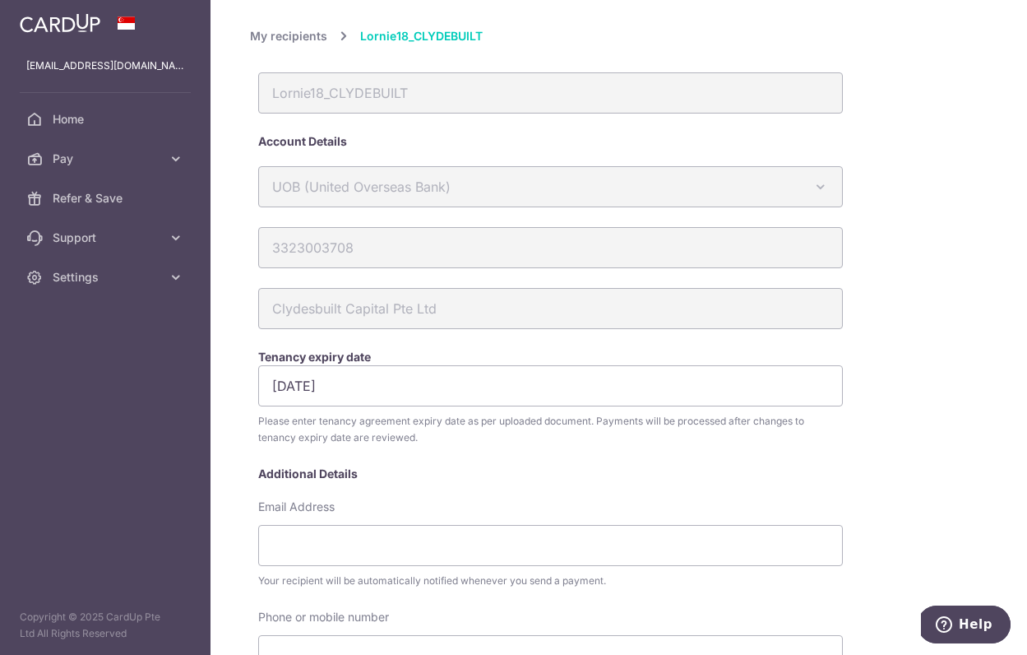
scroll to position [0, 0]
click at [302, 39] on link "My recipients" at bounding box center [288, 36] width 77 height 20
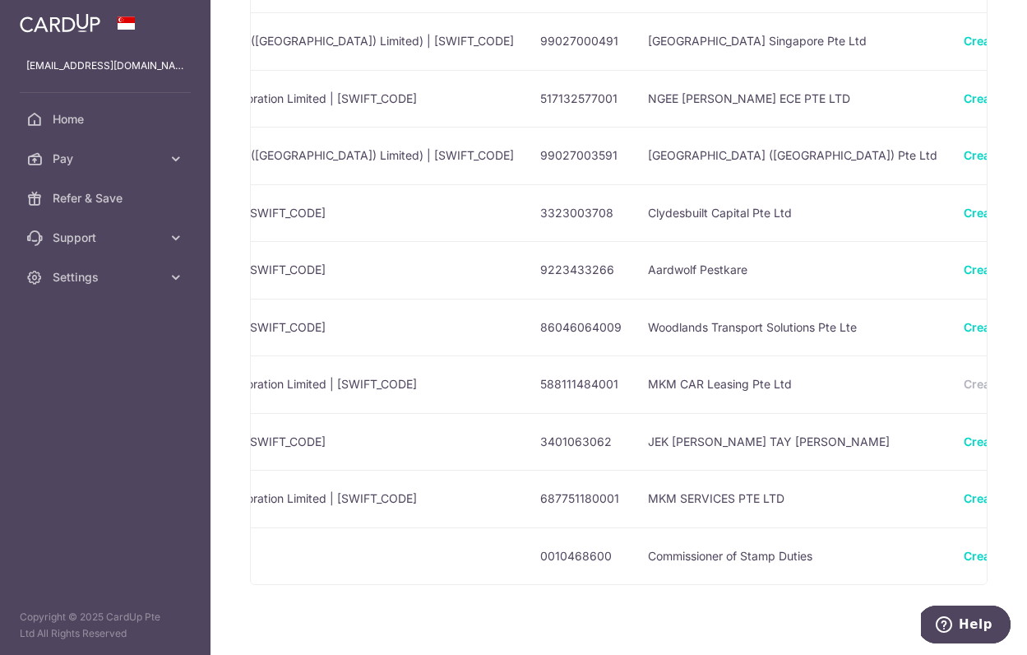
scroll to position [0, 593]
click at [985, 484] on span "View/Edit" at bounding box center [1041, 487] width 112 height 20
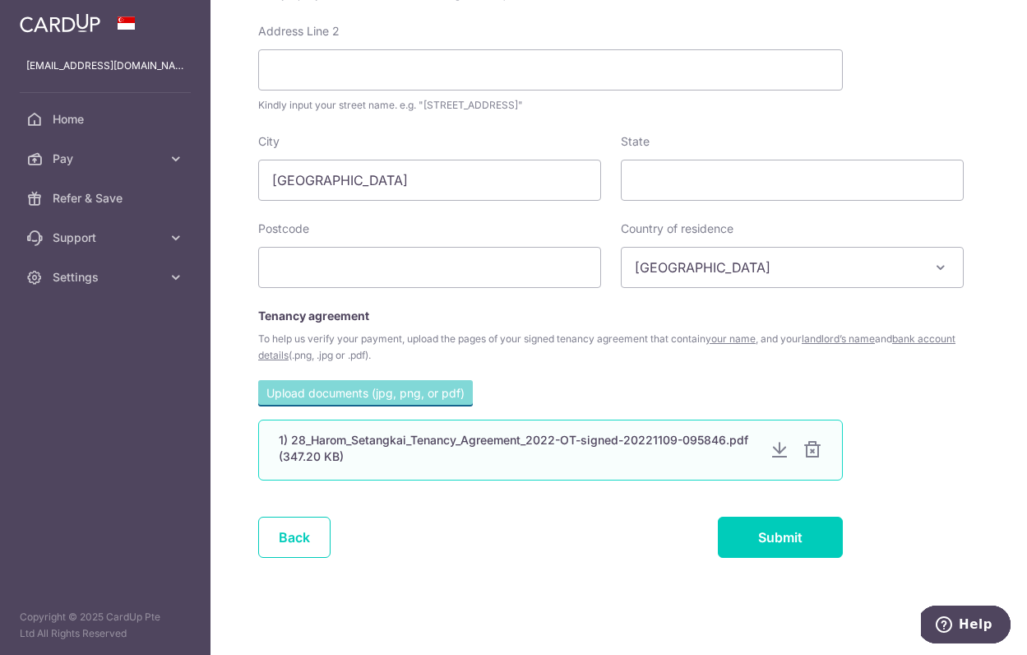
scroll to position [782, 0]
click at [776, 449] on div at bounding box center [780, 451] width 20 height 20
click at [808, 448] on div at bounding box center [813, 451] width 20 height 20
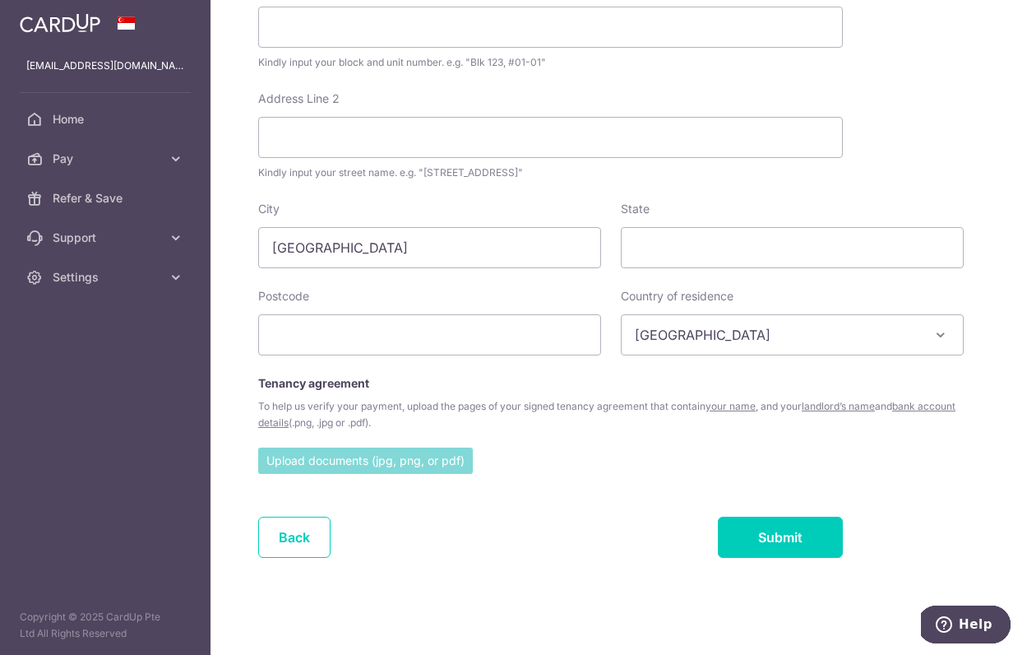
click at [412, 447] on input "file" at bounding box center [365, 459] width 215 height 25
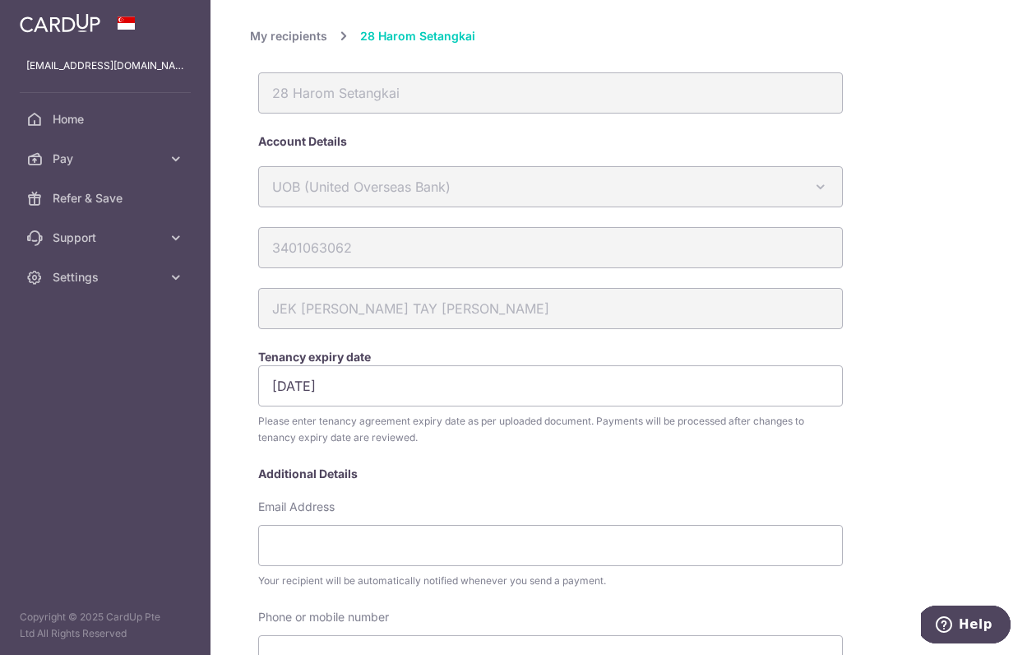
scroll to position [0, 0]
click at [442, 383] on input "20/09/2025" at bounding box center [550, 385] width 585 height 41
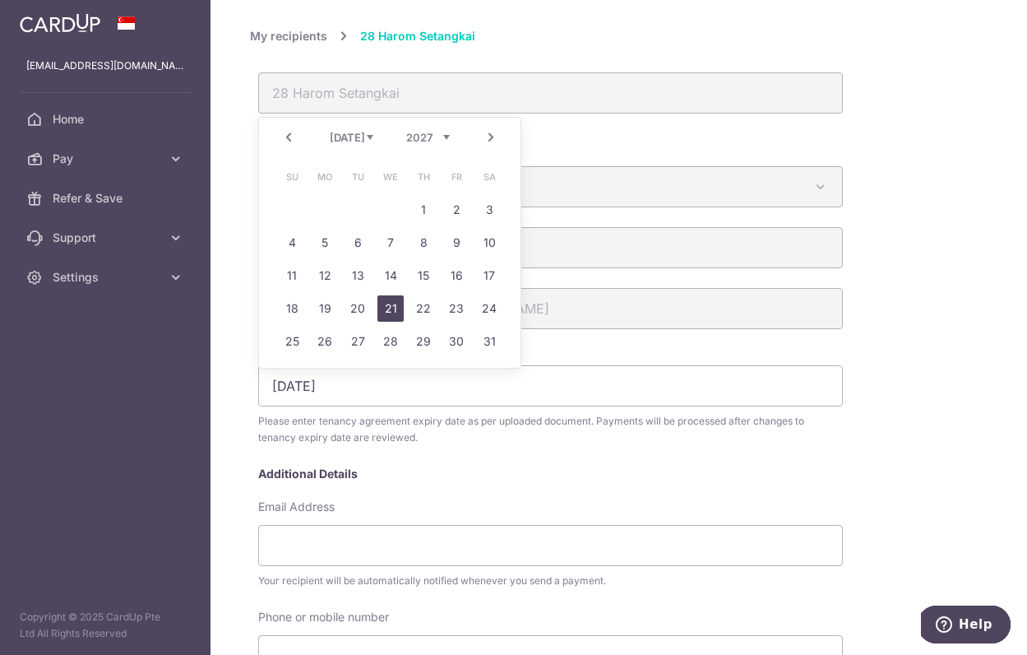
click at [402, 302] on link "21" at bounding box center [390, 308] width 26 height 26
type input "[DATE]"
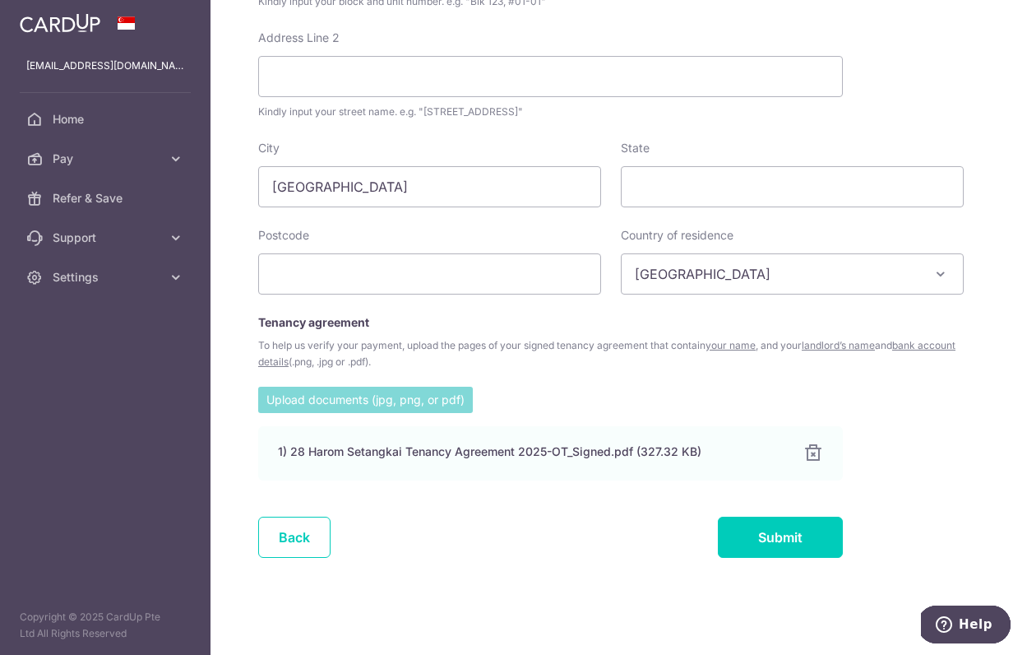
scroll to position [776, 0]
click at [791, 526] on input "Submit" at bounding box center [780, 536] width 125 height 41
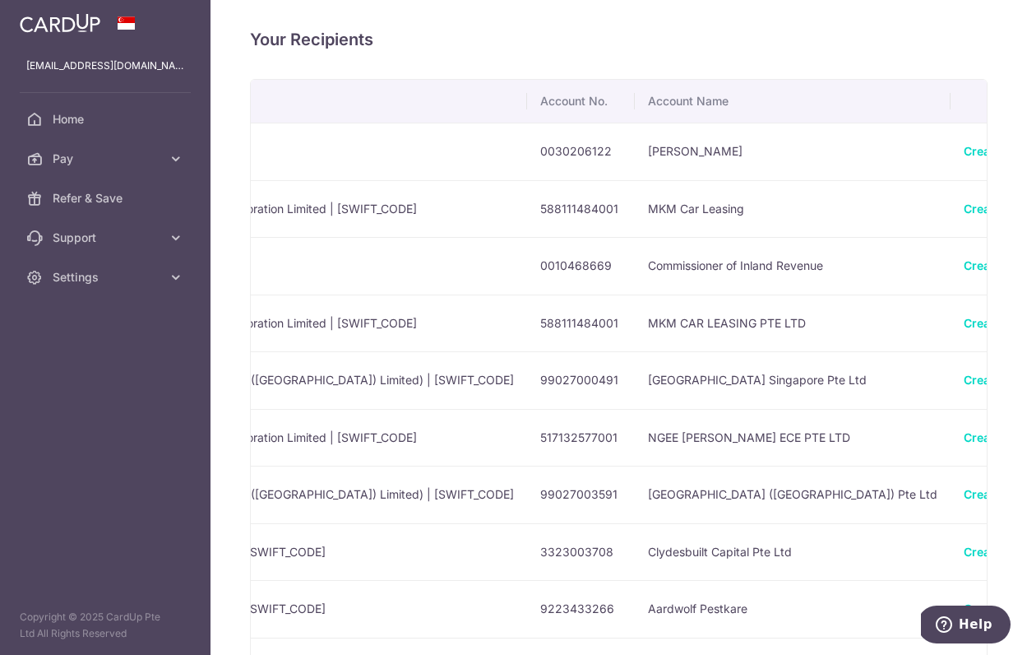
scroll to position [0, 593]
click at [985, 195] on span "View/Edit" at bounding box center [1041, 198] width 112 height 20
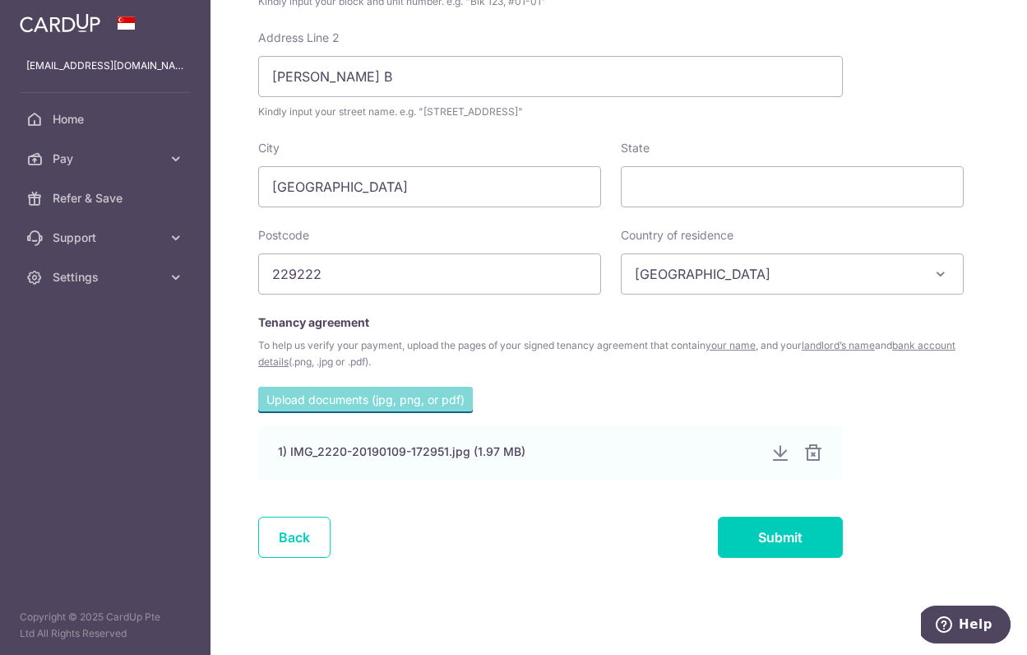
scroll to position [776, 0]
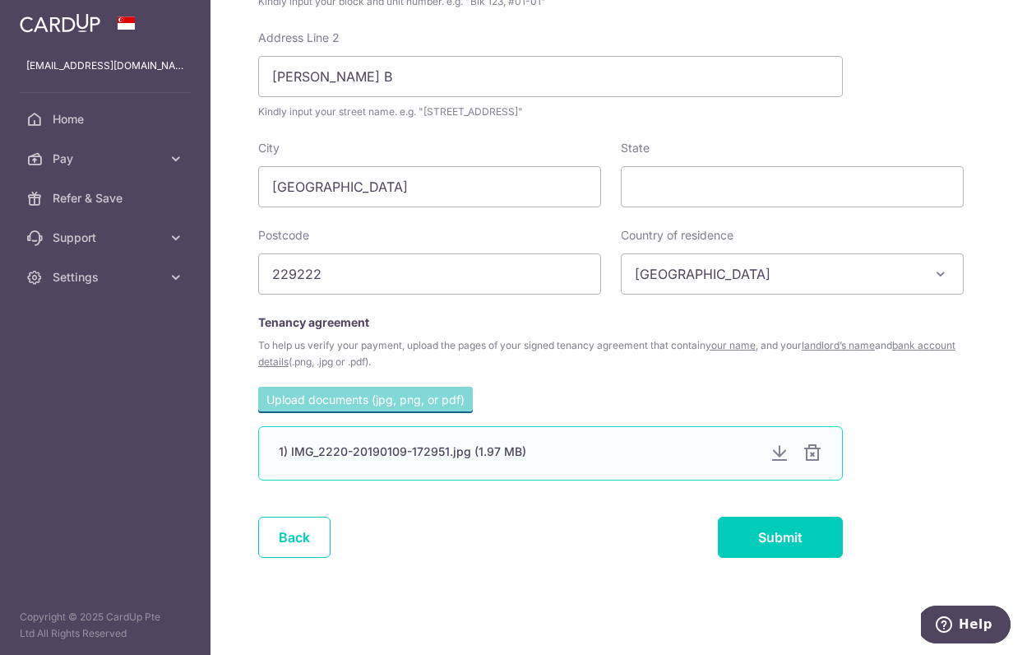
click at [805, 454] on div at bounding box center [813, 453] width 20 height 20
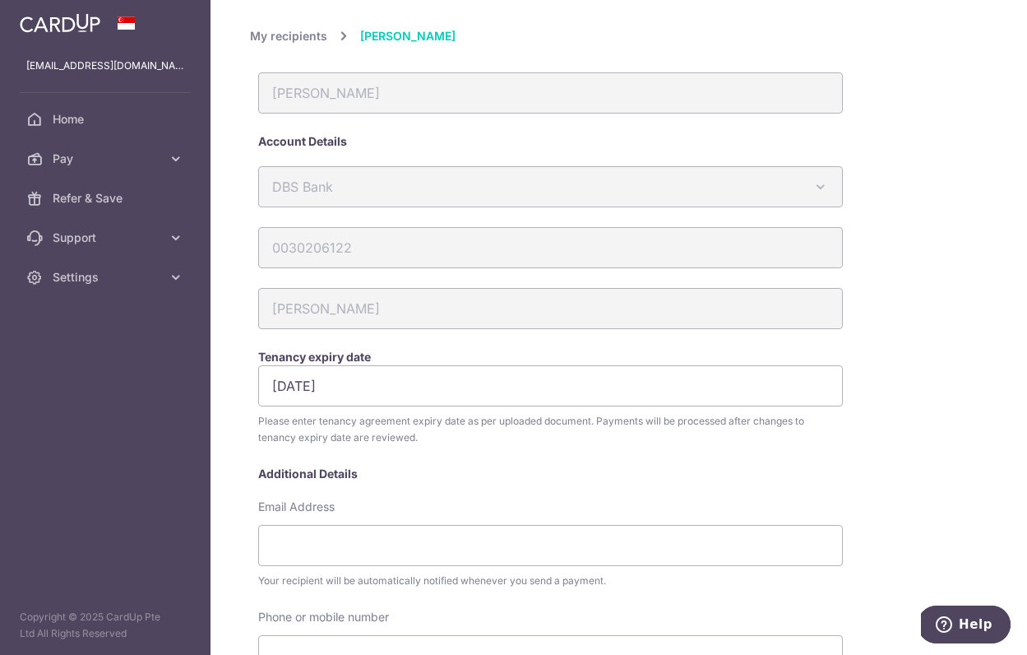
scroll to position [0, 0]
click at [302, 44] on link "My recipients" at bounding box center [288, 36] width 77 height 20
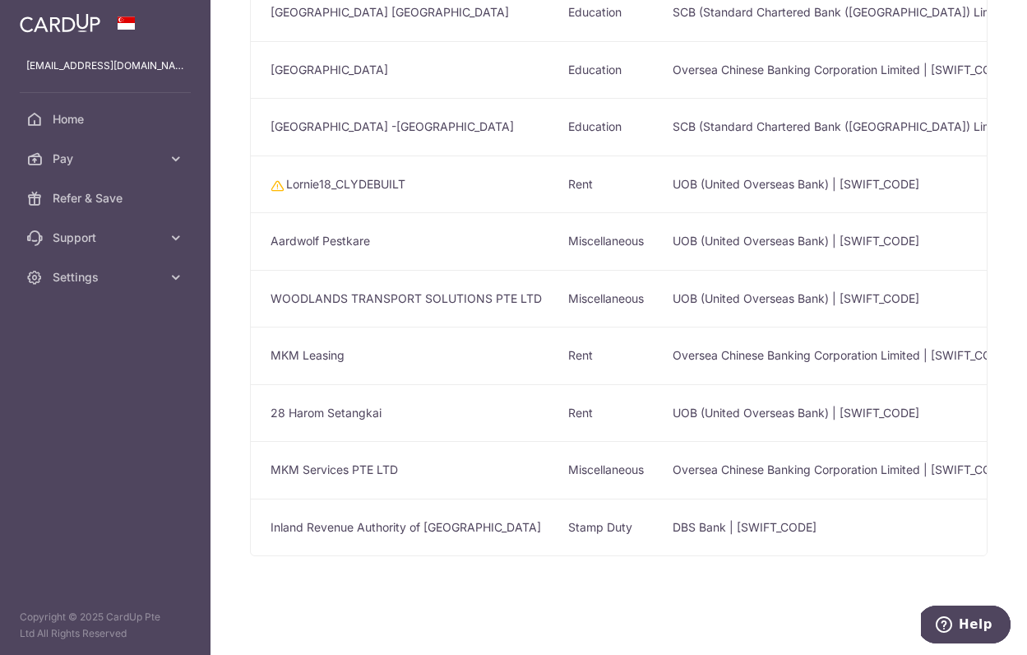
scroll to position [367, 0]
click at [76, 123] on span "Home" at bounding box center [107, 119] width 109 height 16
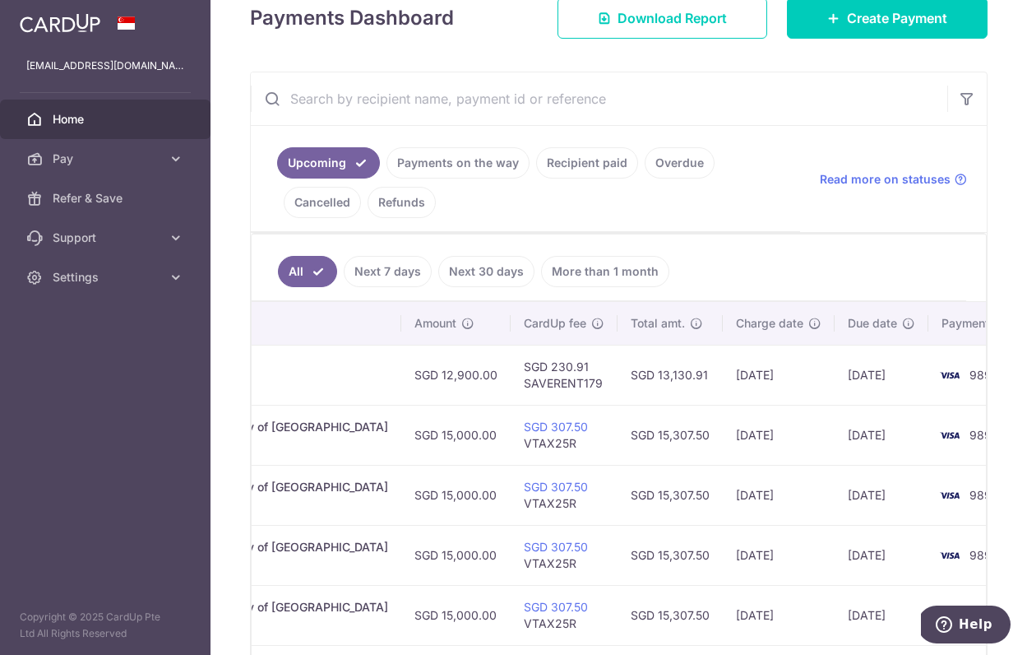
scroll to position [0, 554]
click at [849, 21] on span "Create Payment" at bounding box center [897, 18] width 100 height 20
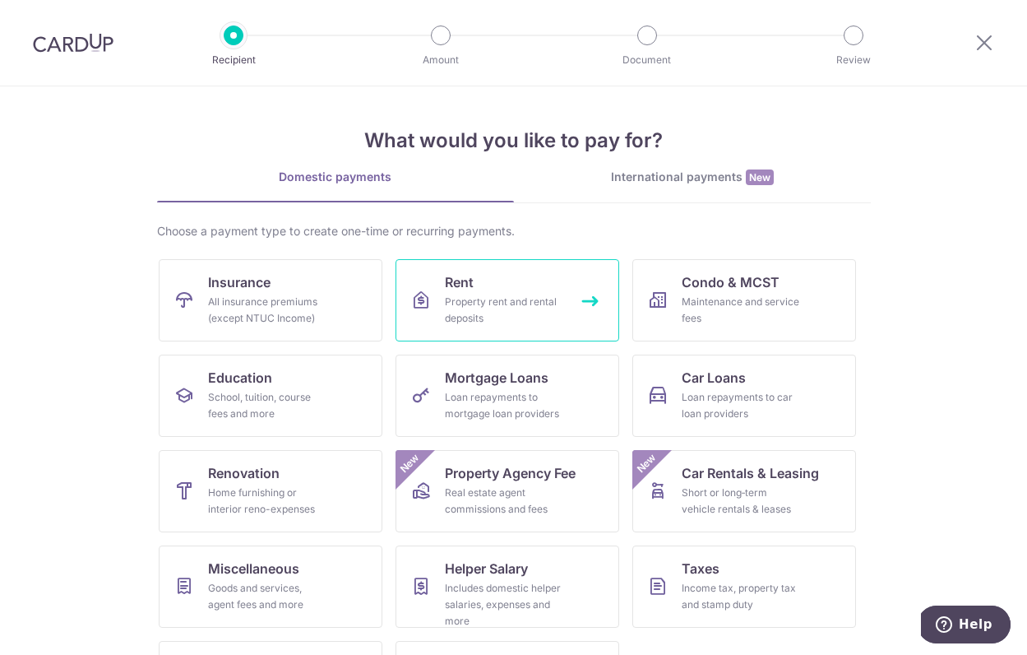
click at [515, 309] on div "Property rent and rental deposits" at bounding box center [504, 310] width 118 height 33
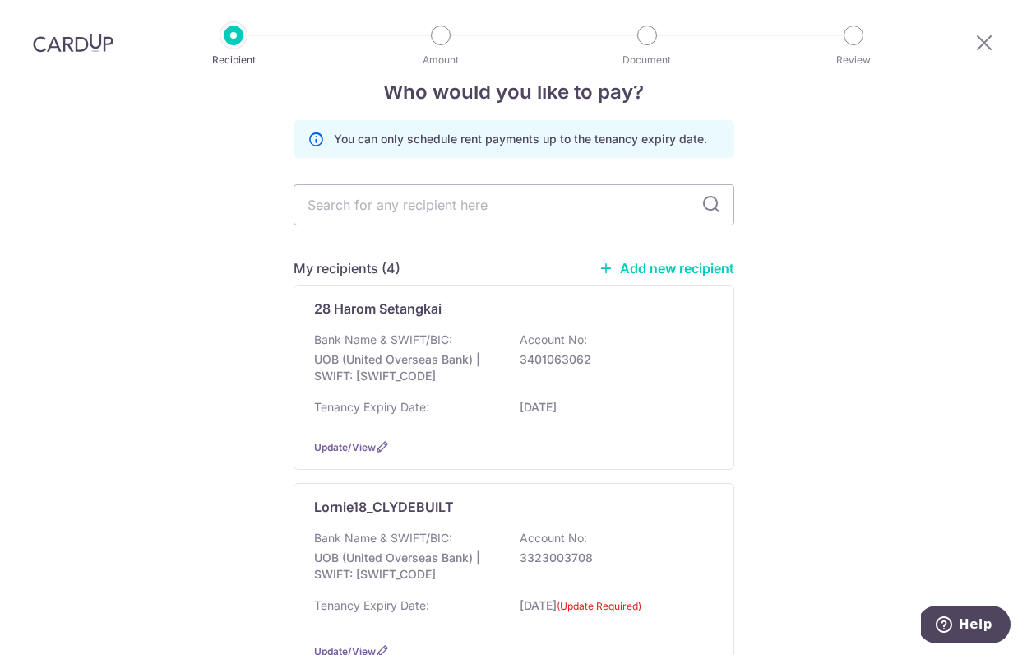
scroll to position [45, 0]
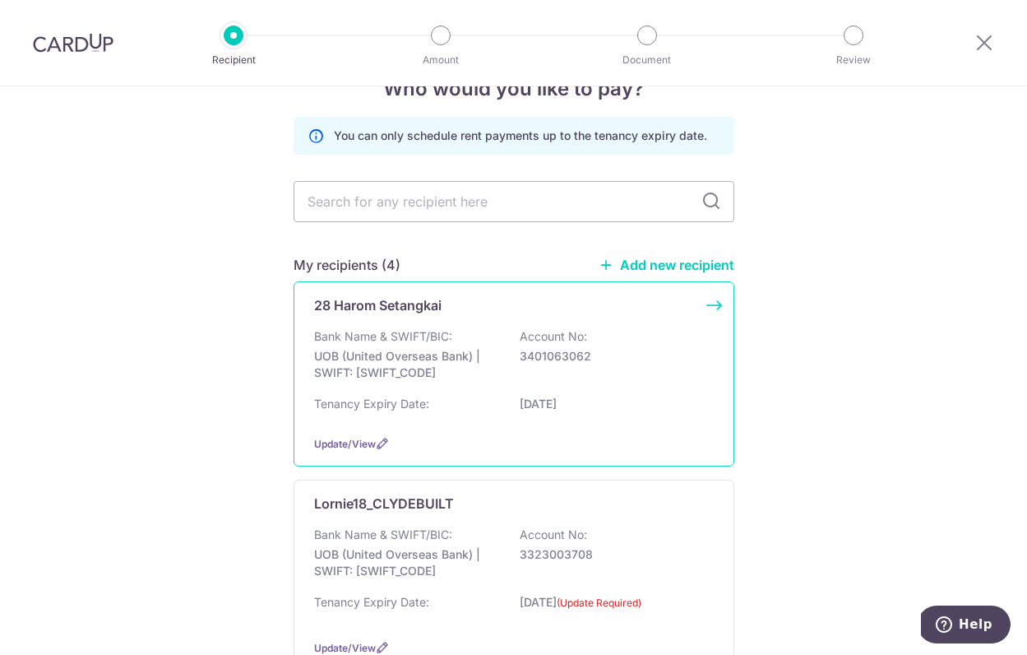
click at [502, 410] on div "Tenancy Expiry Date: [DATE]" at bounding box center [514, 409] width 400 height 26
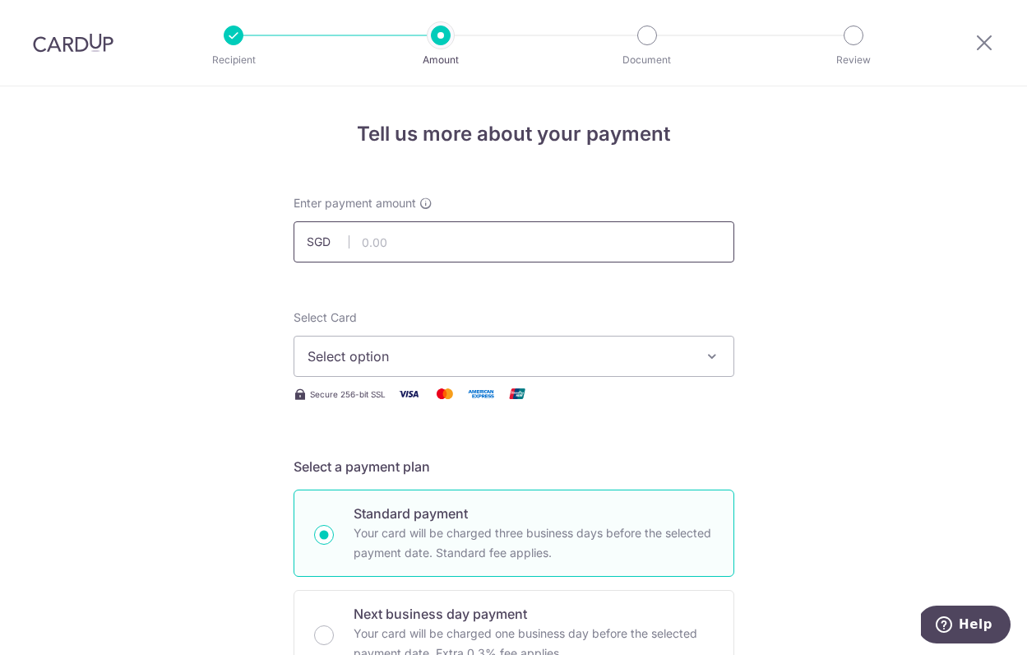
click at [431, 246] on input "text" at bounding box center [514, 241] width 441 height 41
click at [679, 343] on button "Select option" at bounding box center [514, 356] width 441 height 41
type input "13,950.00"
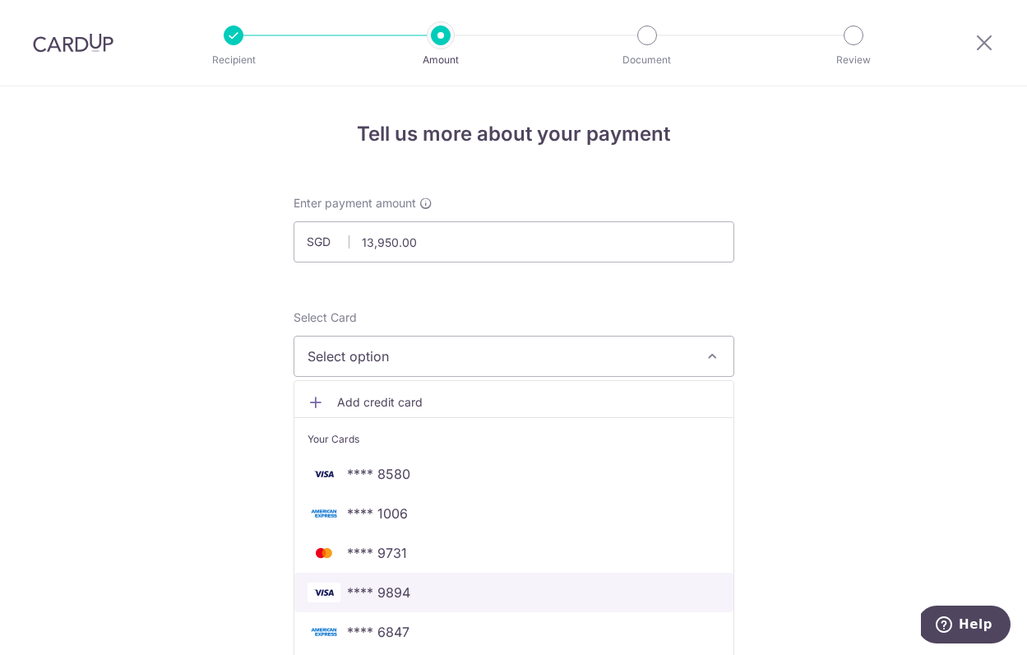
click at [493, 595] on span "**** 9894" at bounding box center [514, 592] width 413 height 20
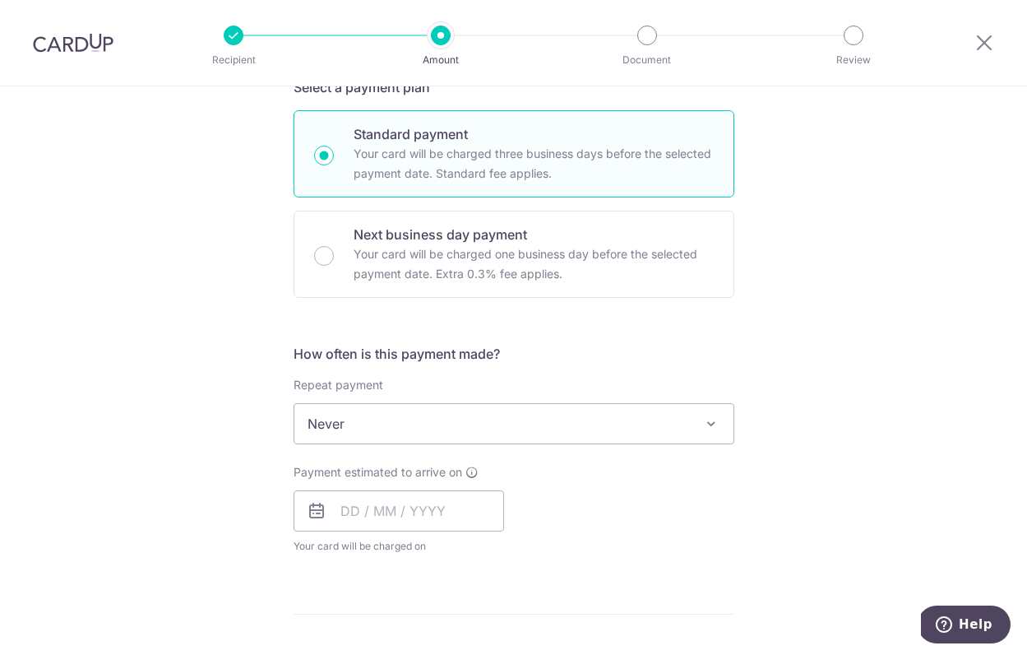
scroll to position [409, 0]
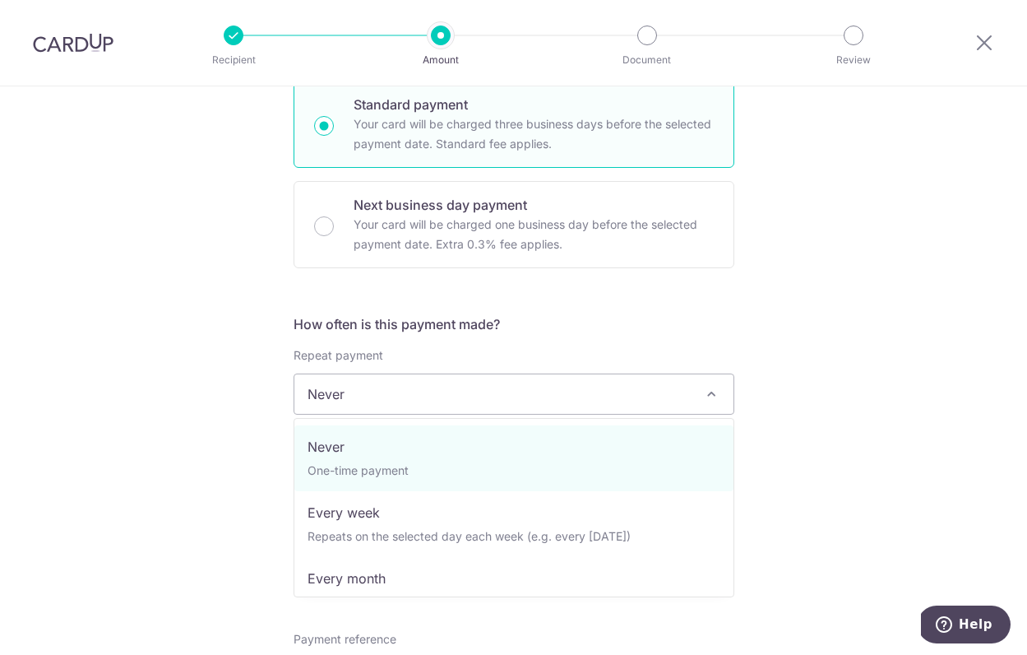
click at [497, 398] on span "Never" at bounding box center [513, 393] width 439 height 39
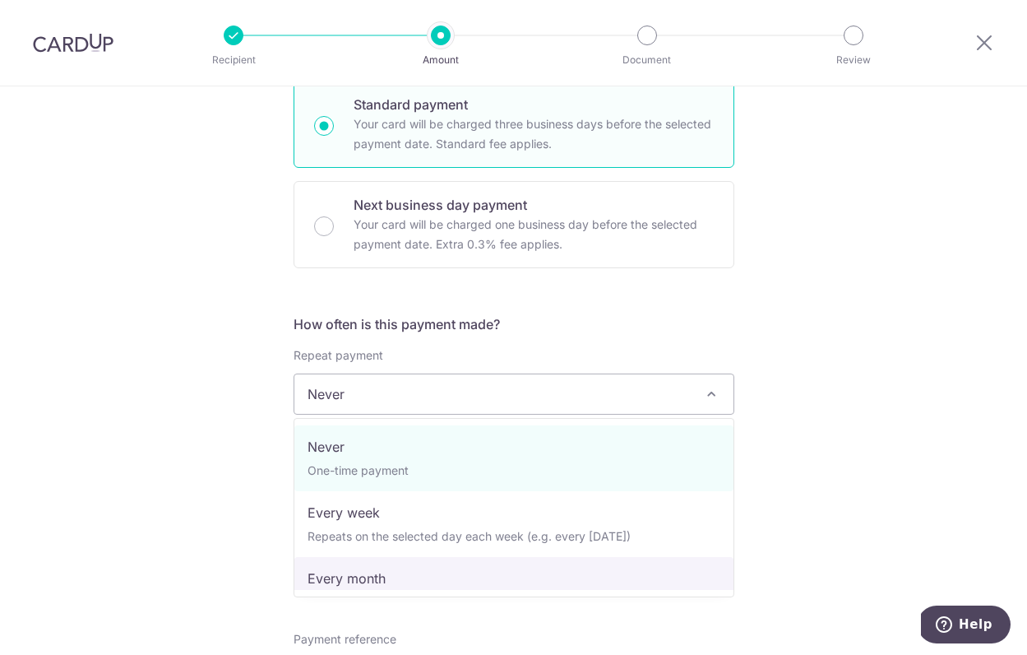
select select "3"
type input "[DATE]"
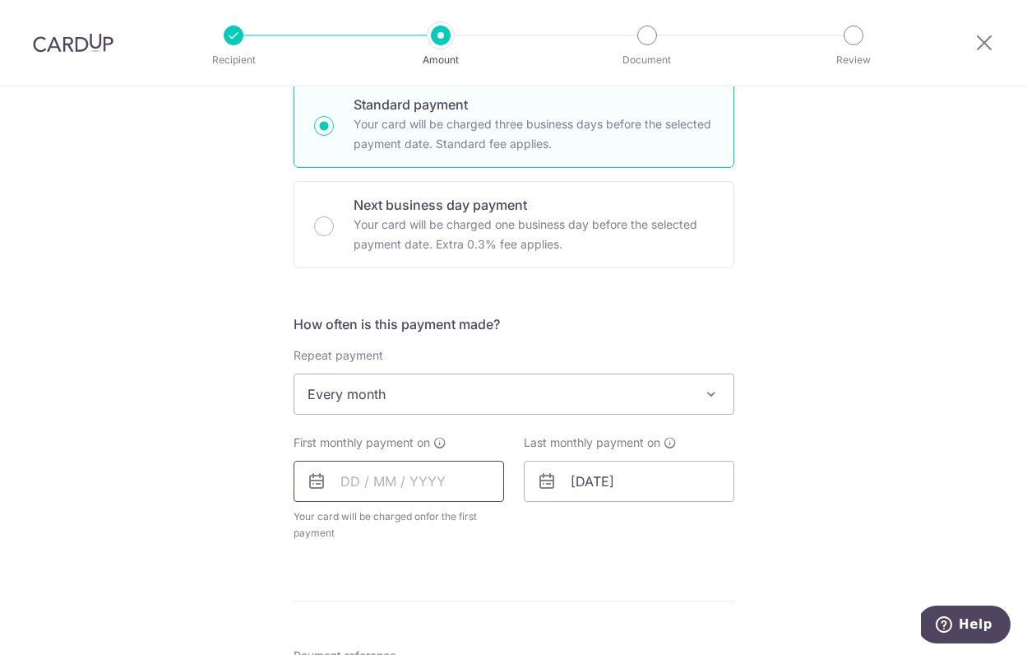
click at [410, 484] on input "text" at bounding box center [399, 481] width 211 height 41
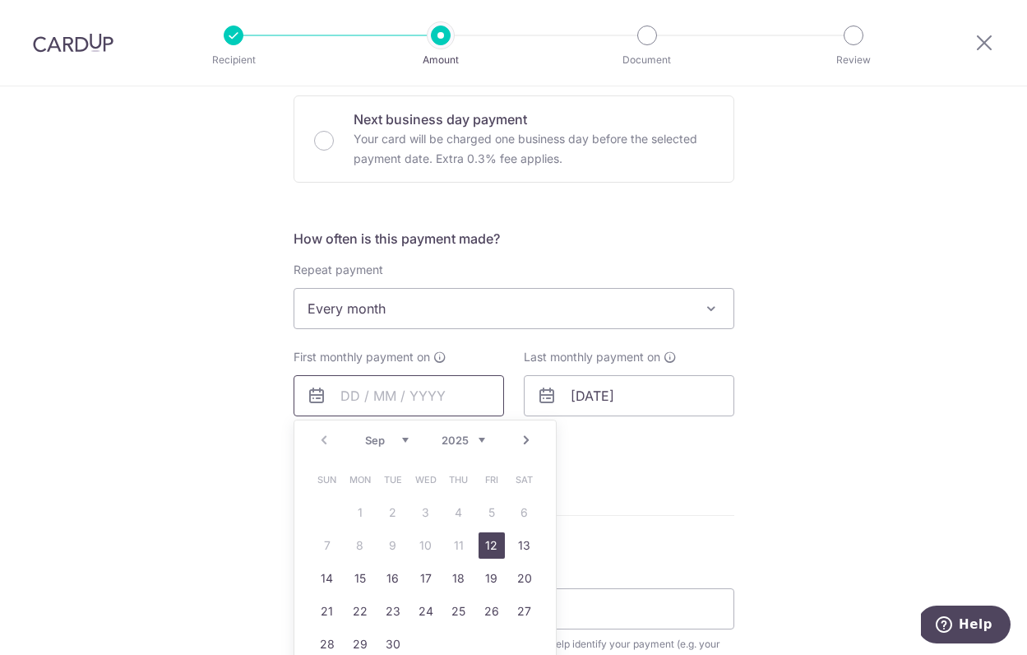
scroll to position [522, 0]
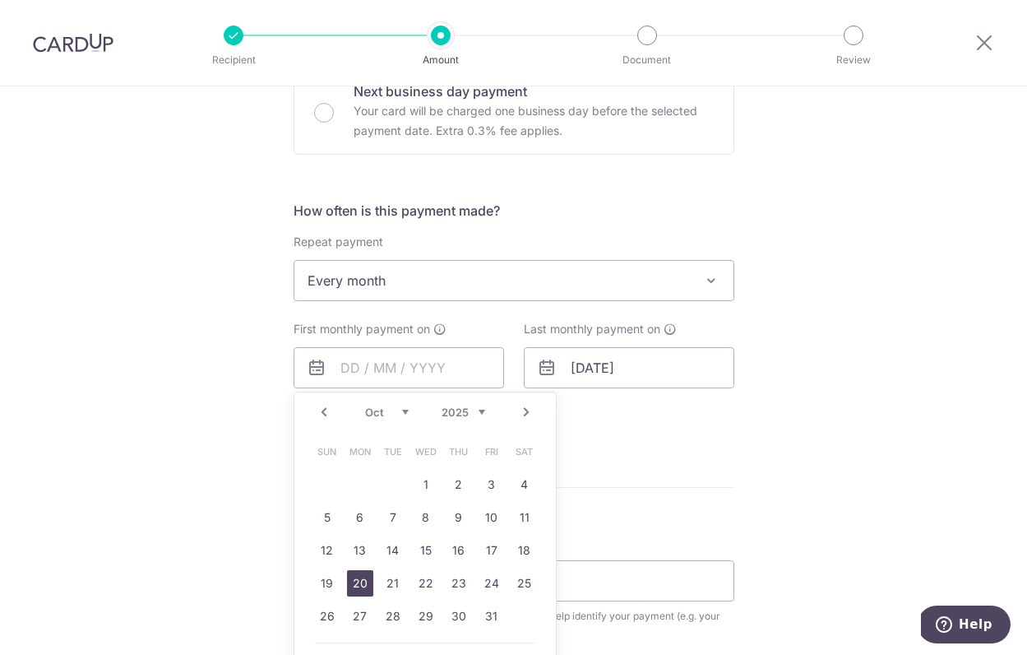
click at [363, 592] on link "20" at bounding box center [360, 583] width 26 height 26
type input "[DATE]"
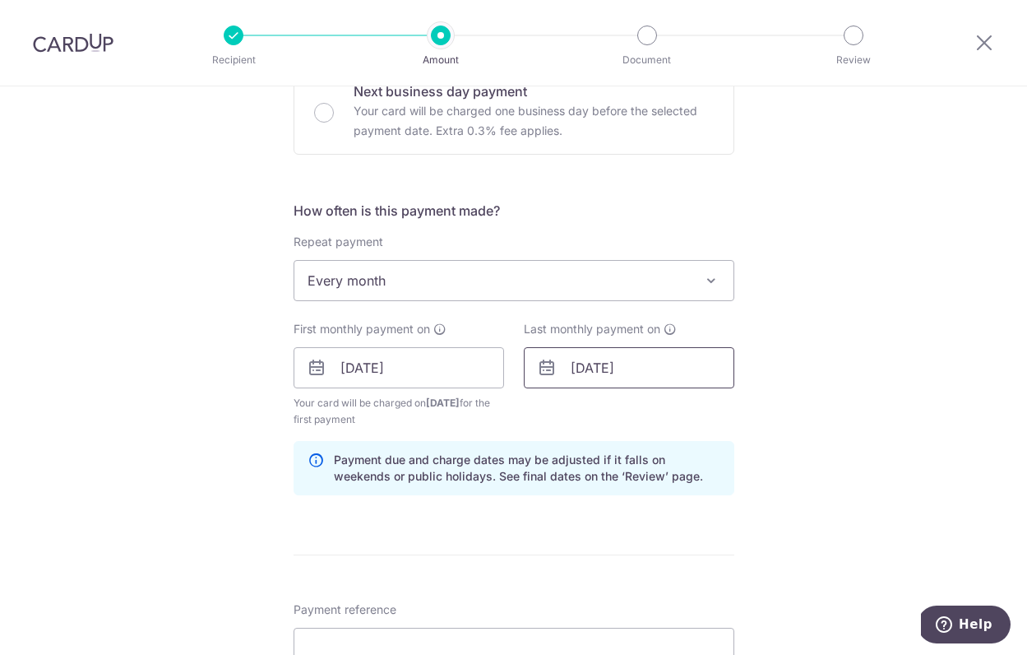
click at [691, 377] on input "[DATE]" at bounding box center [629, 367] width 211 height 41
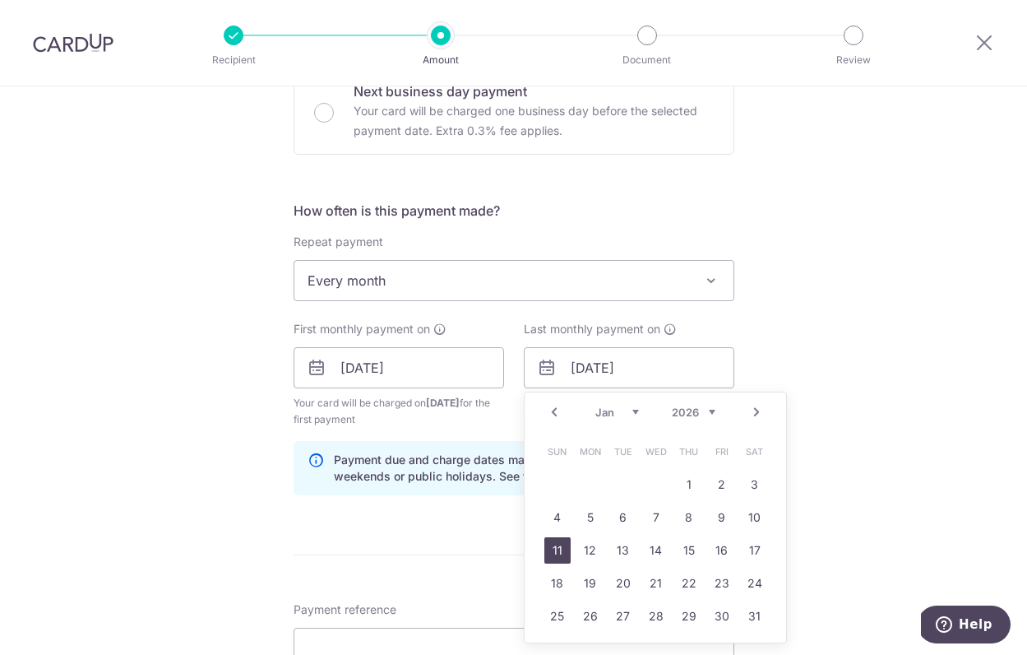
click at [558, 547] on link "11" at bounding box center [557, 550] width 26 height 26
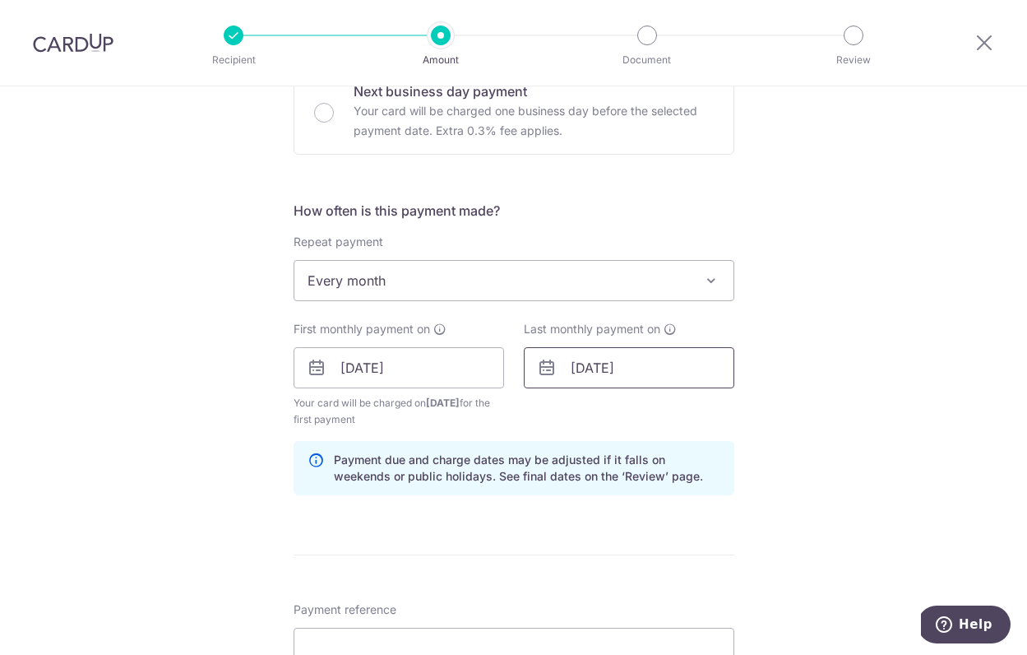
click at [618, 372] on input "[DATE]" at bounding box center [629, 367] width 211 height 41
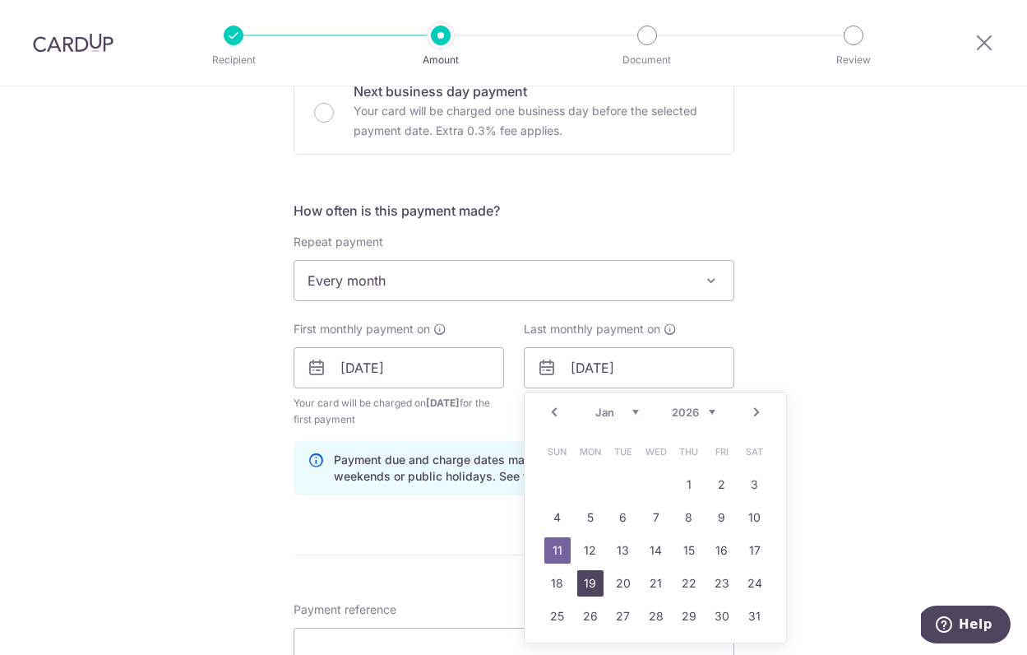
click at [589, 573] on link "19" at bounding box center [590, 583] width 26 height 26
type input "[DATE]"
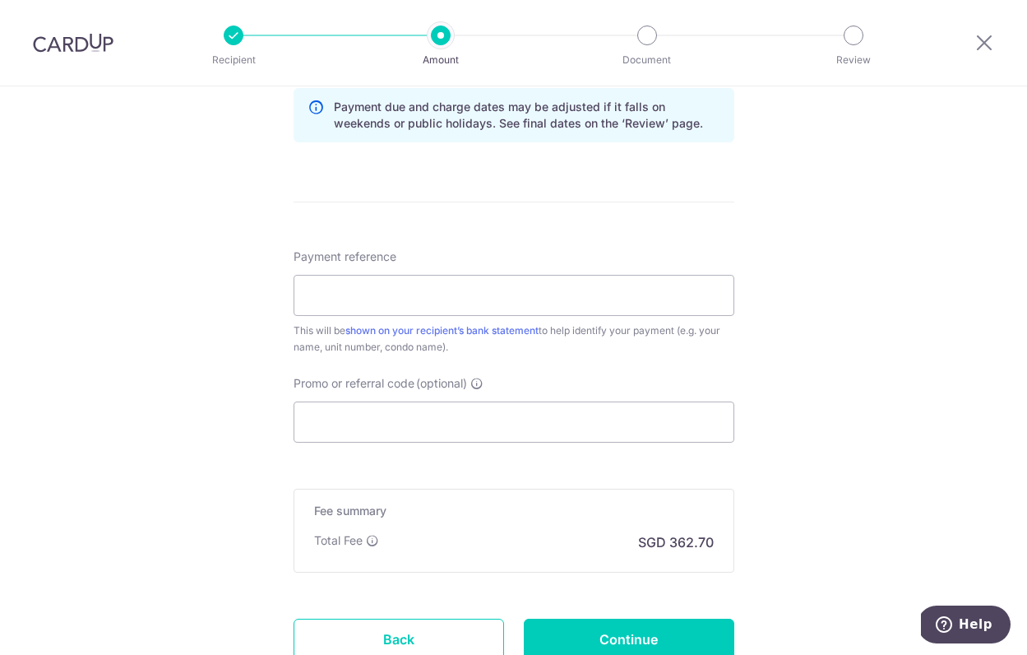
scroll to position [898, 0]
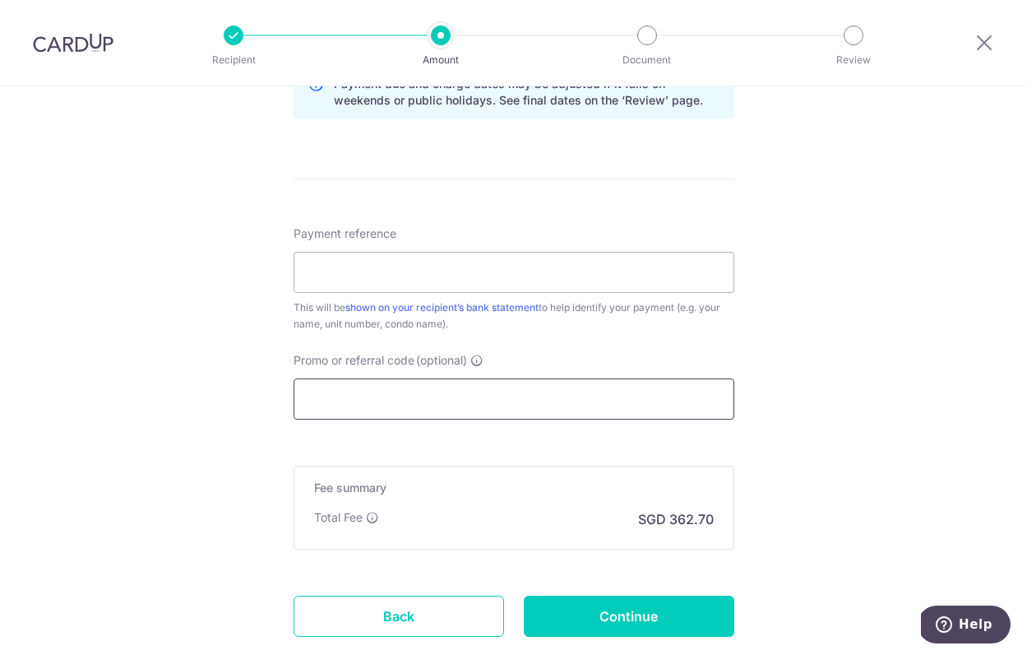
click at [428, 397] on input "Promo or referral code (optional)" at bounding box center [514, 398] width 441 height 41
paste input "3HOME25R"
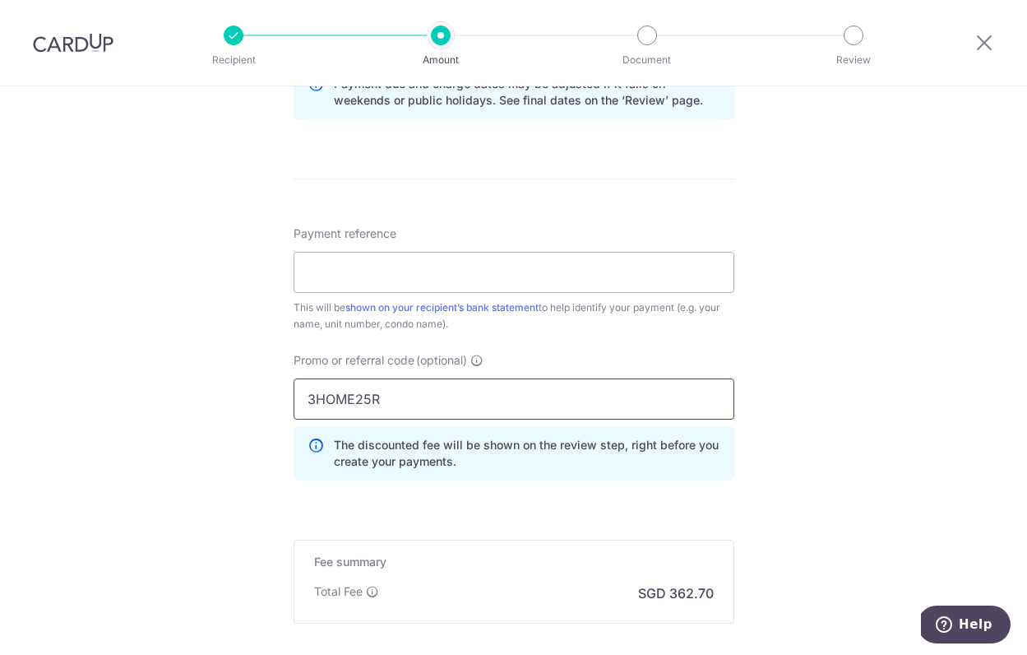
type input "3HOME25R"
click at [782, 454] on div "Tell us more about your payment Enter payment amount SGD 13,950.00 13950.00 Sel…" at bounding box center [513, 11] width 1027 height 1646
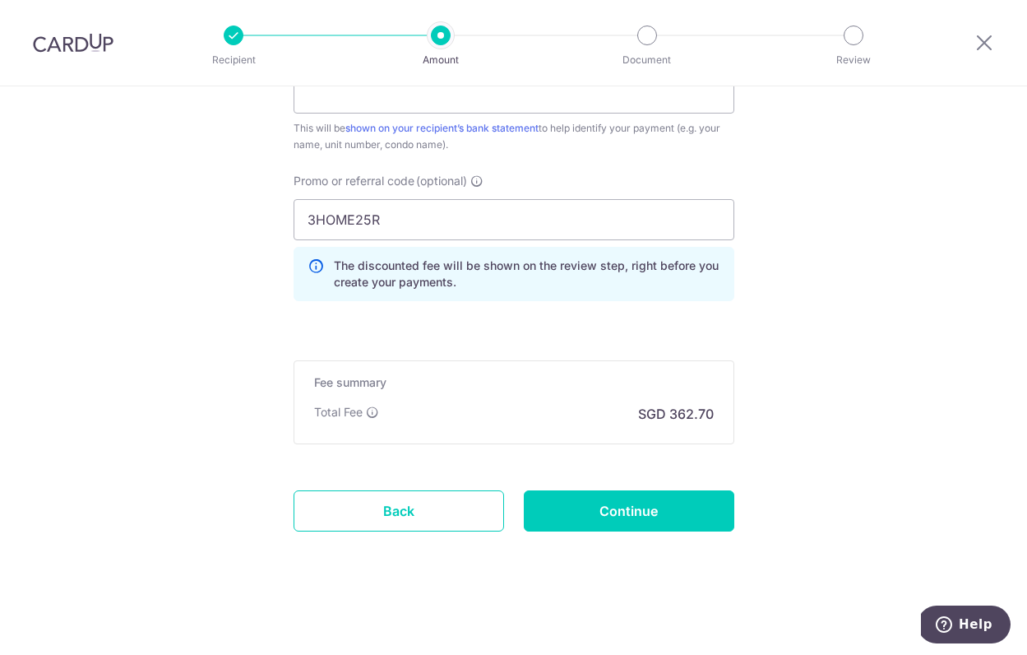
scroll to position [1077, 0]
click at [628, 510] on input "Continue" at bounding box center [629, 510] width 211 height 41
type input "Create Schedule"
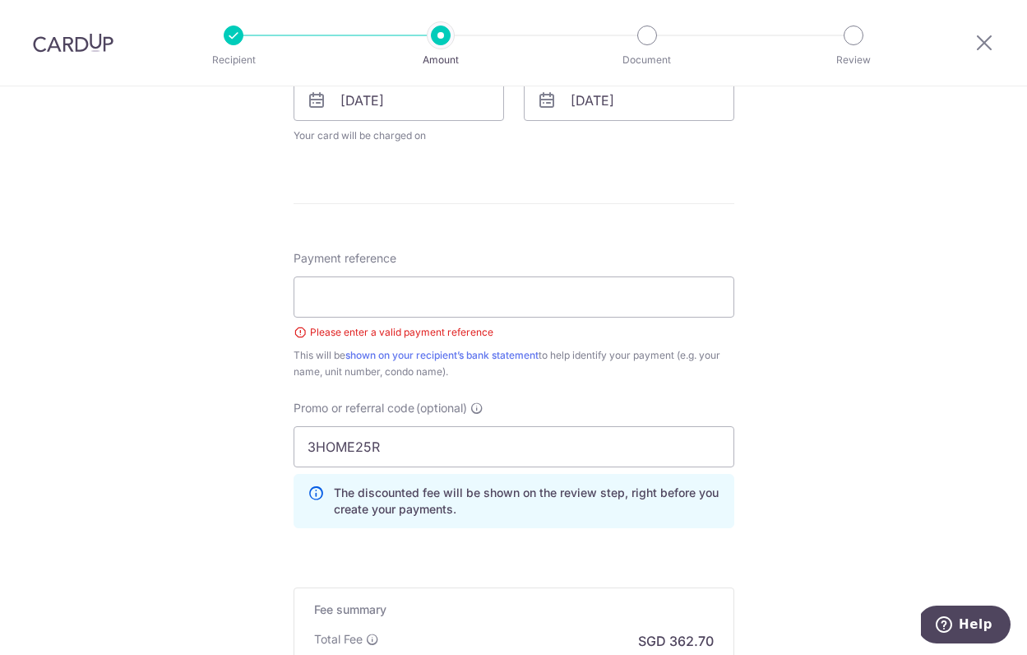
scroll to position [725, 0]
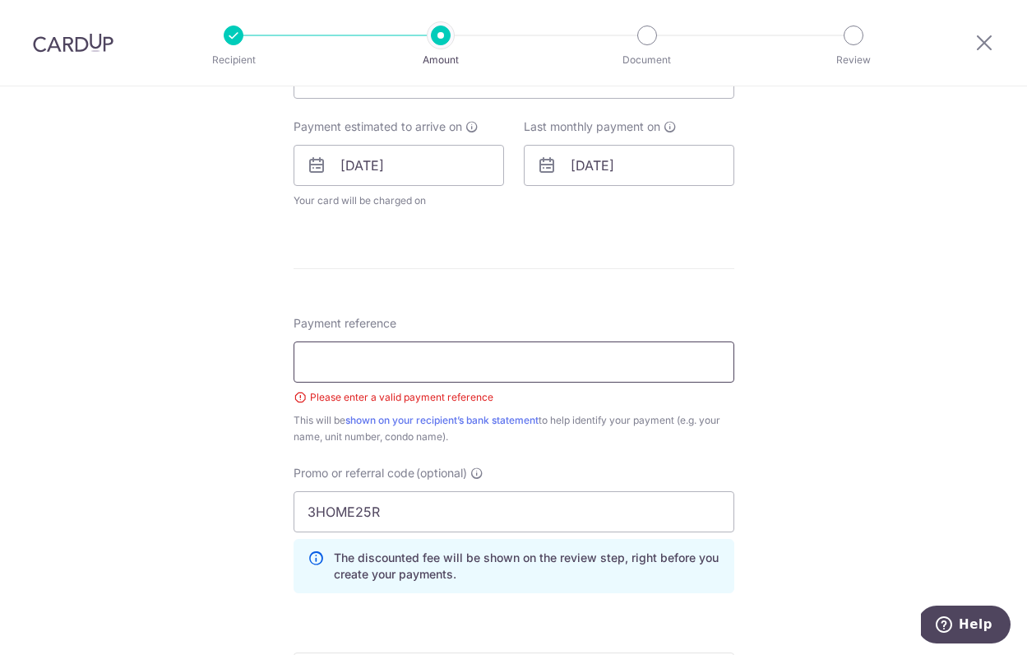
click at [401, 346] on input "Payment reference" at bounding box center [514, 361] width 441 height 41
type input "[PERSON_NAME] 28 JHS Rent"
click at [705, 317] on div "Payment reference [PERSON_NAME] 28 JHS Rent 12/35 Please enter a valid payment …" at bounding box center [514, 380] width 441 height 130
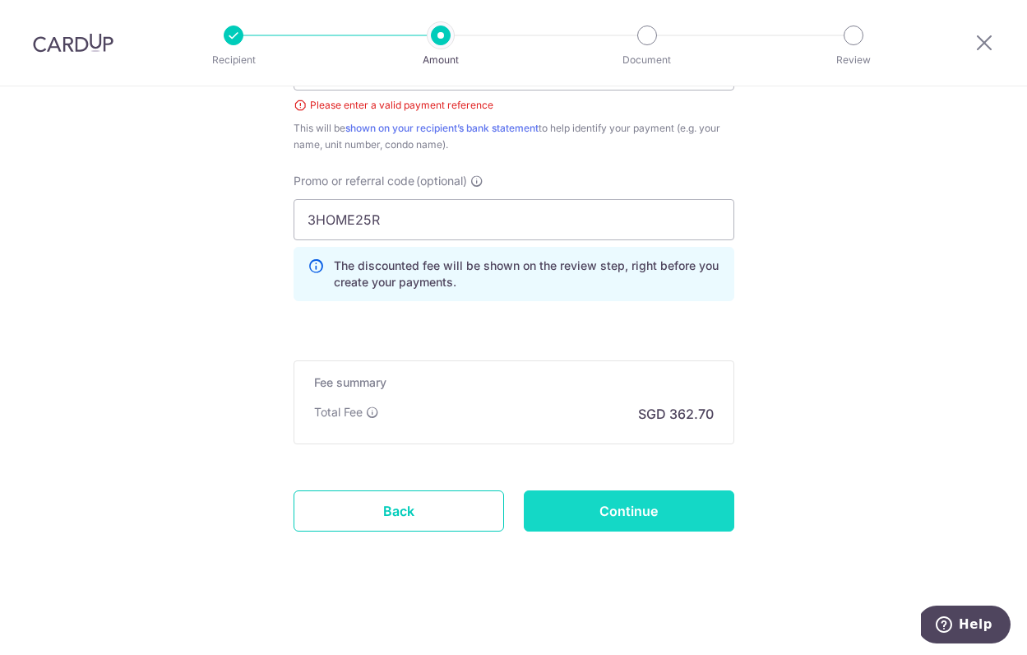
scroll to position [1017, 0]
click at [640, 504] on input "Continue" at bounding box center [629, 510] width 211 height 41
type input "Create Schedule"
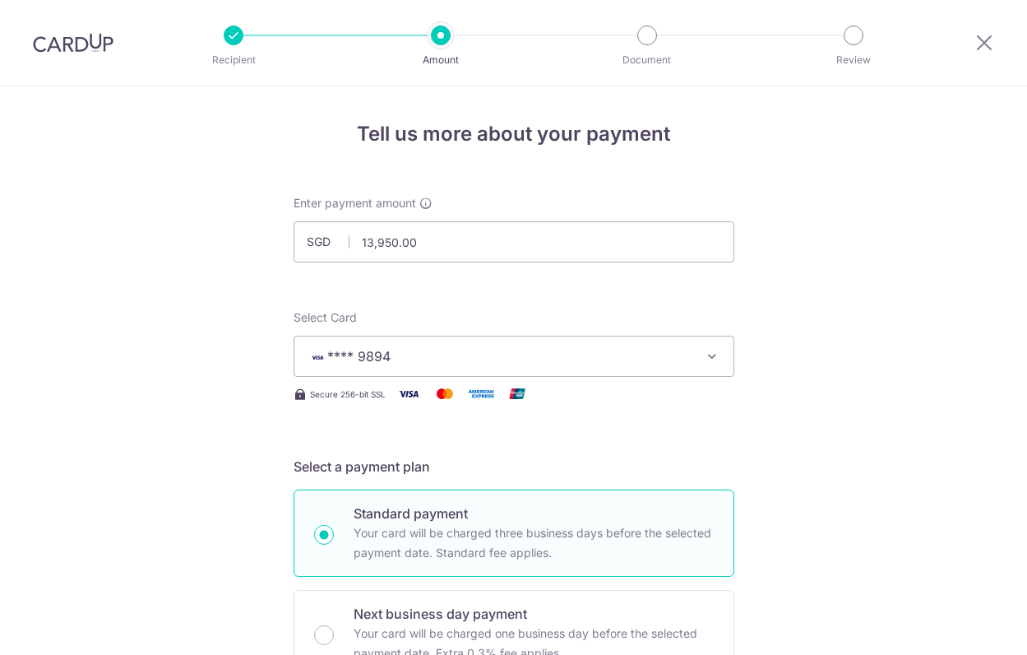
scroll to position [1017, 0]
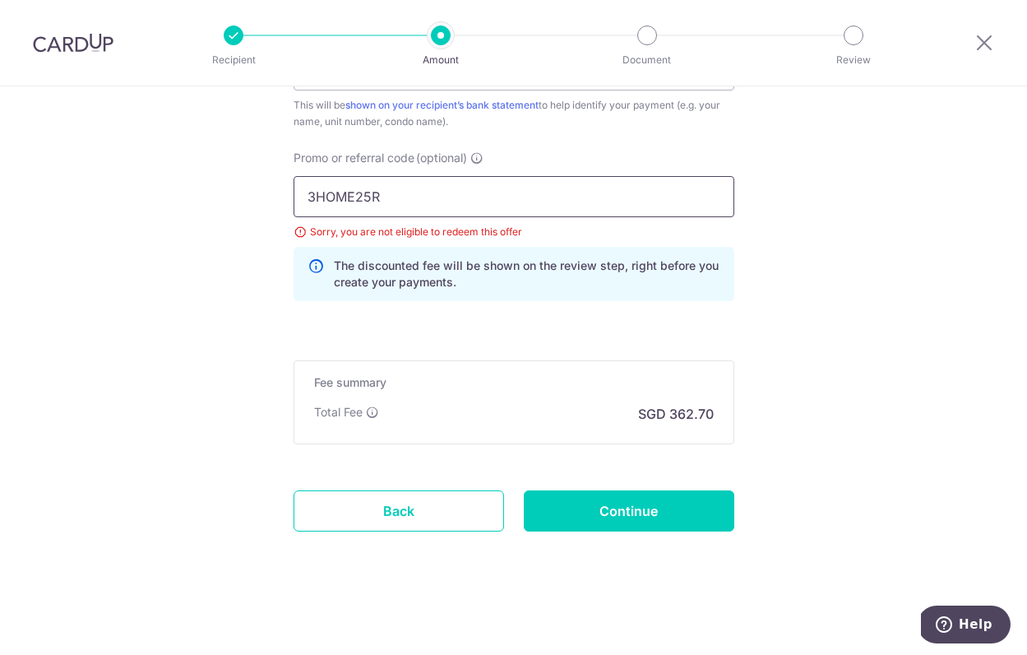
drag, startPoint x: 401, startPoint y: 204, endPoint x: 315, endPoint y: 191, distance: 87.4
click at [315, 191] on input "3HOME25R" at bounding box center [514, 196] width 441 height 41
type input "3"
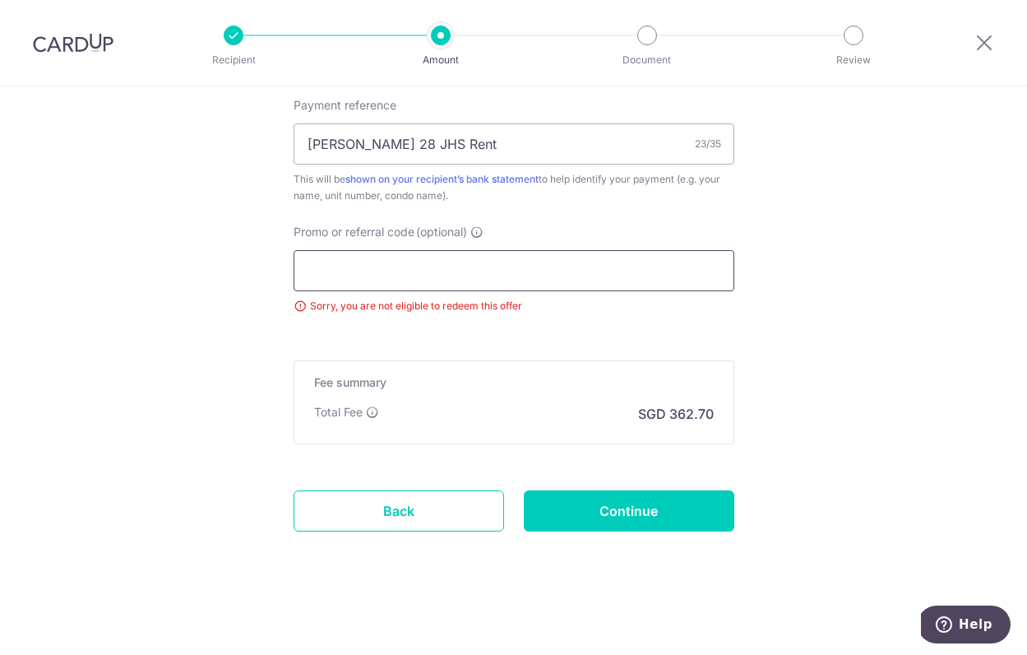
paste input "SAVERENT179"
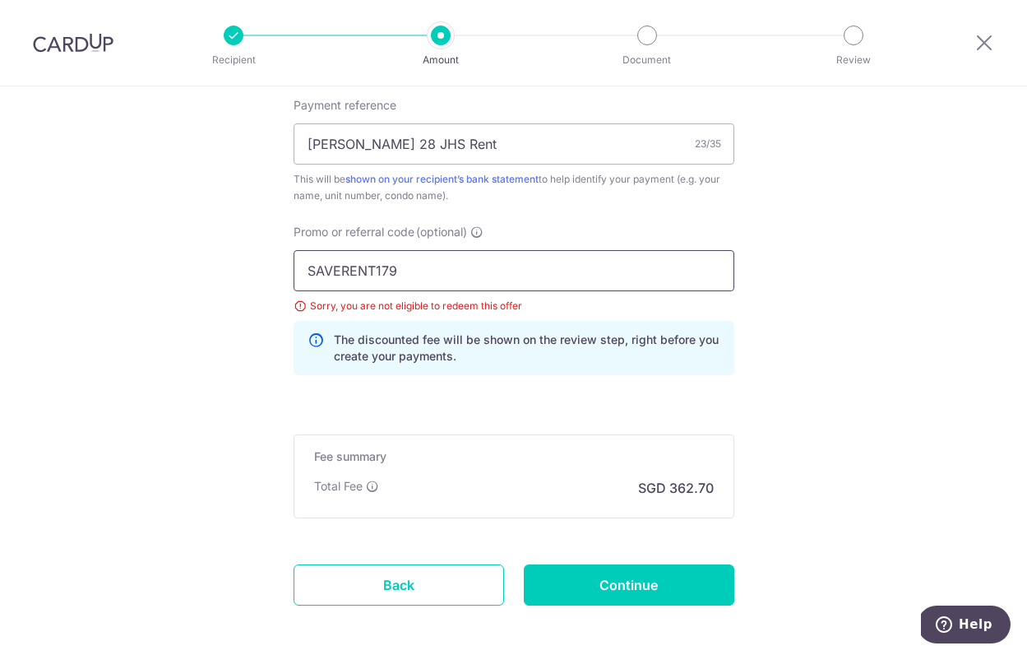
type input "SAVERENT179"
click at [618, 581] on input "Continue" at bounding box center [629, 584] width 211 height 41
type input "Update Schedule"
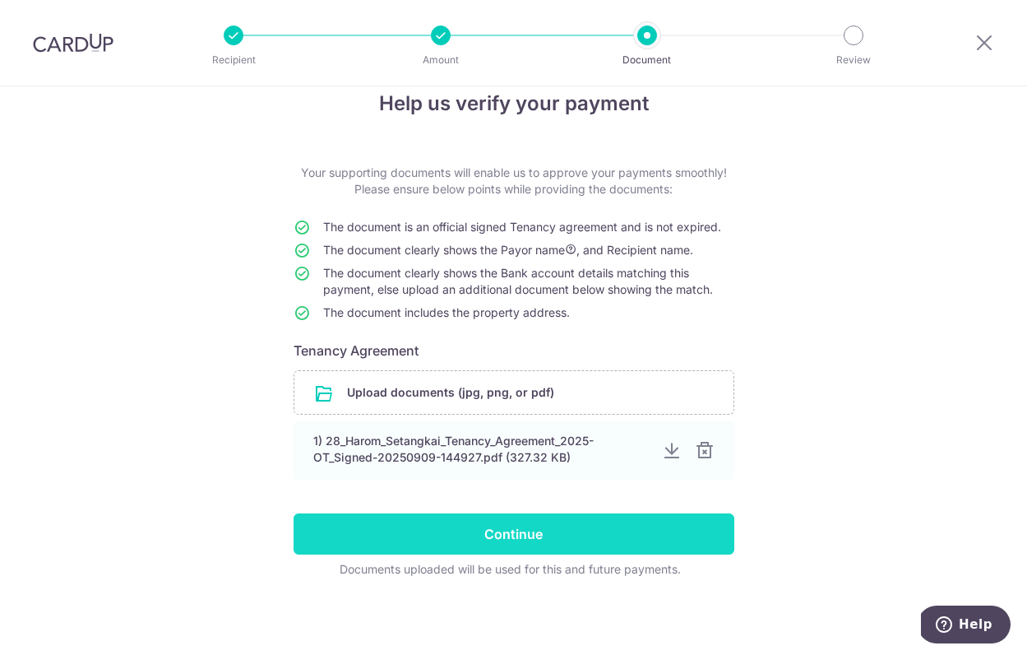
scroll to position [30, 0]
click at [551, 534] on input "Continue" at bounding box center [514, 533] width 441 height 41
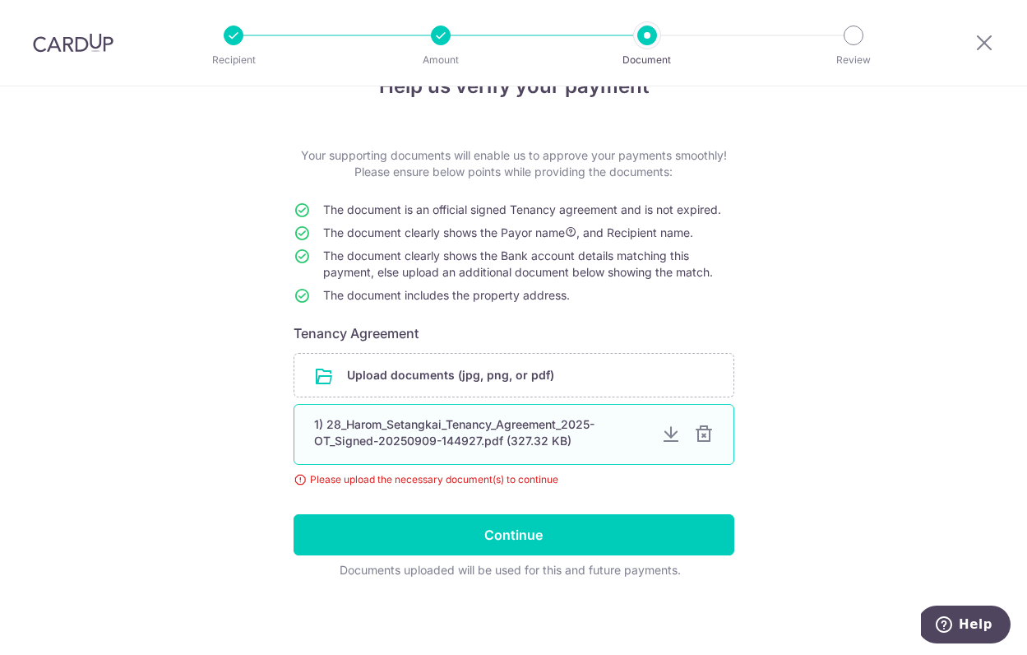
scroll to position [47, 0]
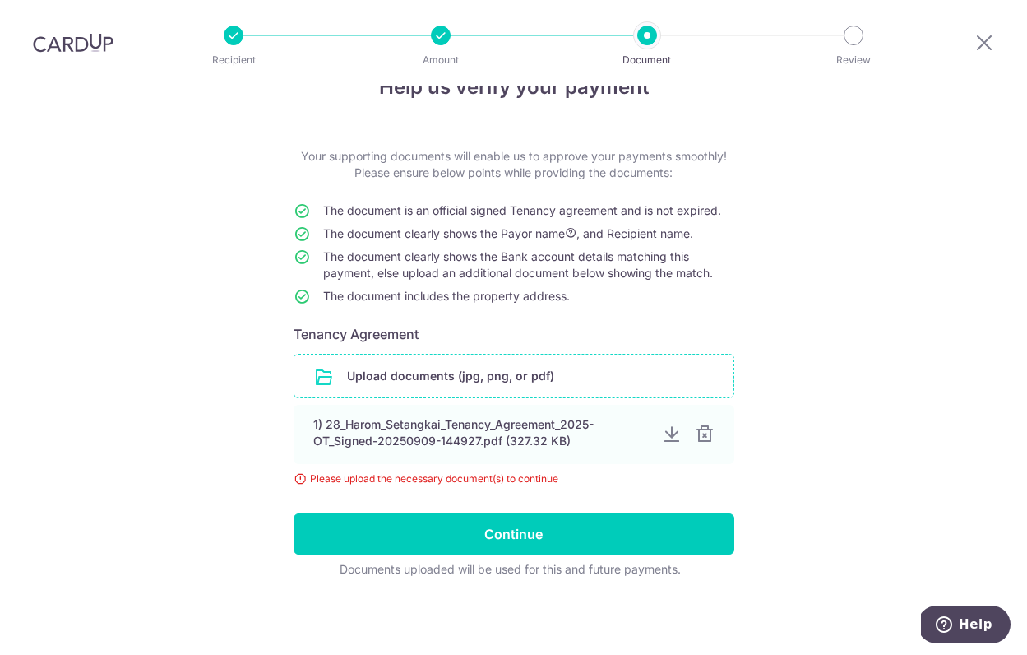
click at [561, 378] on input "file" at bounding box center [513, 375] width 439 height 43
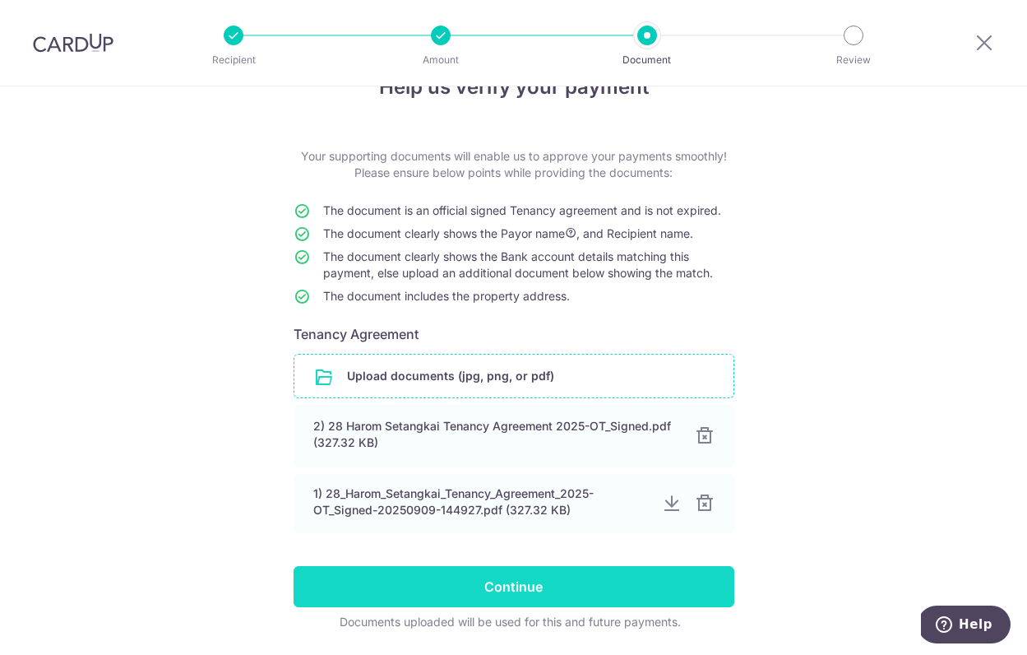
click at [613, 589] on input "Continue" at bounding box center [514, 586] width 441 height 41
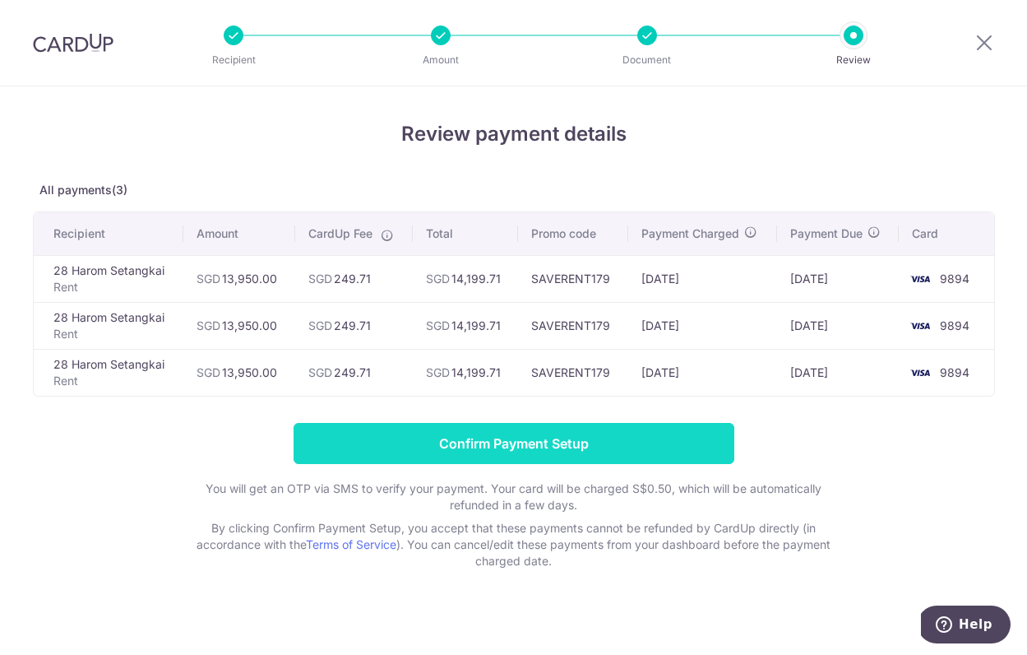
click at [548, 438] on input "Confirm Payment Setup" at bounding box center [514, 443] width 441 height 41
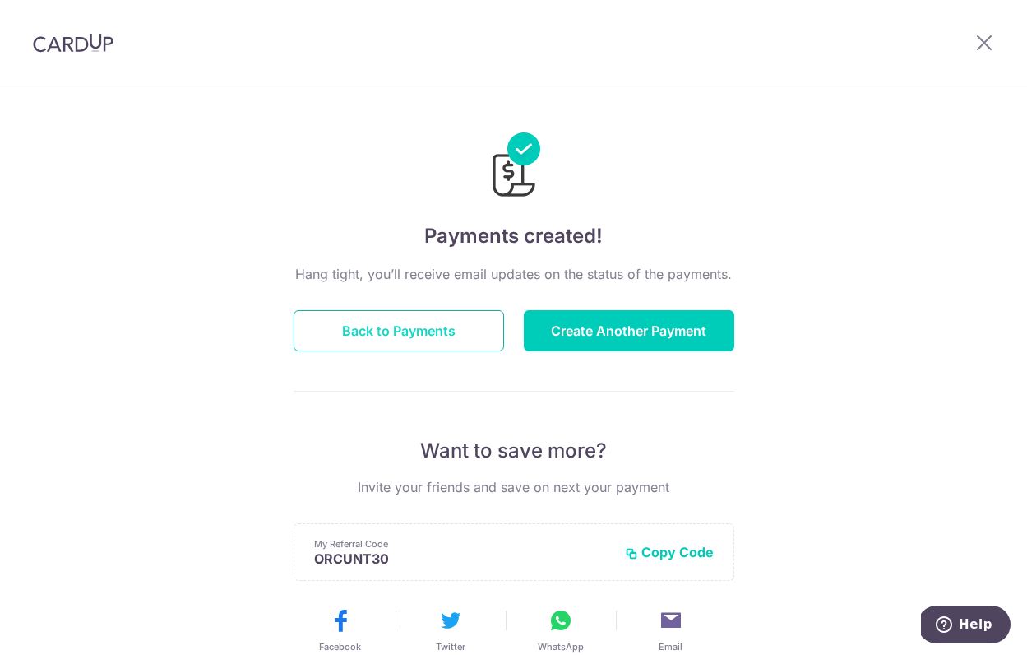
click at [465, 312] on button "Back to Payments" at bounding box center [399, 330] width 211 height 41
